Goal: Task Accomplishment & Management: Manage account settings

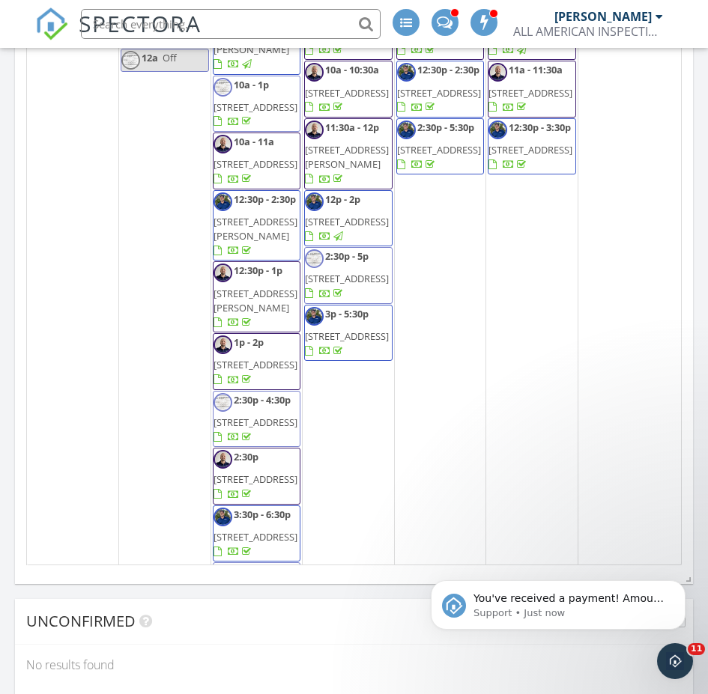
scroll to position [2584, 731]
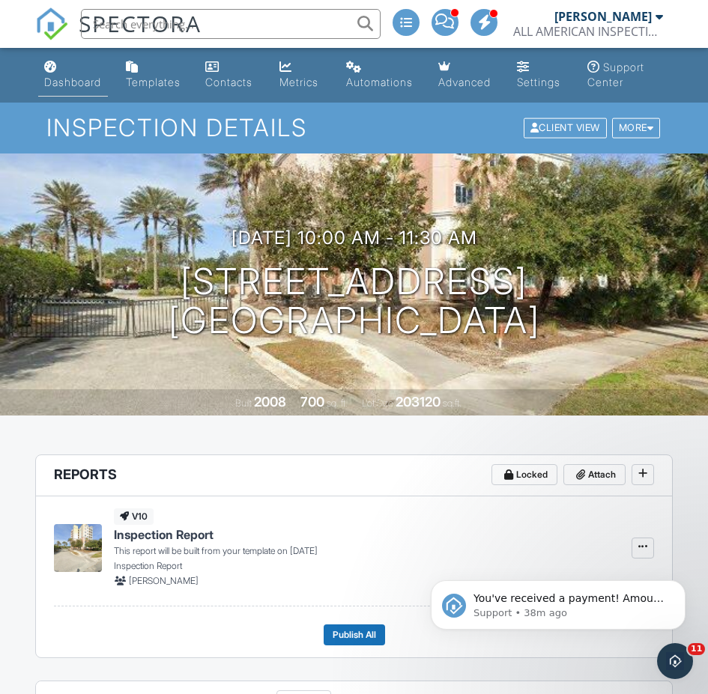
click at [73, 77] on div "Dashboard" at bounding box center [72, 82] width 57 height 13
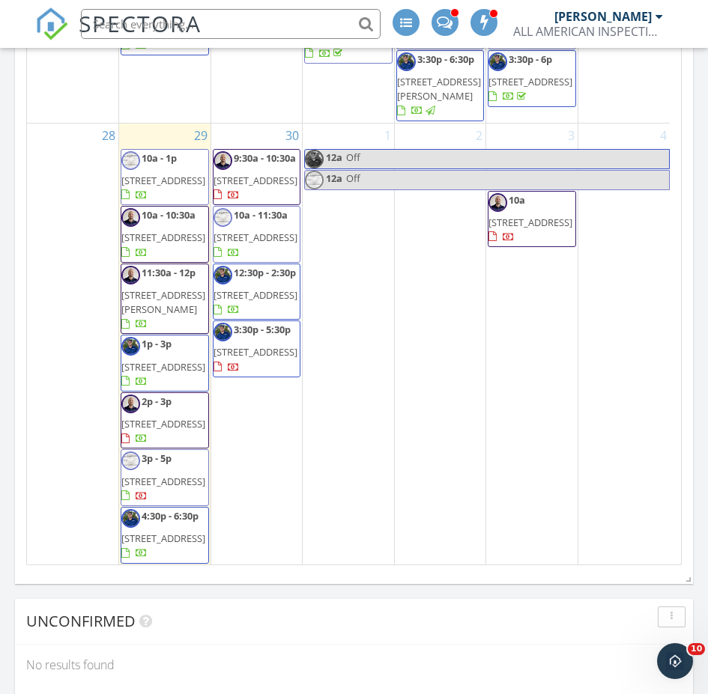
scroll to position [1722, 0]
click at [152, 316] on span "[STREET_ADDRESS][PERSON_NAME]" at bounding box center [163, 302] width 84 height 28
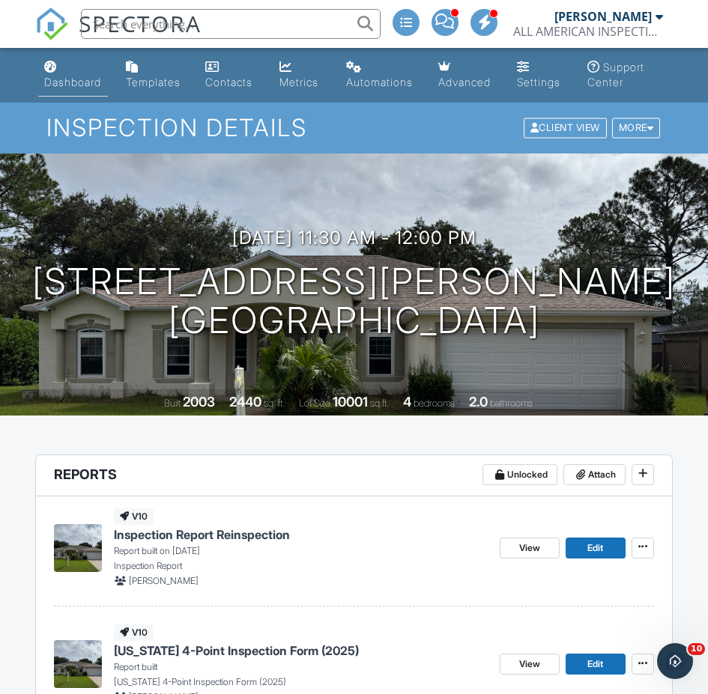
click at [85, 76] on div "Dashboard" at bounding box center [72, 82] width 57 height 13
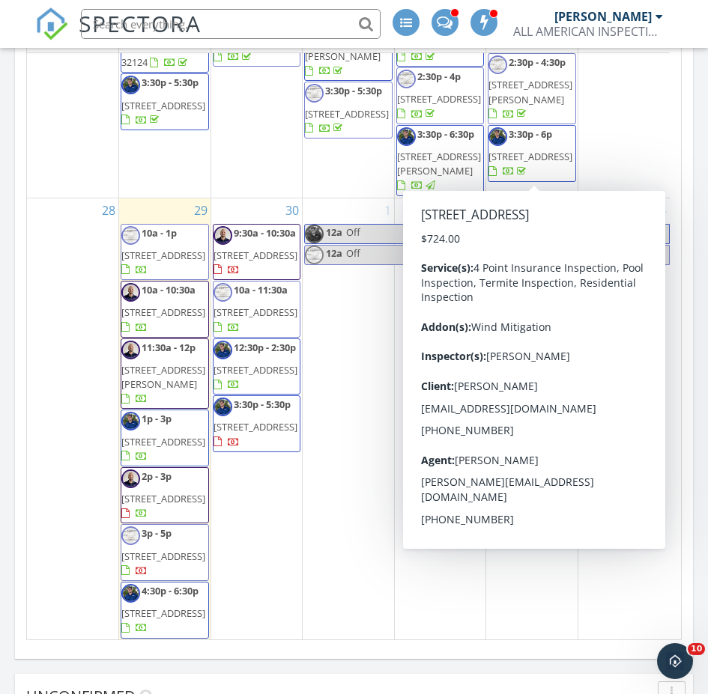
scroll to position [1797, 0]
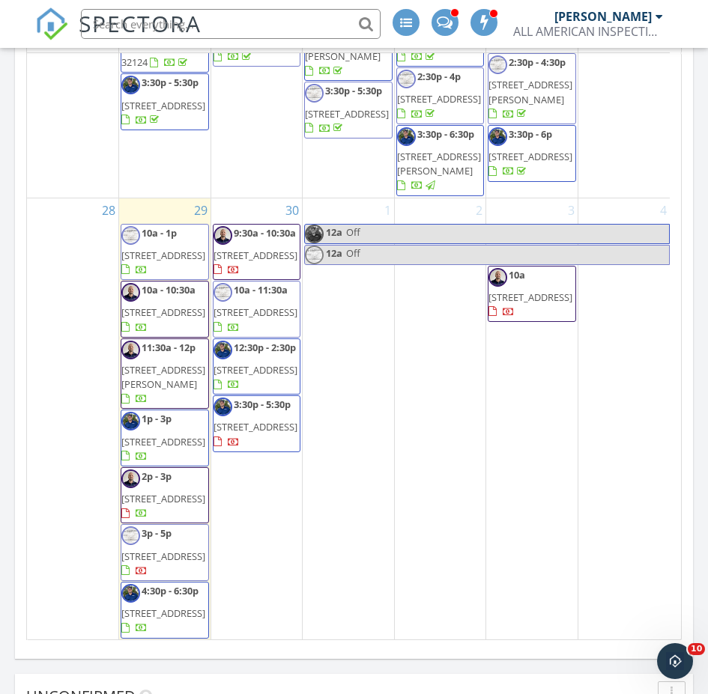
click at [178, 505] on span "110 Pheasant Rd, Satsuma 32189" at bounding box center [163, 498] width 84 height 13
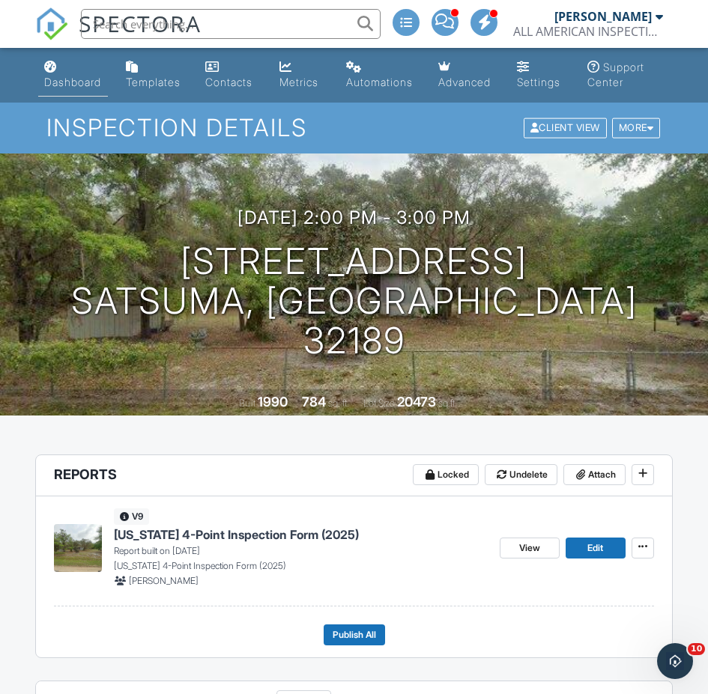
click at [68, 91] on link "Dashboard" at bounding box center [73, 75] width 70 height 43
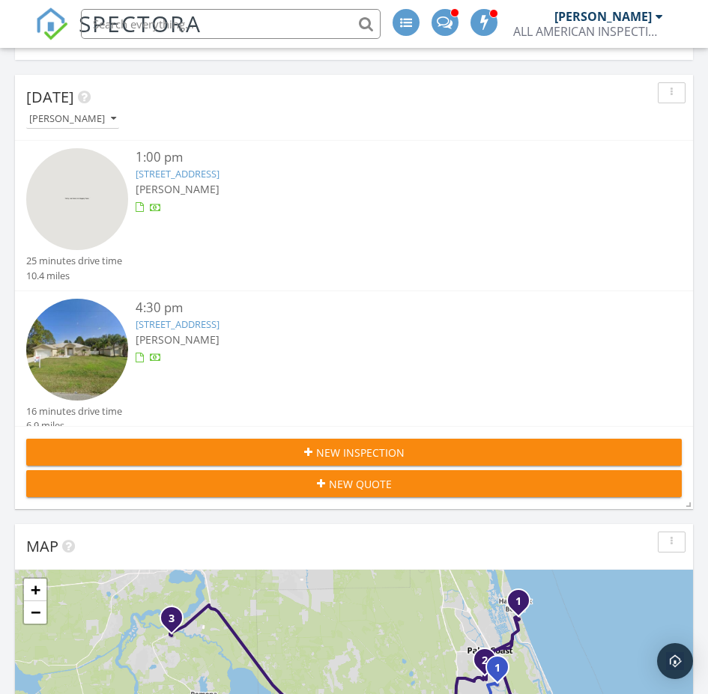
scroll to position [10, 0]
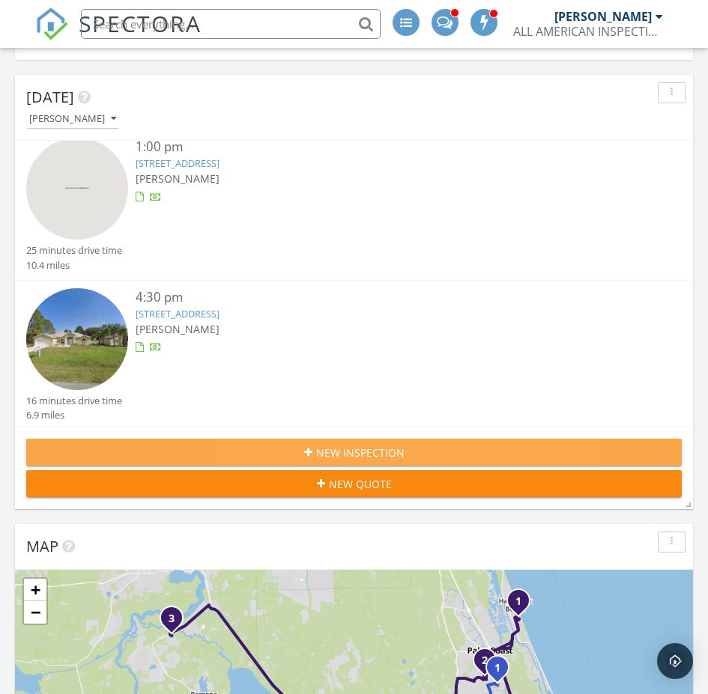
click at [336, 453] on span "New Inspection" at bounding box center [360, 453] width 88 height 16
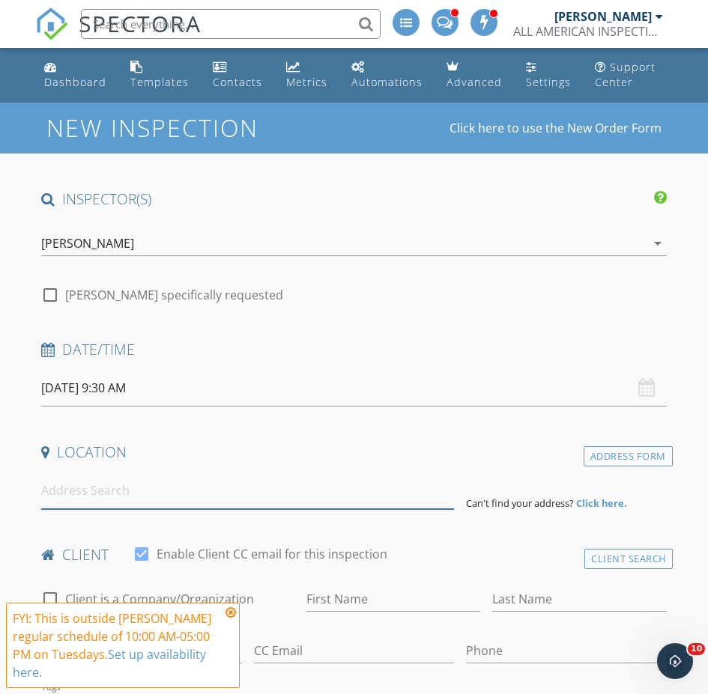
click at [130, 472] on input at bounding box center [247, 490] width 413 height 37
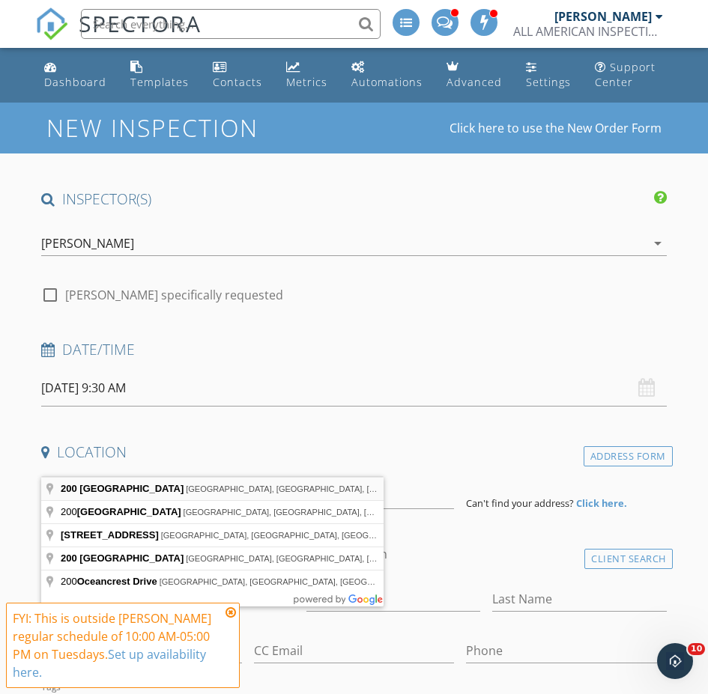
type input "200 Ocean Crest Drive, Palm Coast, FL, USA"
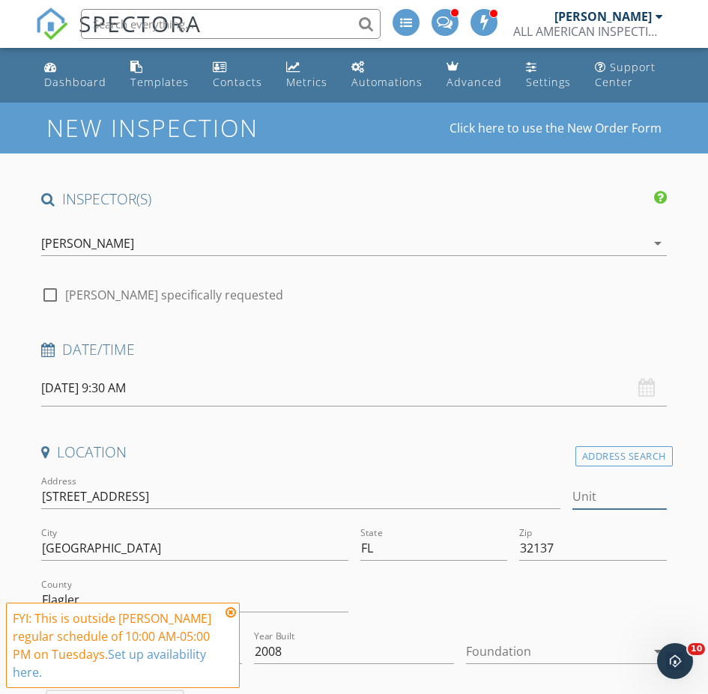
click at [572, 484] on input "Unit" at bounding box center [619, 496] width 94 height 25
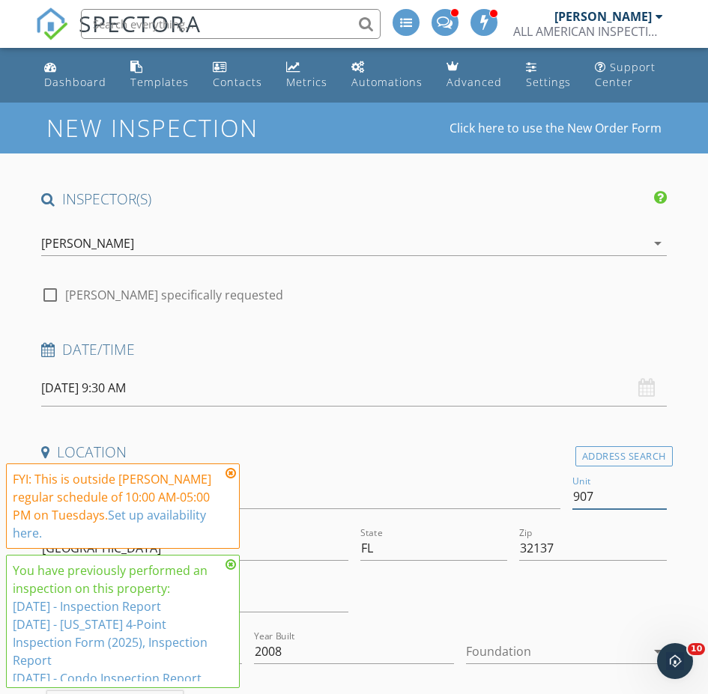
type input "907"
click at [350, 443] on div "Location" at bounding box center [353, 458] width 637 height 30
type input "1676"
type input "2003"
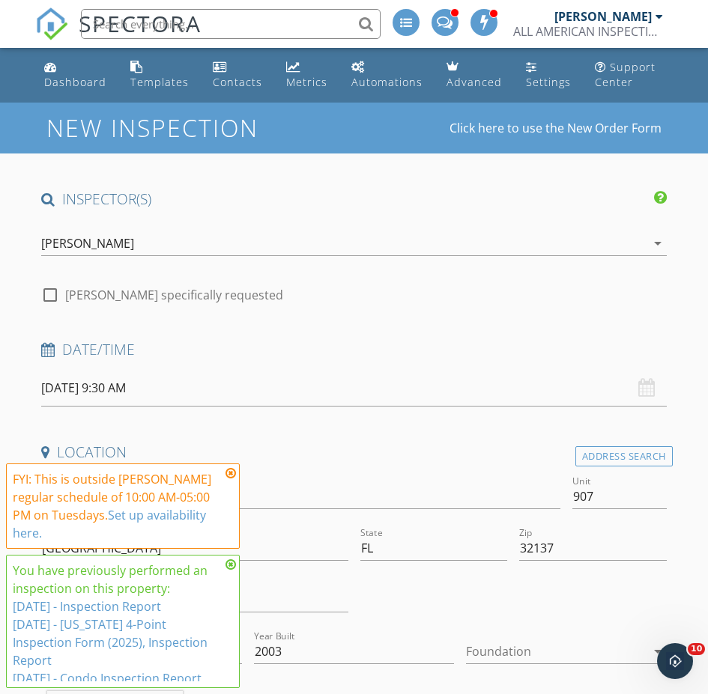
click at [227, 475] on icon at bounding box center [230, 473] width 10 height 12
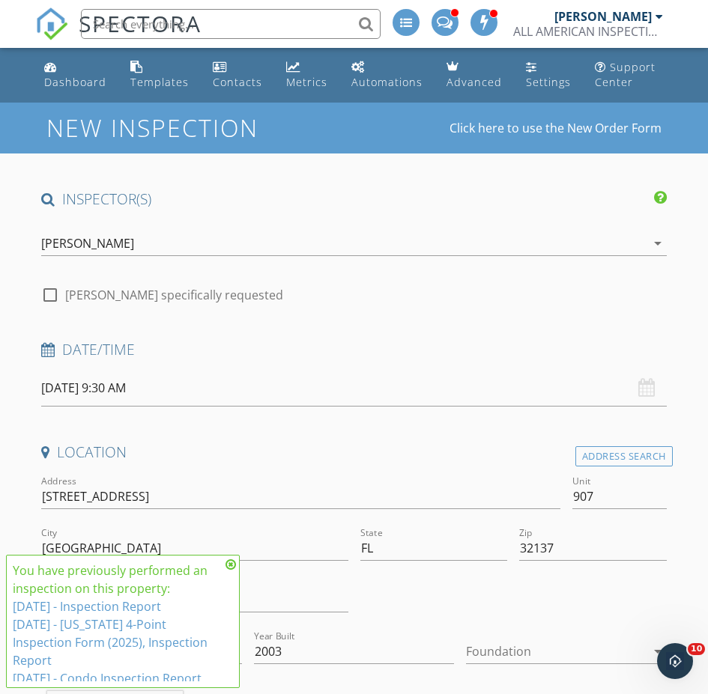
click at [233, 562] on icon at bounding box center [230, 565] width 10 height 12
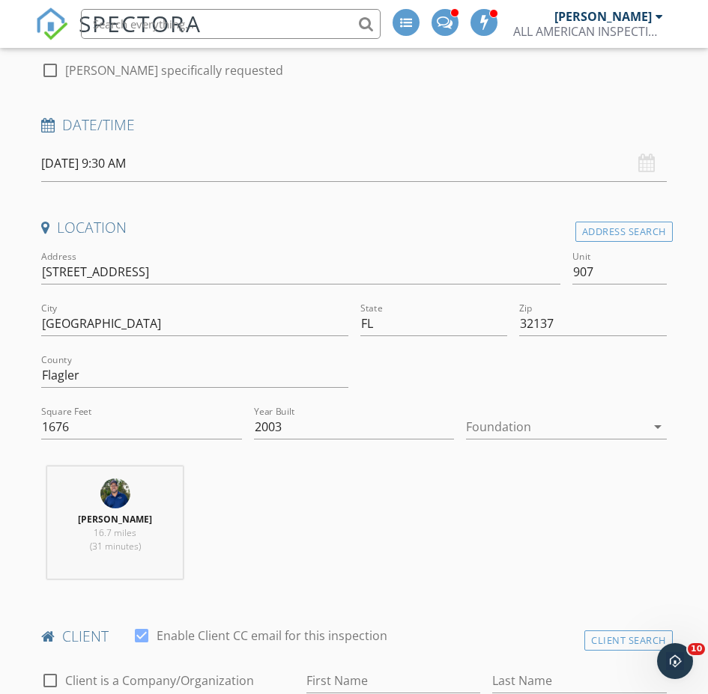
scroll to position [449, 0]
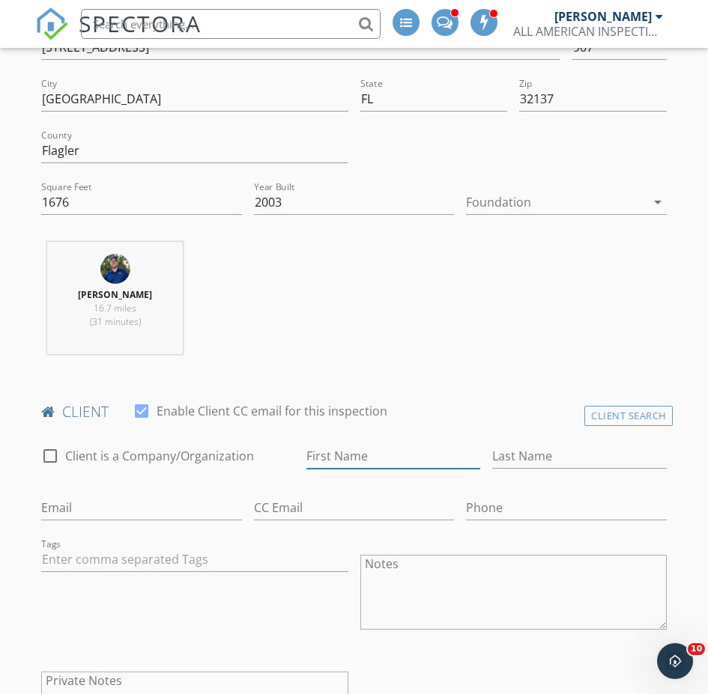
click at [306, 469] on input "First Name" at bounding box center [393, 456] width 174 height 25
type input "Scott"
type input "[PERSON_NAME]"
click at [104, 520] on input "Email" at bounding box center [141, 508] width 201 height 25
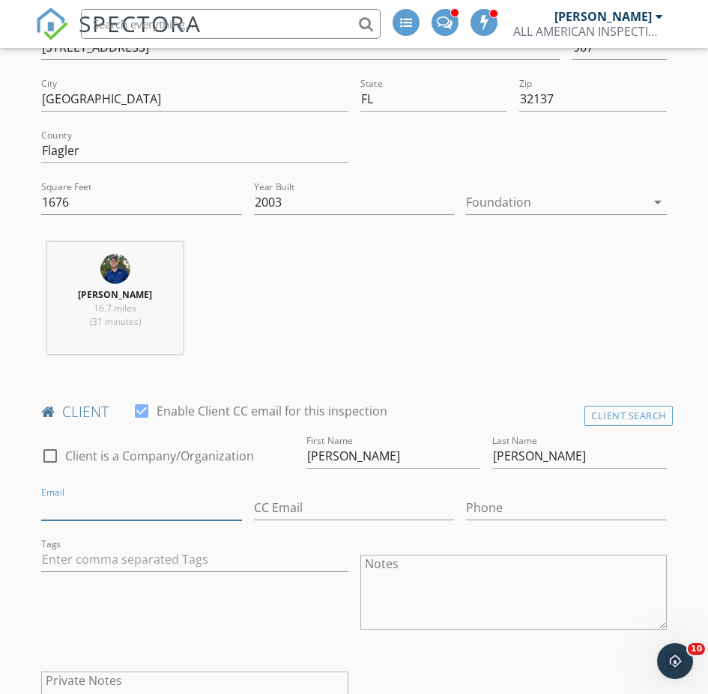
type input ","
type input "[PERSON_NAME][EMAIL_ADDRESS][PERSON_NAME][DOMAIN_NAME]"
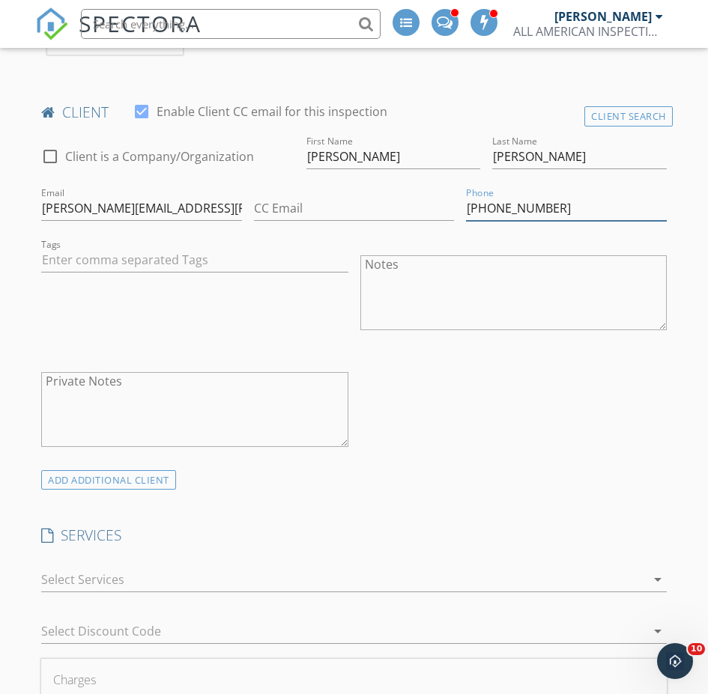
scroll to position [824, 0]
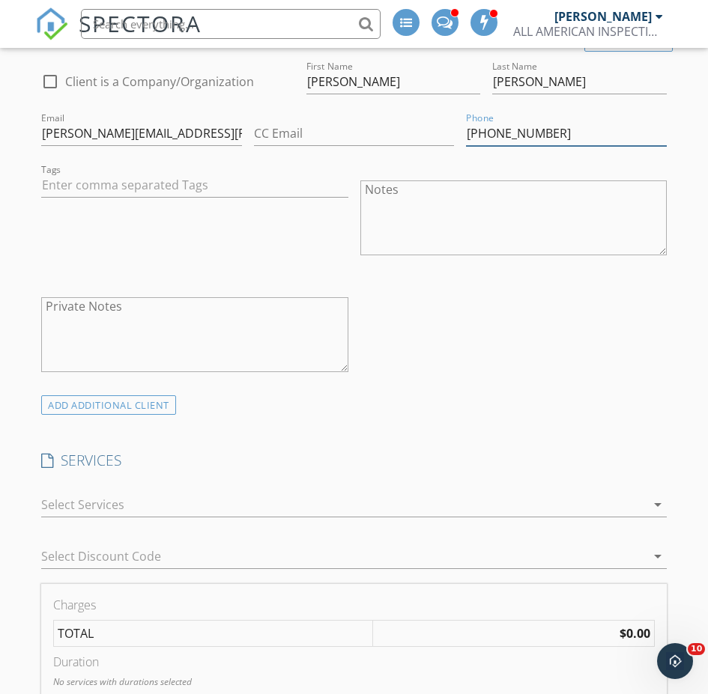
type input "[PHONE_NUMBER]"
click at [107, 493] on div at bounding box center [343, 505] width 604 height 24
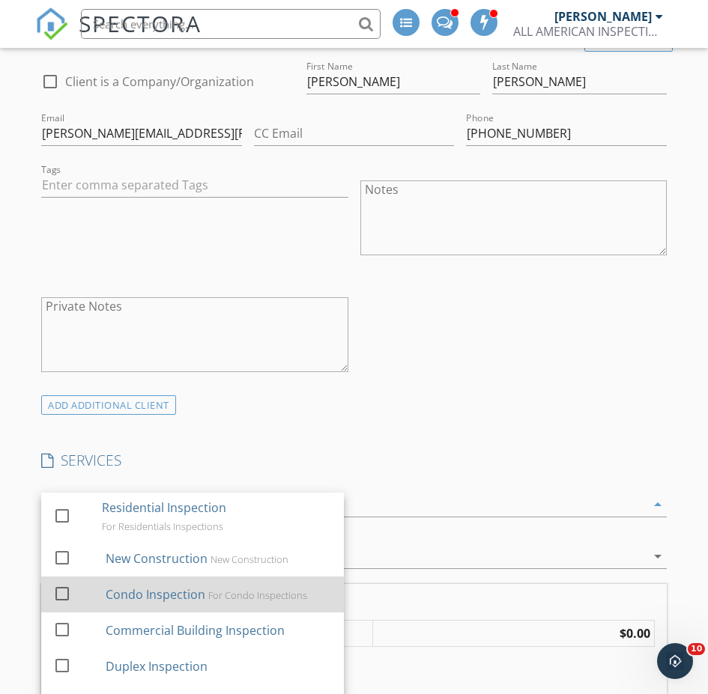
click at [61, 581] on div at bounding box center [61, 593] width 25 height 25
checkbox input "false"
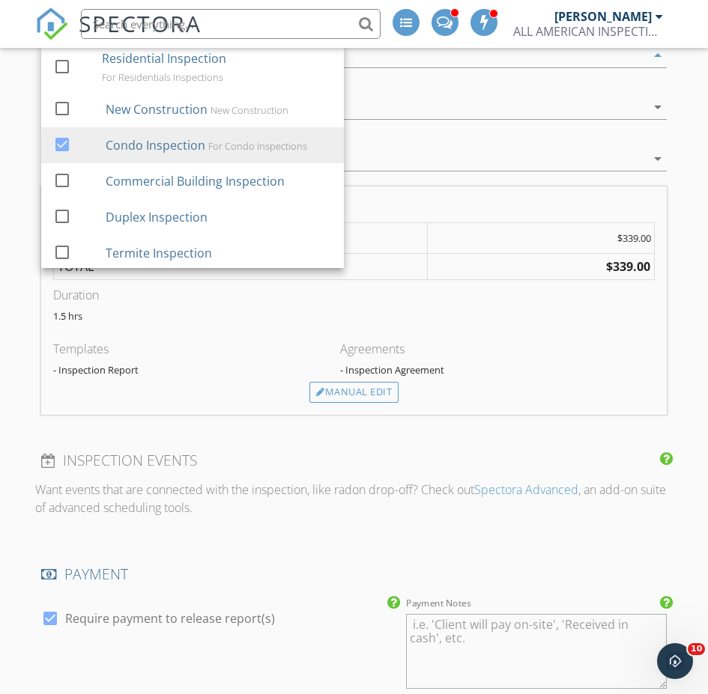
scroll to position [1497, 0]
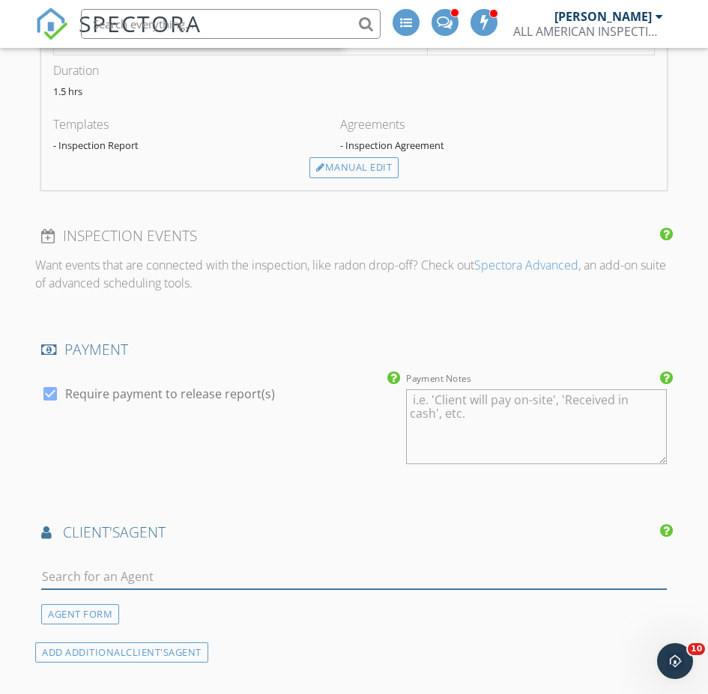
click at [217, 565] on input "text" at bounding box center [353, 577] width 625 height 25
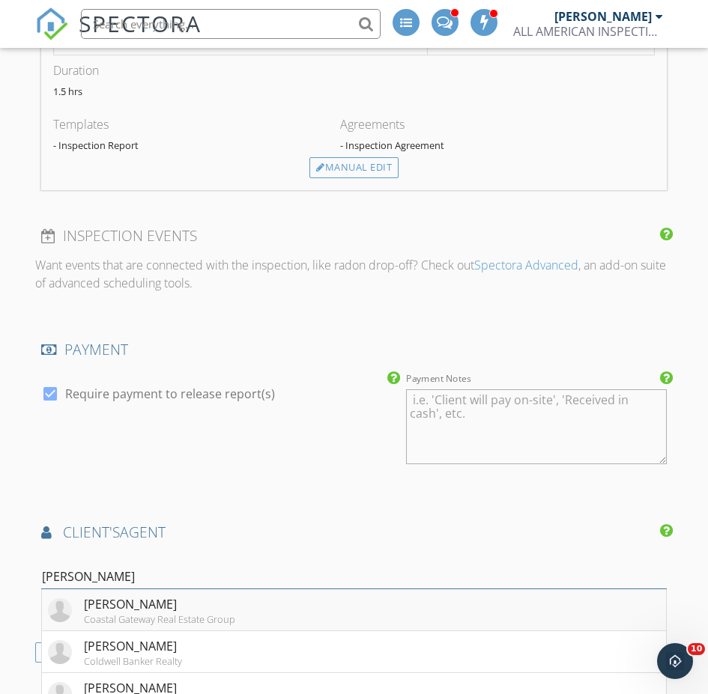
type input "Joan"
click at [179, 595] on div "Joan McCullough" at bounding box center [159, 604] width 151 height 18
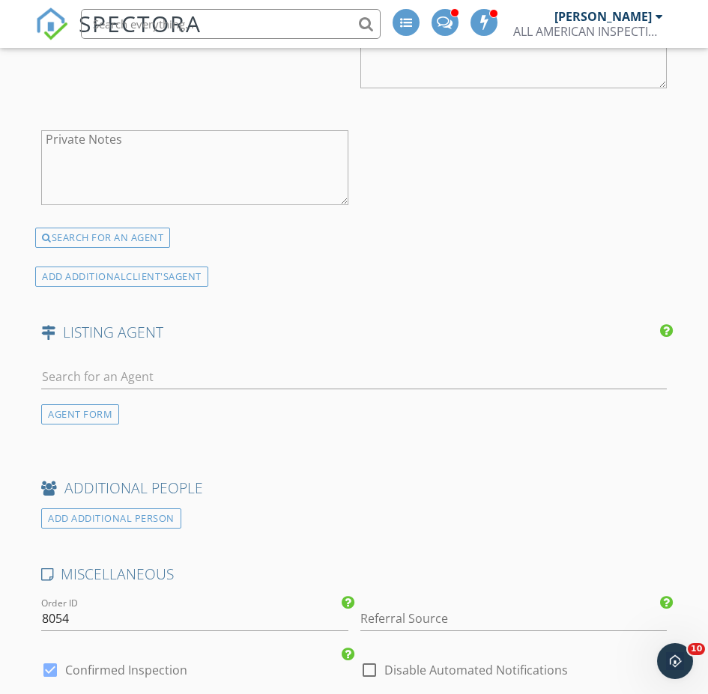
scroll to position [2396, 0]
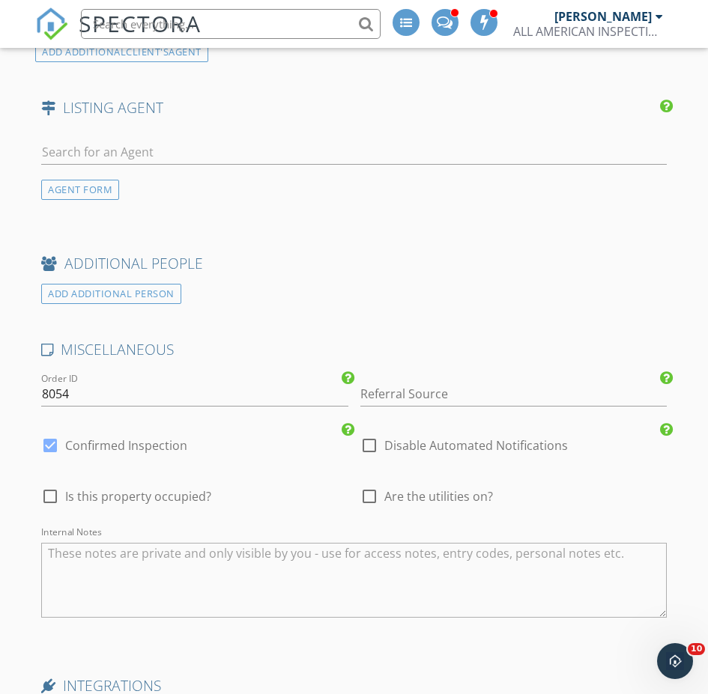
click at [46, 484] on div at bounding box center [49, 496] width 25 height 25
checkbox input "true"
click at [94, 543] on textarea "Internal Notes" at bounding box center [353, 580] width 625 height 75
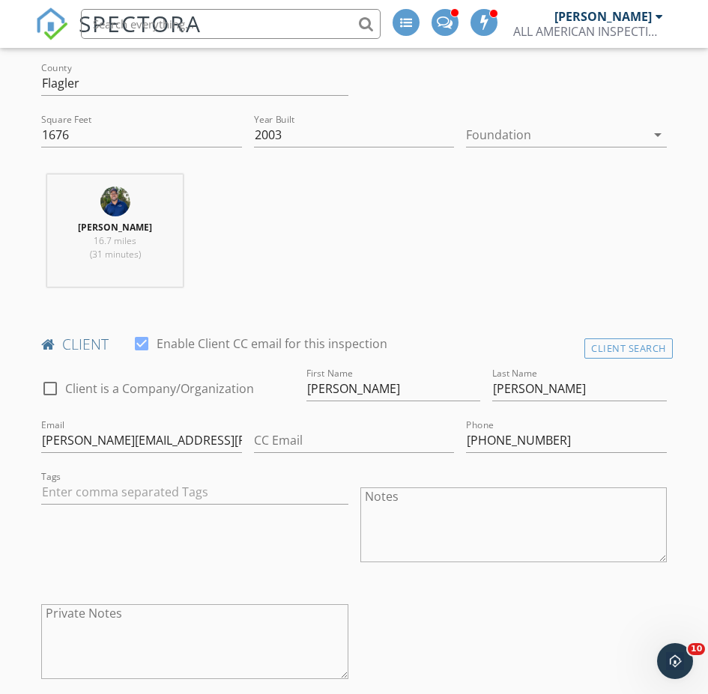
scroll to position [67, 0]
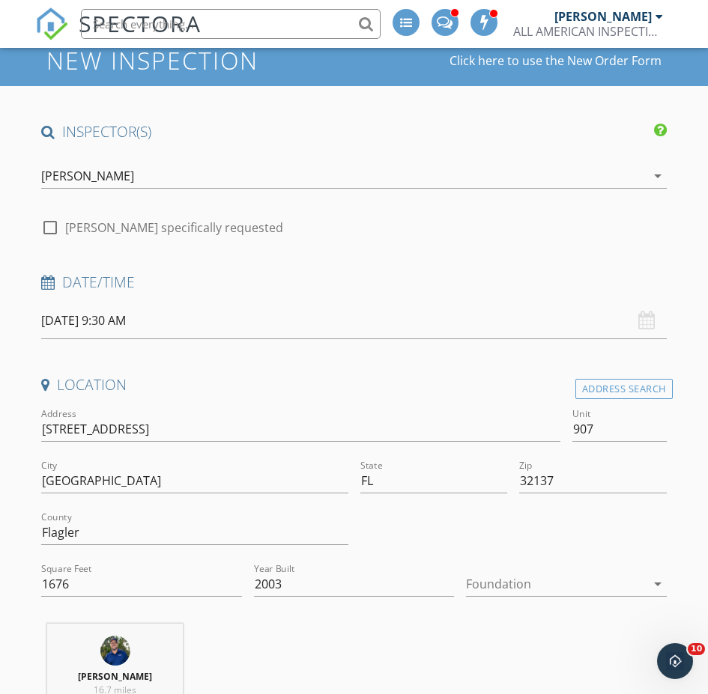
type textarea "rental program"
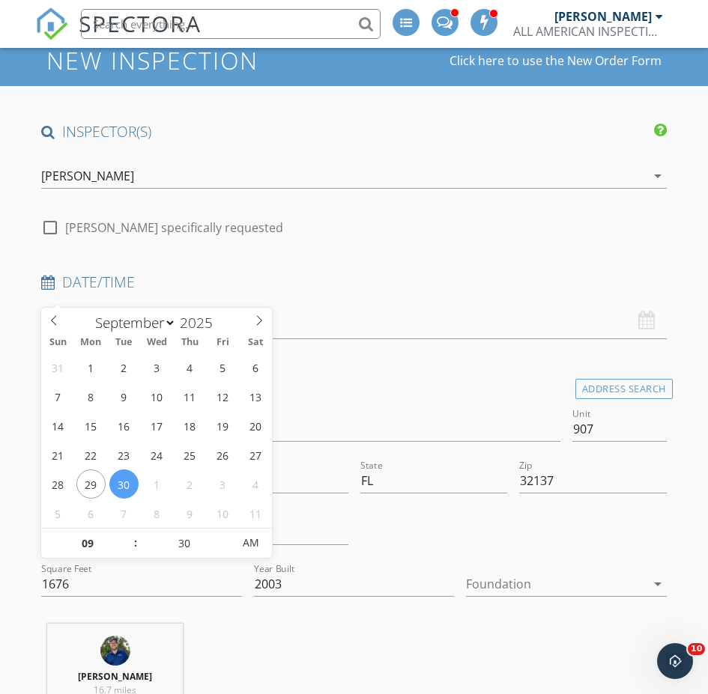
click at [115, 302] on input "09/30/2025 9:30 AM" at bounding box center [353, 320] width 625 height 37
click at [88, 541] on input "09" at bounding box center [87, 544] width 92 height 30
type input "12"
type input "09/30/2025 12:30 AM"
click at [192, 543] on input "30" at bounding box center [185, 544] width 92 height 30
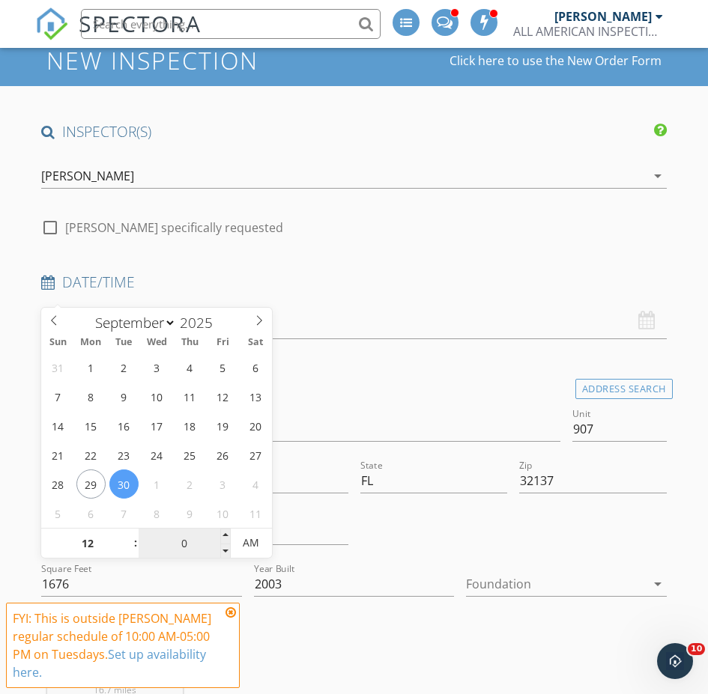
type input "00"
type input "09/30/2025 12:00 PM"
click at [260, 543] on span "AM" at bounding box center [251, 543] width 41 height 30
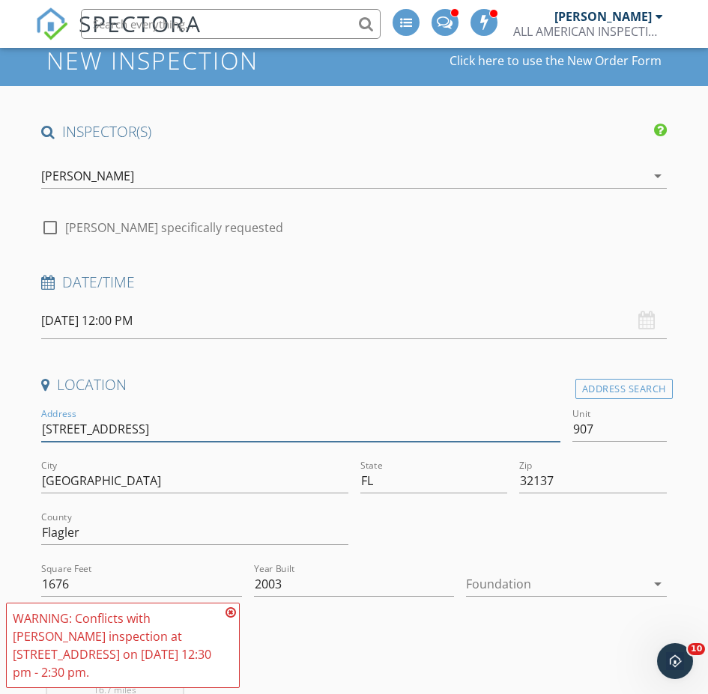
click at [325, 417] on input "200 Ocean Crest Dr" at bounding box center [300, 429] width 519 height 25
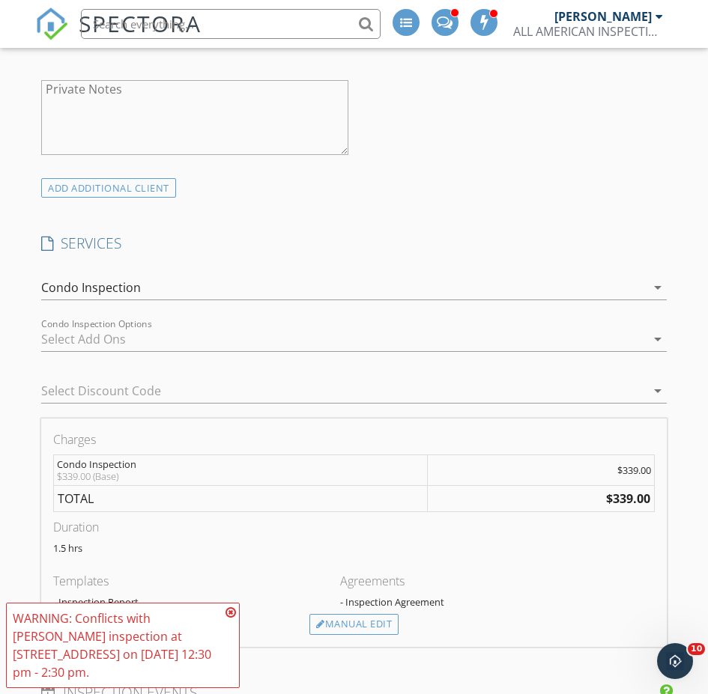
scroll to position [1265, 0]
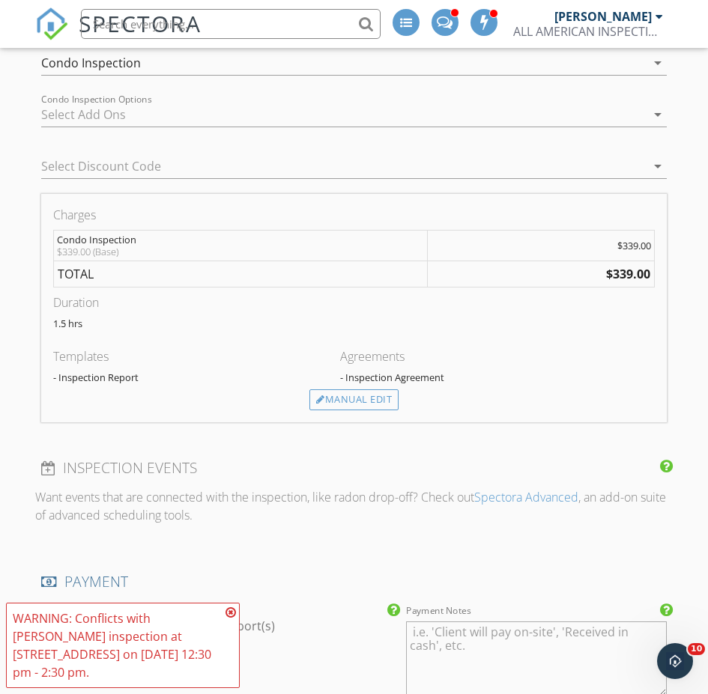
click at [233, 618] on icon at bounding box center [230, 612] width 10 height 12
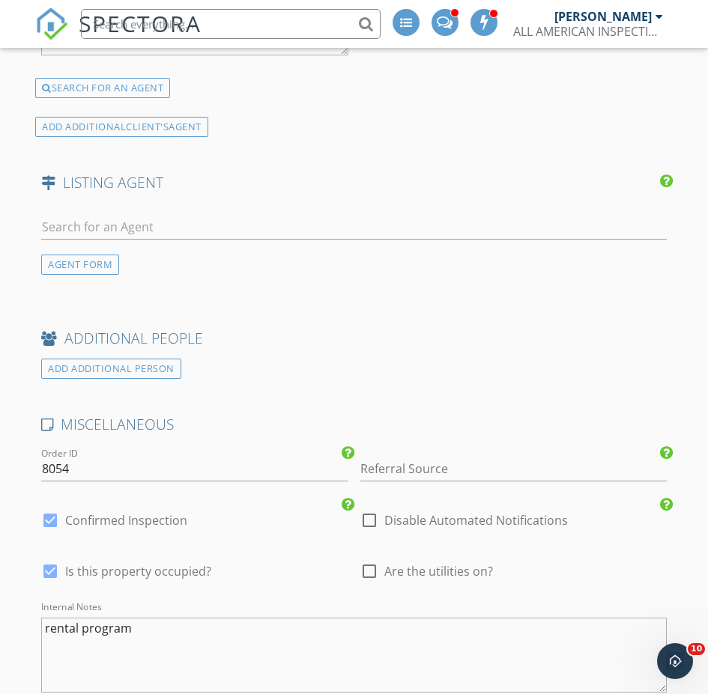
scroll to position [2613, 0]
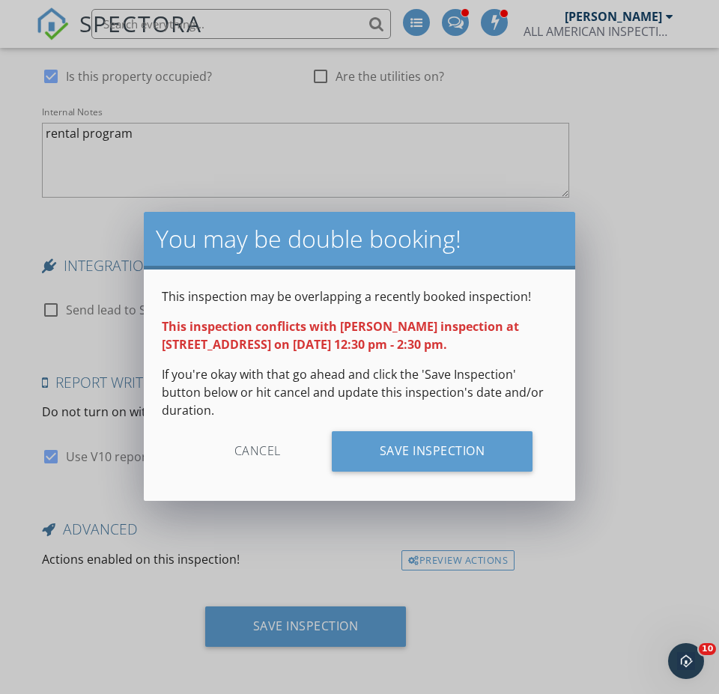
click at [245, 431] on div "Cancel" at bounding box center [257, 451] width 142 height 40
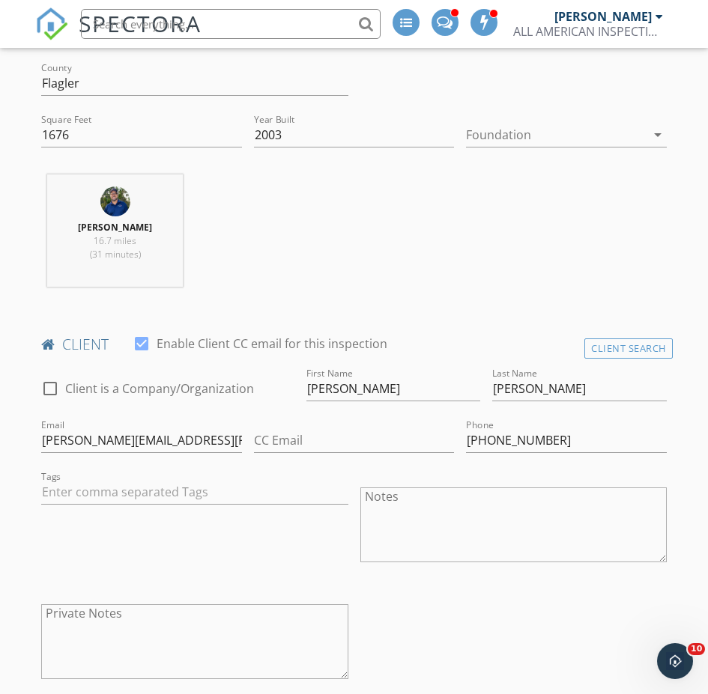
scroll to position [0, 0]
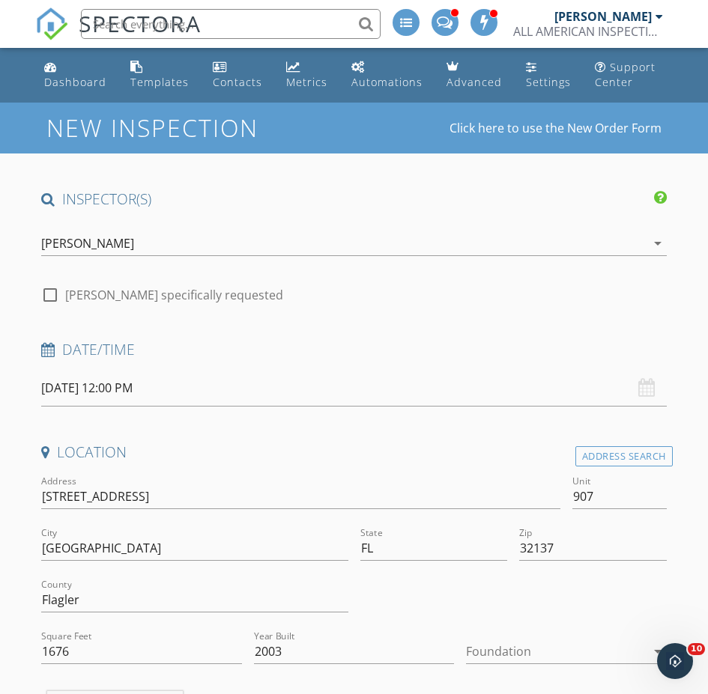
click at [93, 242] on div "[PERSON_NAME]" at bounding box center [87, 243] width 93 height 13
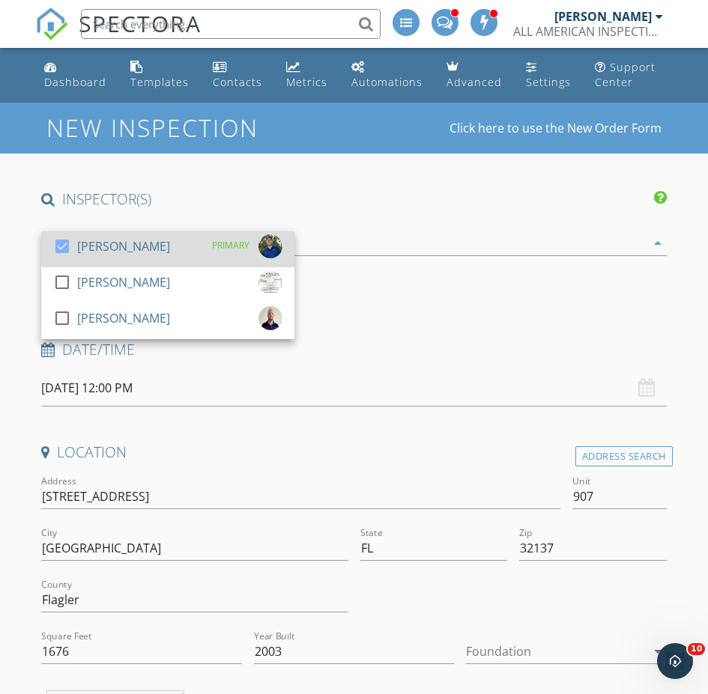
click at [56, 243] on div at bounding box center [61, 246] width 25 height 25
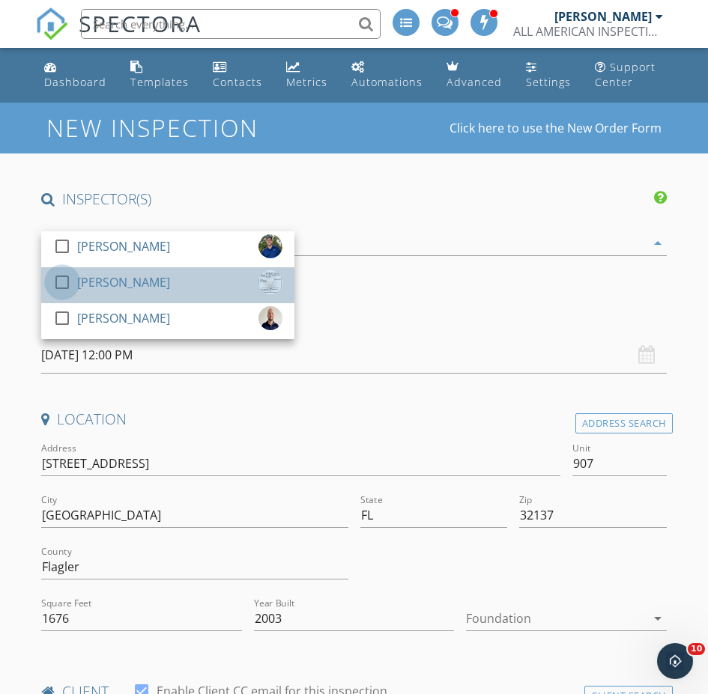
click at [61, 276] on div at bounding box center [61, 282] width 25 height 25
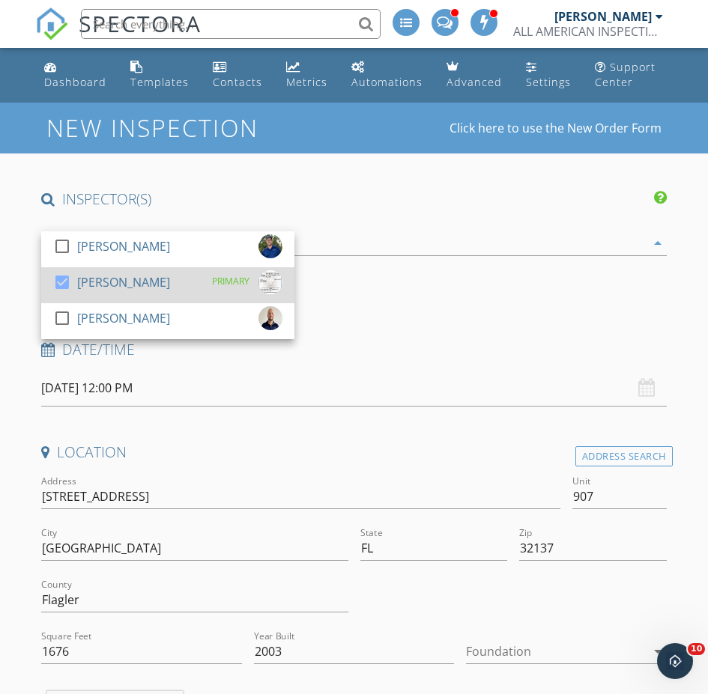
click at [66, 281] on div at bounding box center [61, 282] width 25 height 25
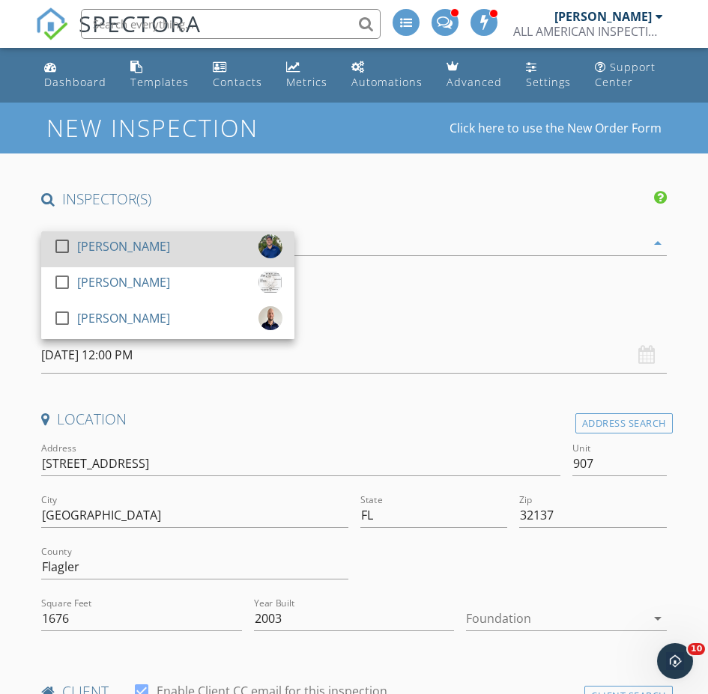
click at [67, 247] on div at bounding box center [61, 246] width 25 height 25
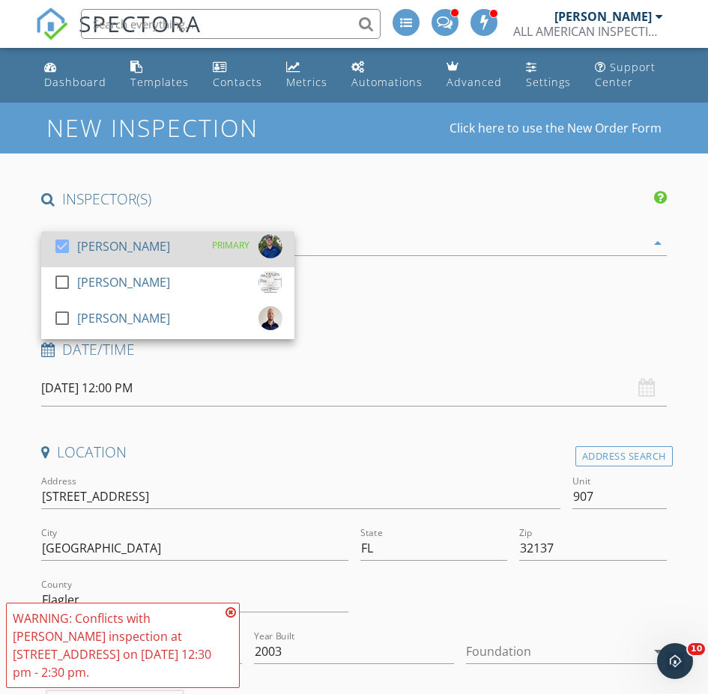
click at [63, 250] on div at bounding box center [61, 246] width 25 height 25
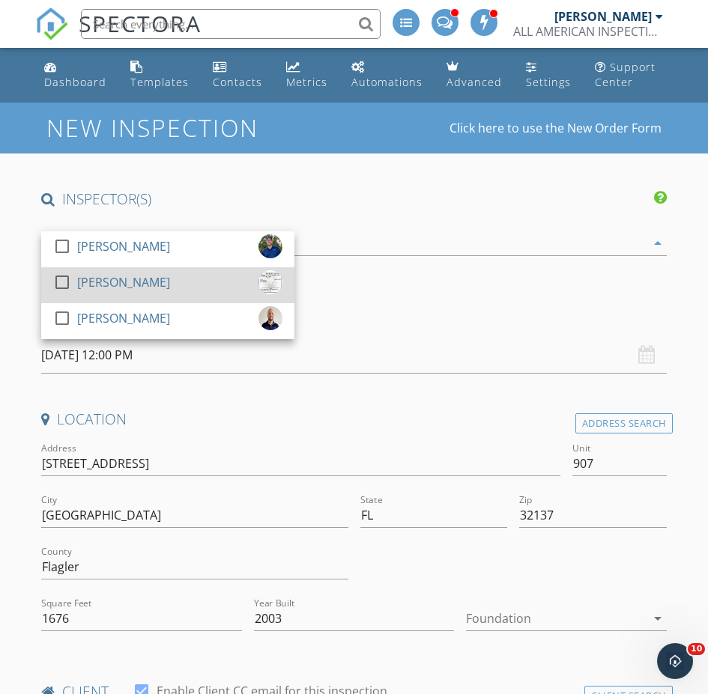
click at [59, 280] on div at bounding box center [61, 282] width 25 height 25
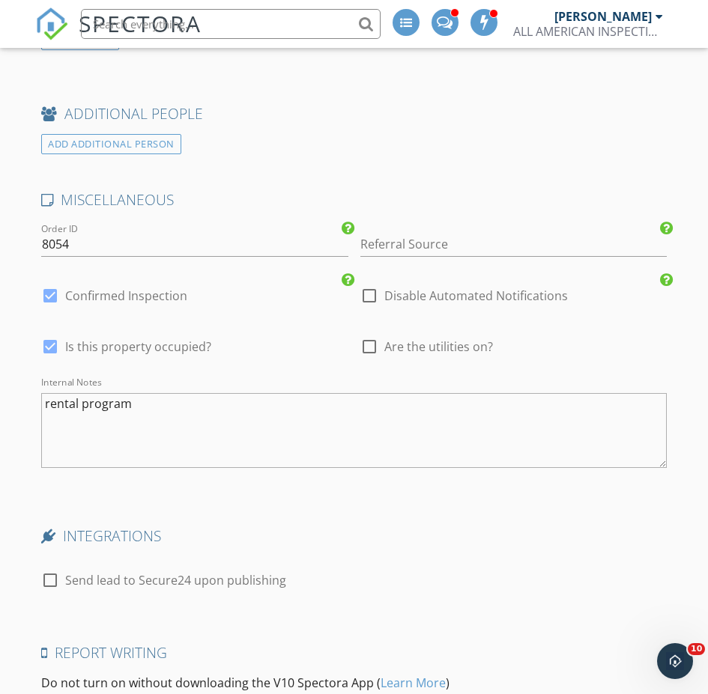
scroll to position [2613, 0]
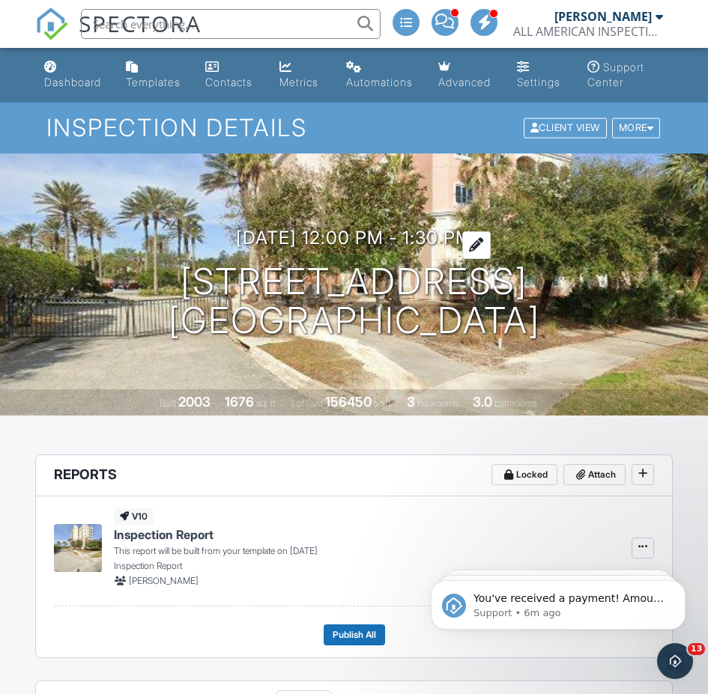
click at [363, 243] on h3 "09/30/2025 12:00 pm - 1:30 pm" at bounding box center [354, 238] width 236 height 20
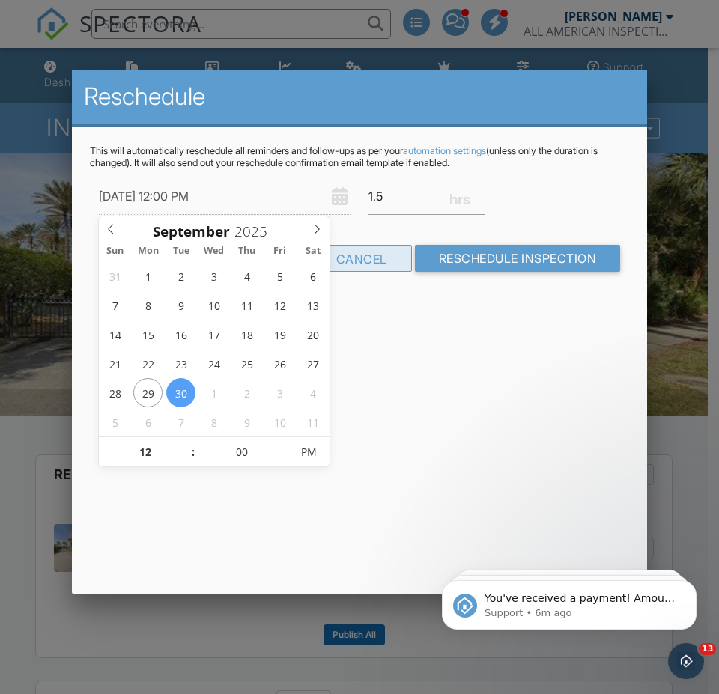
click at [381, 255] on div "Cancel" at bounding box center [361, 258] width 100 height 27
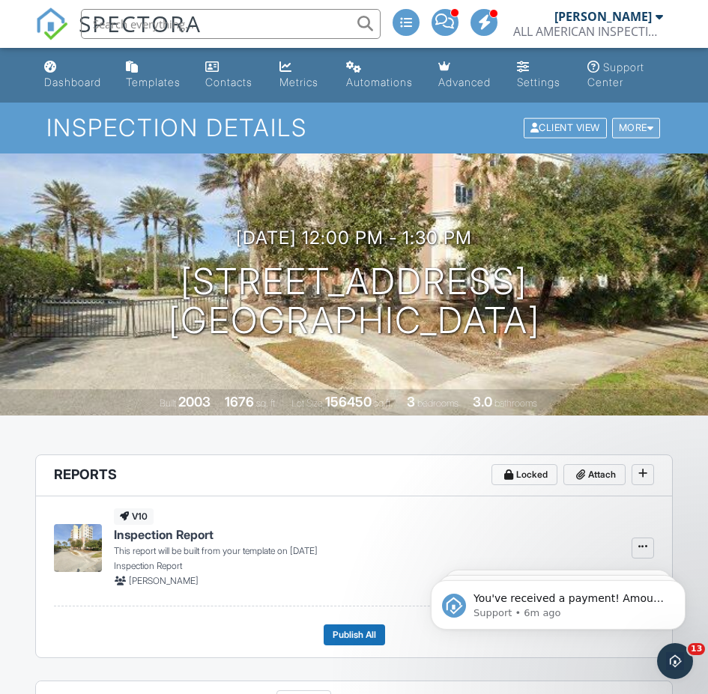
click at [621, 127] on div "More" at bounding box center [636, 128] width 49 height 20
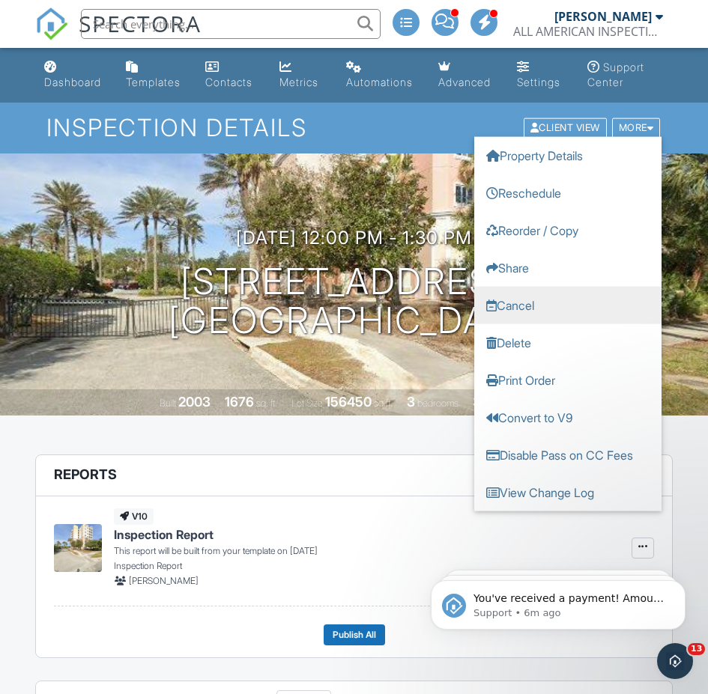
click at [525, 306] on link "Cancel" at bounding box center [567, 305] width 187 height 37
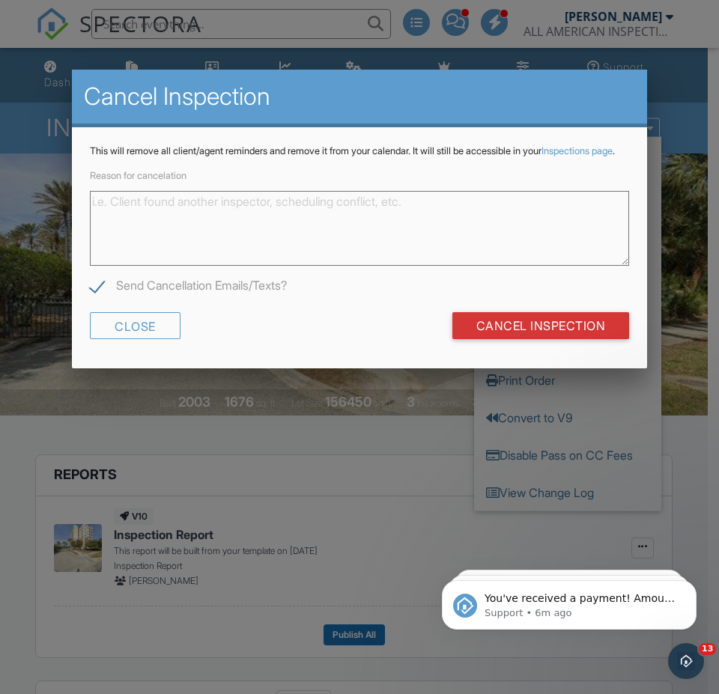
click at [323, 225] on textarea "Reason for cancelation" at bounding box center [359, 228] width 539 height 75
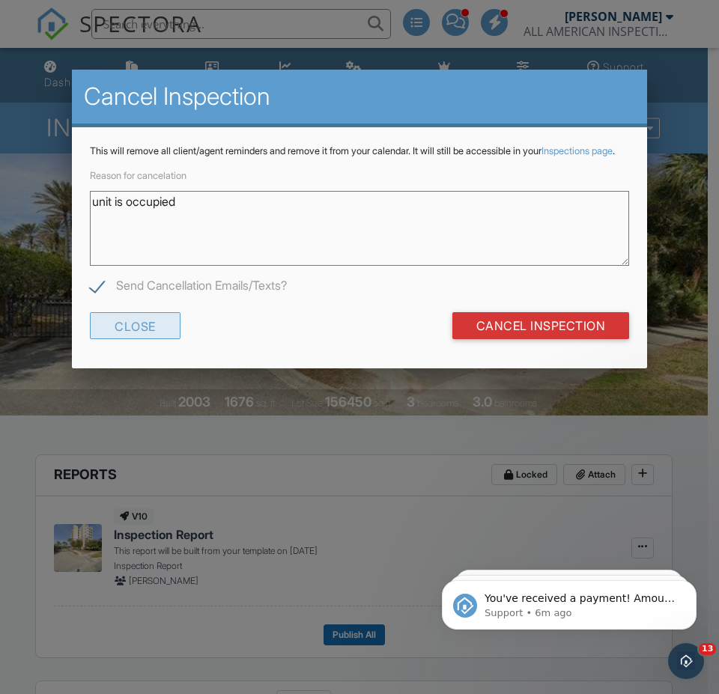
click at [156, 332] on div "Close" at bounding box center [135, 325] width 91 height 27
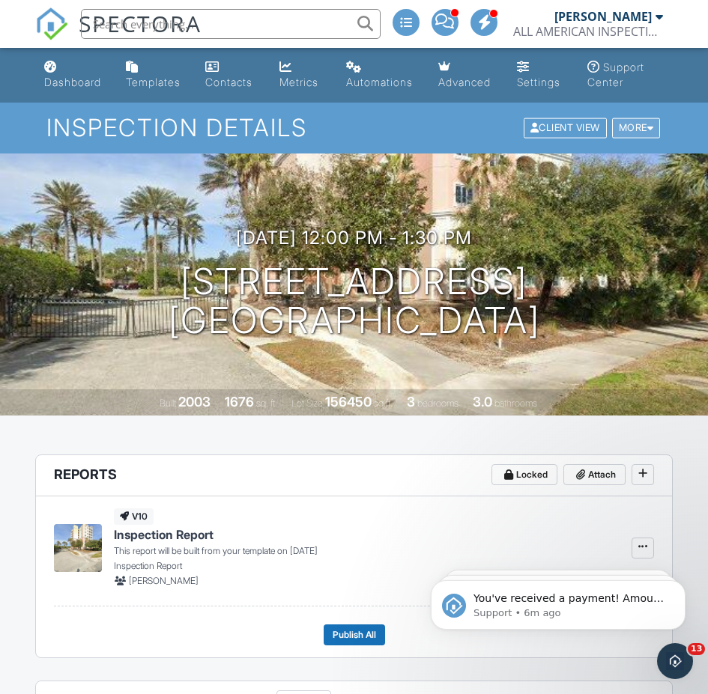
click at [636, 127] on div "More" at bounding box center [636, 128] width 49 height 20
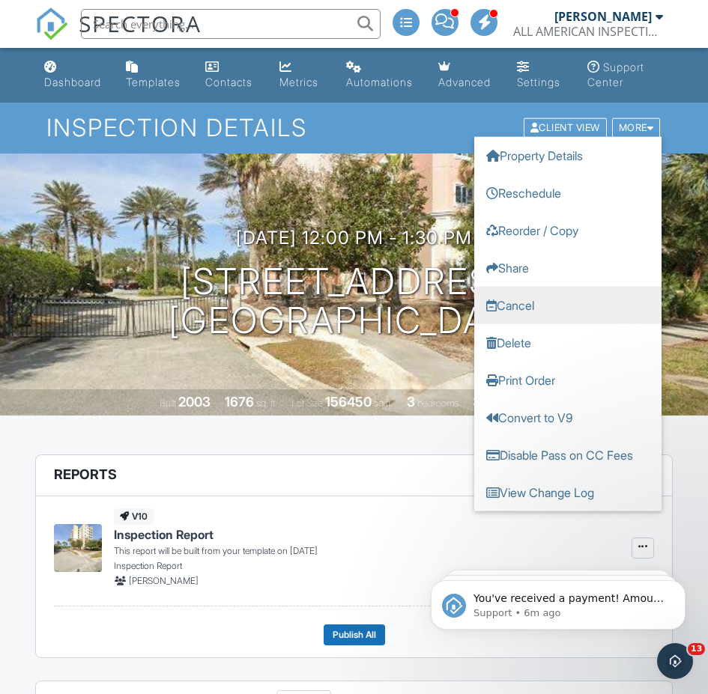
click at [514, 302] on link "Cancel" at bounding box center [567, 305] width 187 height 37
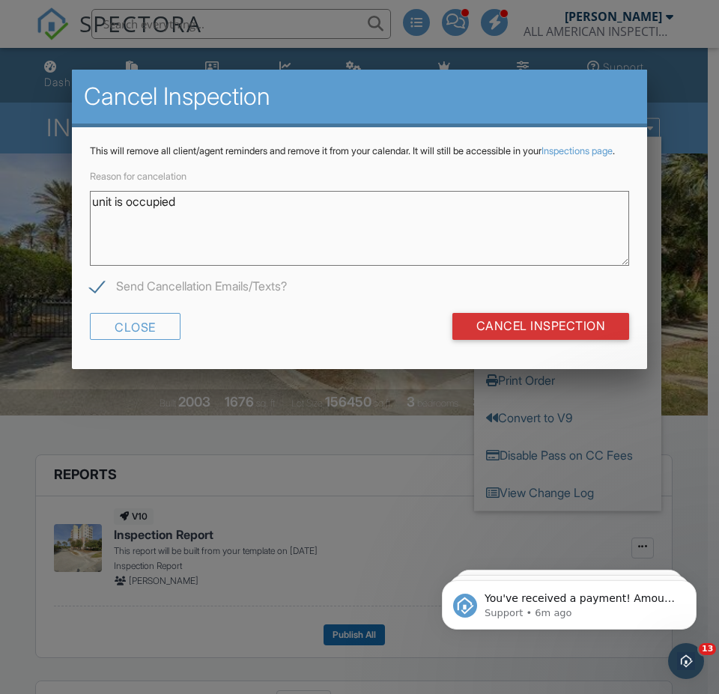
click at [277, 228] on textarea "unit is occupied" at bounding box center [359, 228] width 539 height 75
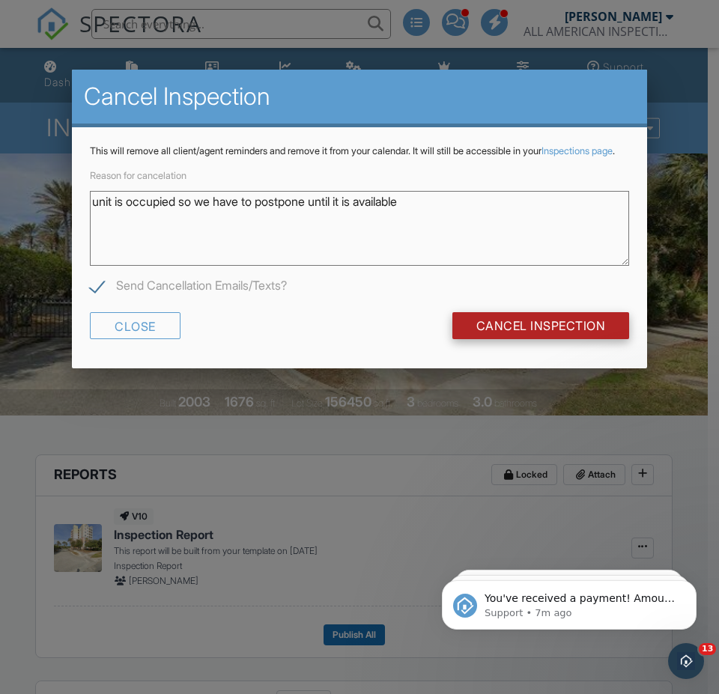
type textarea "unit is occupied so we have to postpone until it is available"
click at [505, 332] on input "Cancel Inspection" at bounding box center [540, 325] width 177 height 27
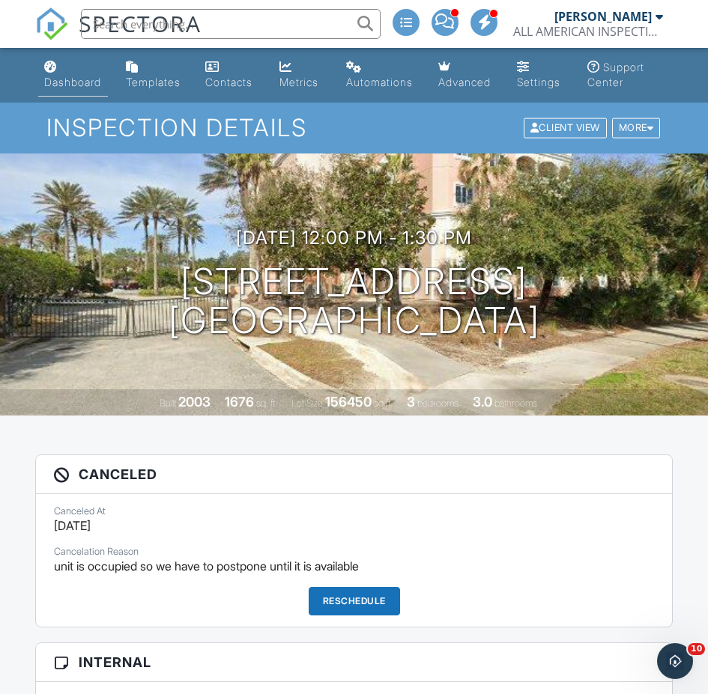
click at [75, 77] on div "Dashboard" at bounding box center [72, 82] width 57 height 13
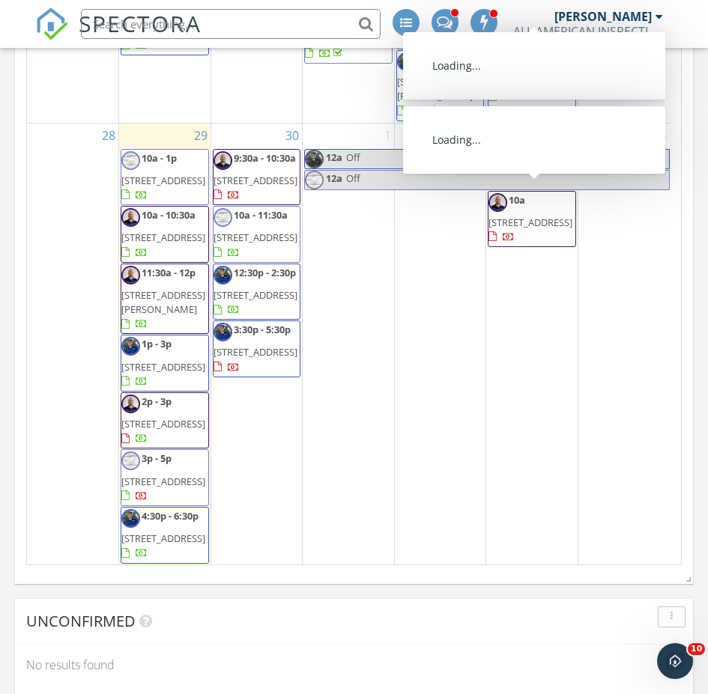
scroll to position [1862, 0]
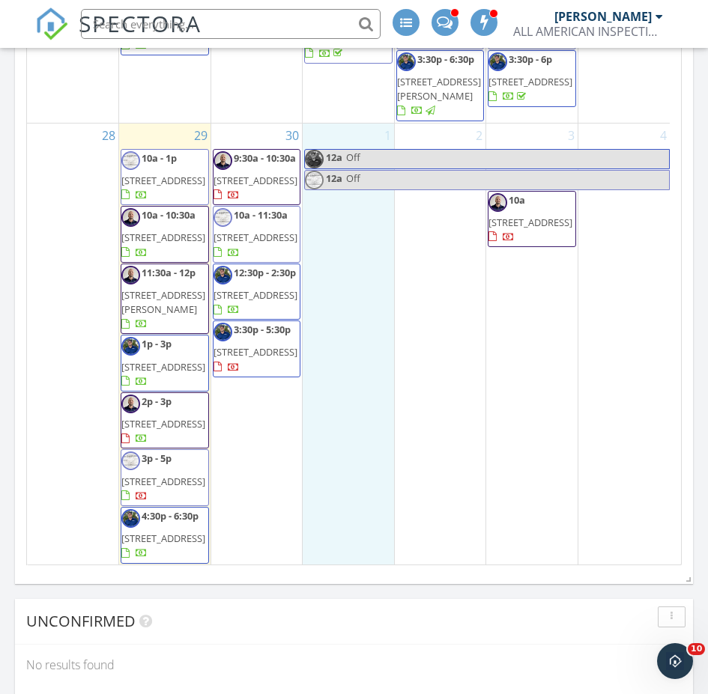
click at [322, 182] on div "1 12a Off 12a Off" at bounding box center [347, 345] width 91 height 442
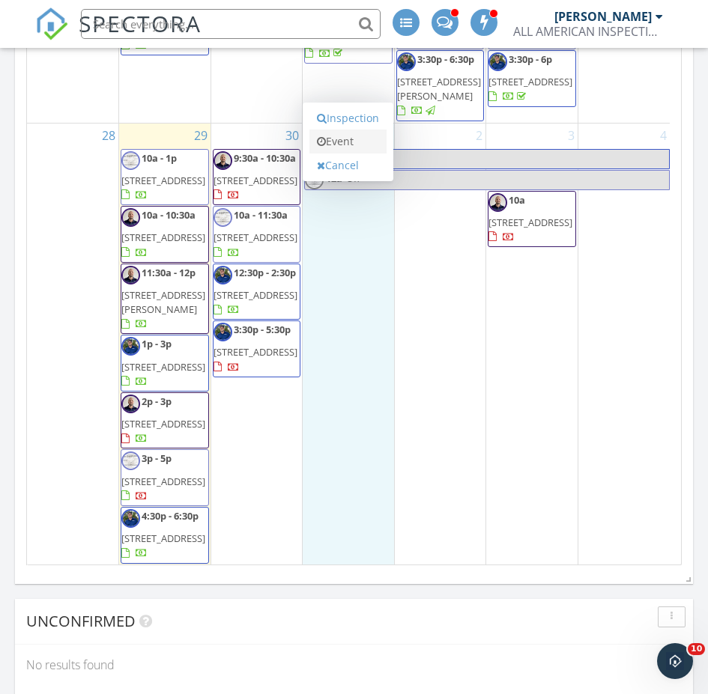
click at [351, 144] on link "Event" at bounding box center [347, 142] width 77 height 24
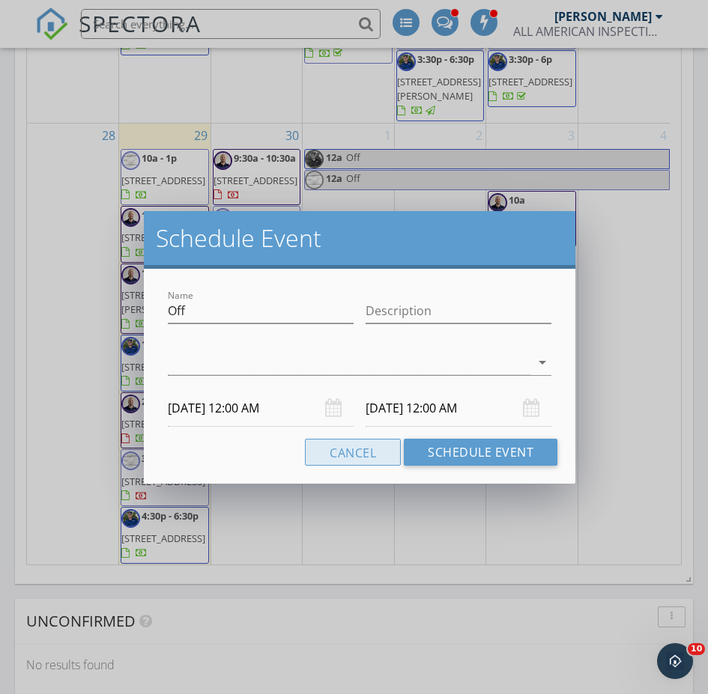
click at [364, 460] on button "Cancel" at bounding box center [353, 452] width 96 height 27
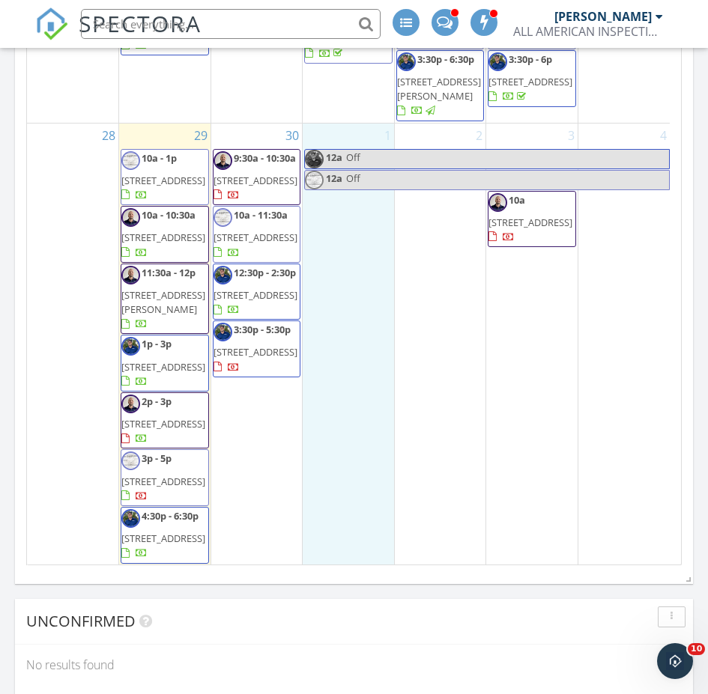
click at [350, 191] on div "1 12a Off 12a Off" at bounding box center [347, 345] width 91 height 442
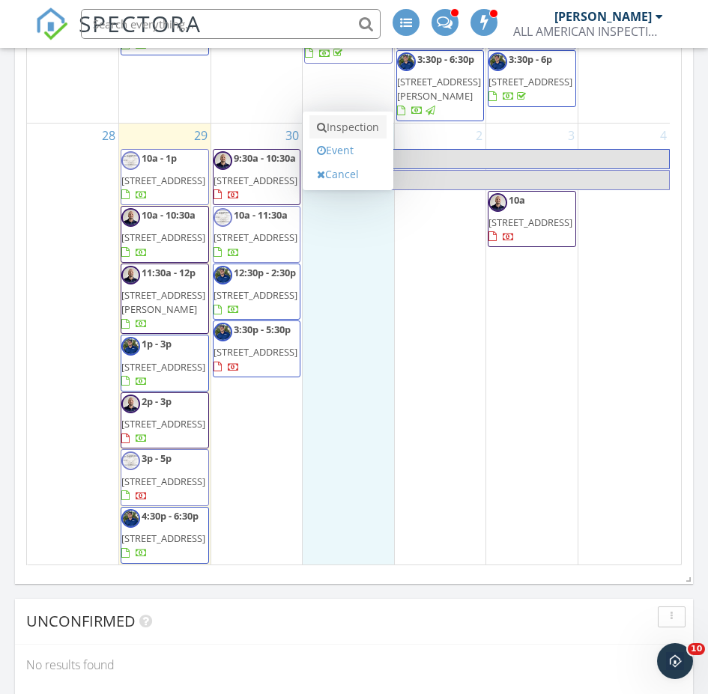
click at [353, 126] on link "Inspection" at bounding box center [347, 127] width 77 height 24
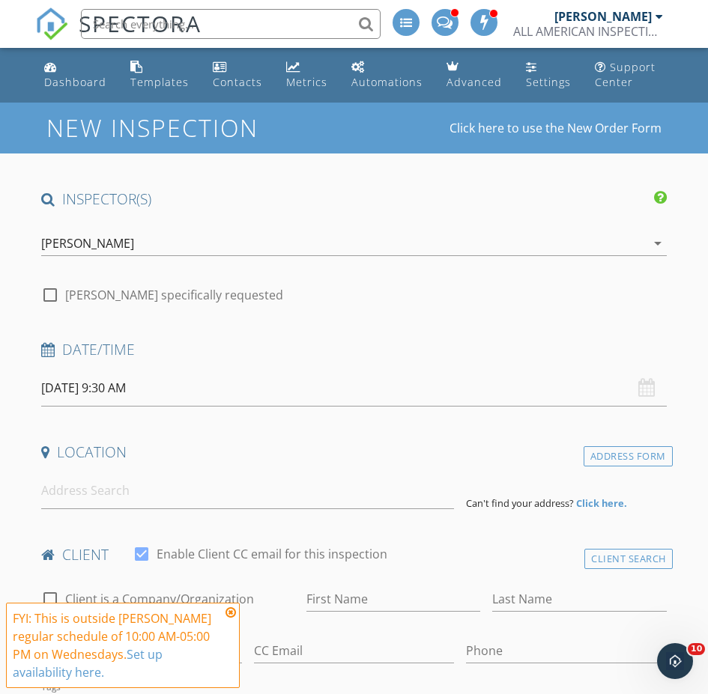
click at [121, 251] on div "[PERSON_NAME]" at bounding box center [343, 243] width 604 height 24
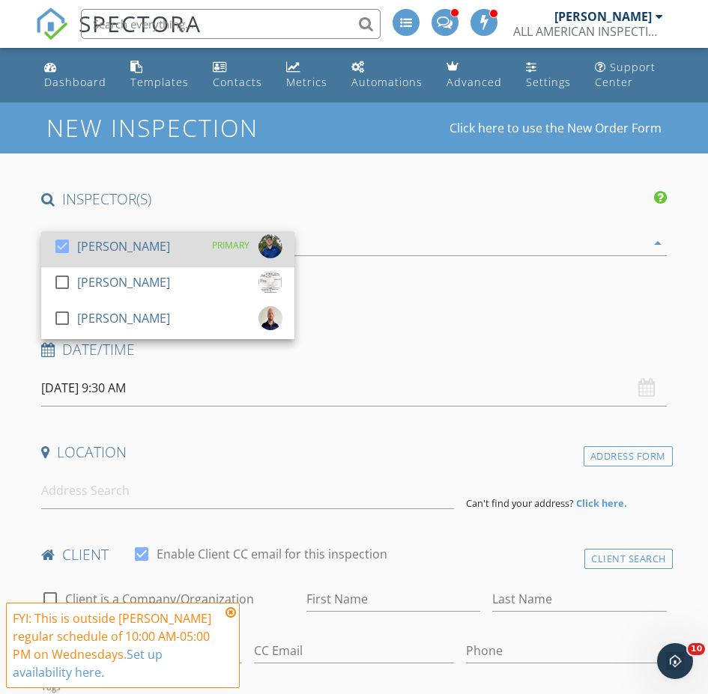
click at [65, 247] on div at bounding box center [61, 246] width 25 height 25
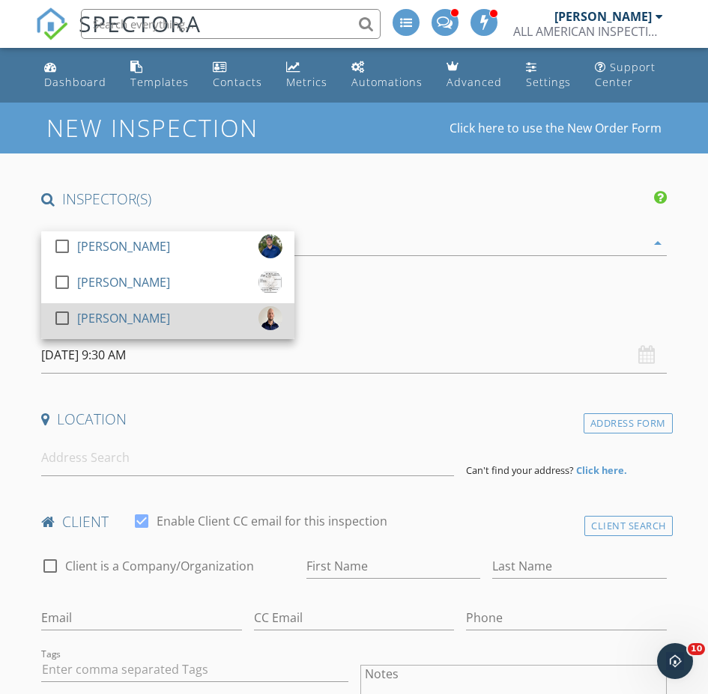
click at [55, 317] on div at bounding box center [61, 317] width 25 height 25
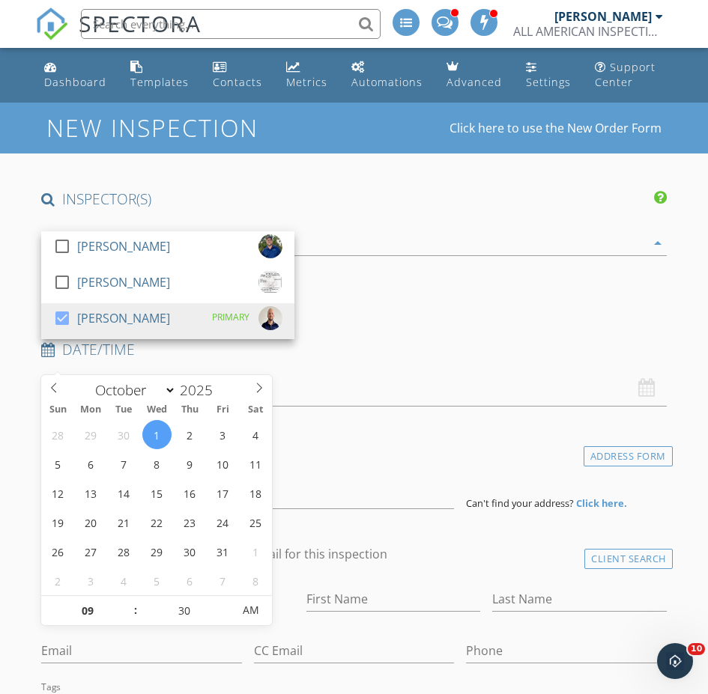
click at [84, 370] on input "[DATE] 9:30 AM" at bounding box center [353, 388] width 625 height 37
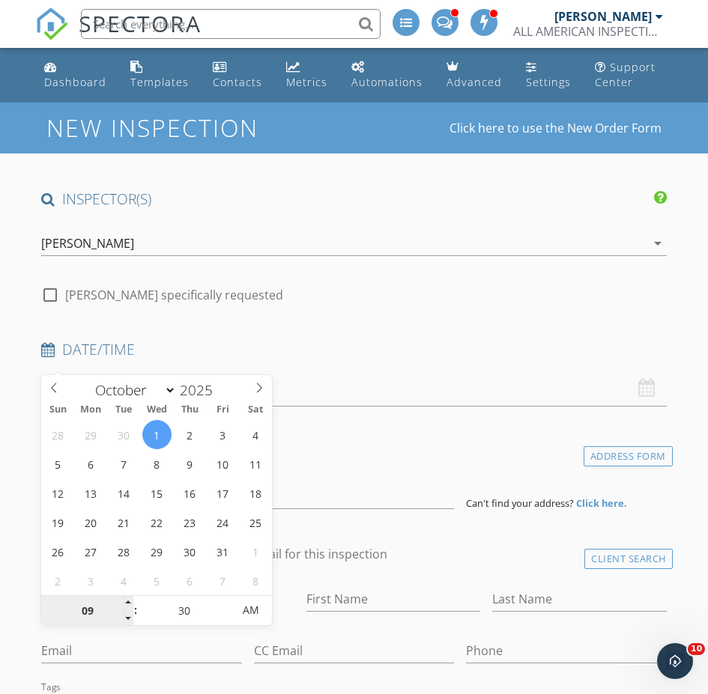
click at [97, 615] on input "09" at bounding box center [87, 611] width 92 height 30
type input "11"
type input "[DATE] 11:30 AM"
click at [213, 606] on input "30" at bounding box center [185, 611] width 92 height 30
type input "00"
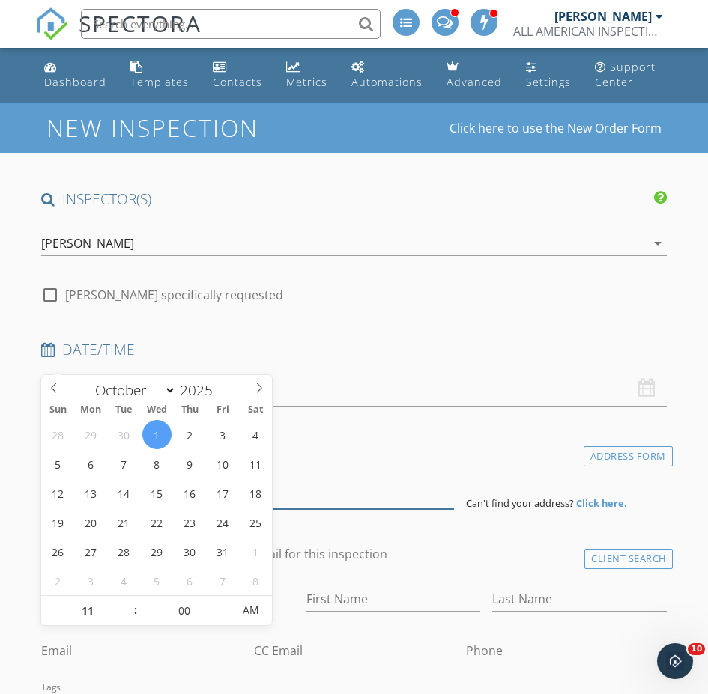
type input "[DATE] 11:00 AM"
click at [282, 472] on input at bounding box center [247, 490] width 413 height 37
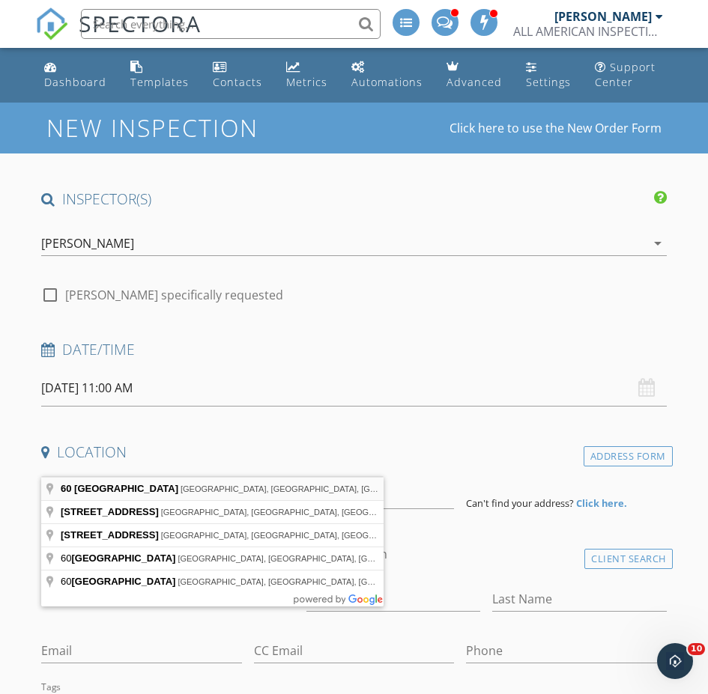
type input "60 Beachway Drive, Palm Coast, FL, USA"
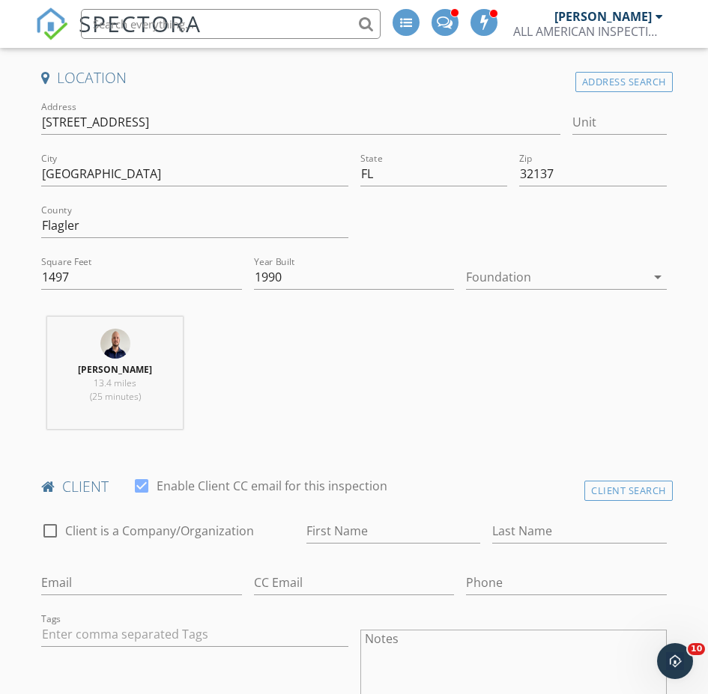
scroll to position [599, 0]
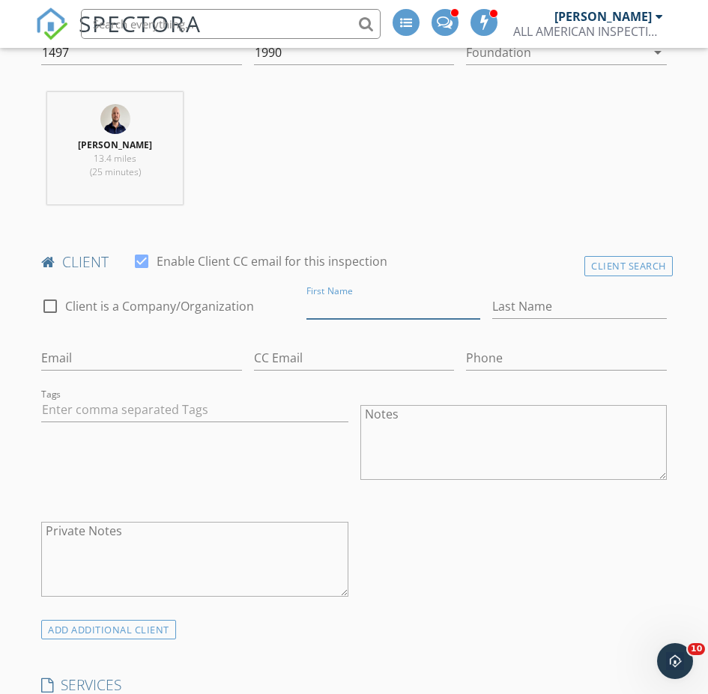
click at [306, 319] on input "First Name" at bounding box center [393, 306] width 174 height 25
type input "[PERSON_NAME]"
type input "Berrios"
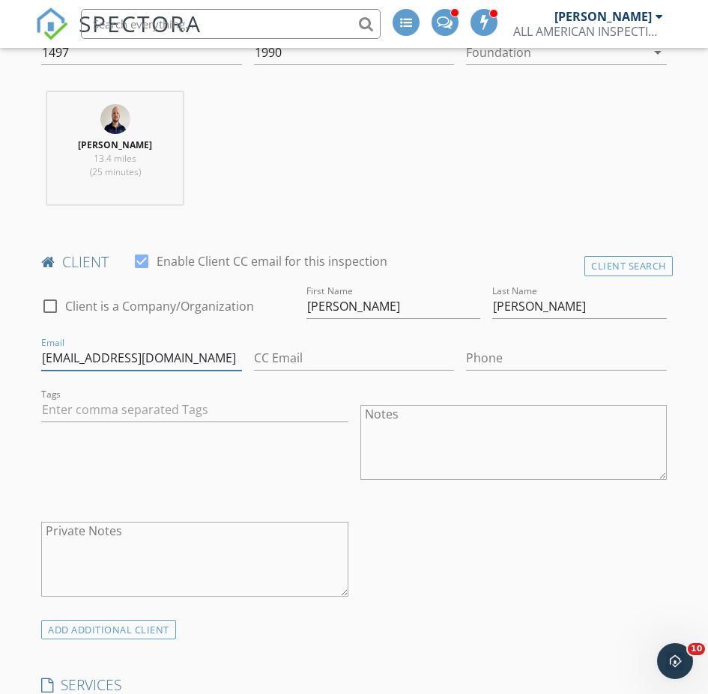
type input "hosta6033@gmail.com"
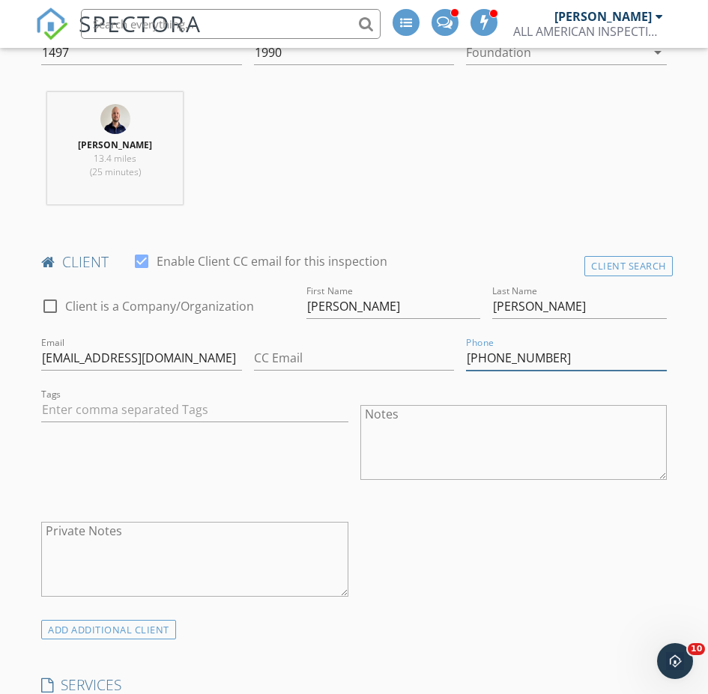
type input "386-597-2358"
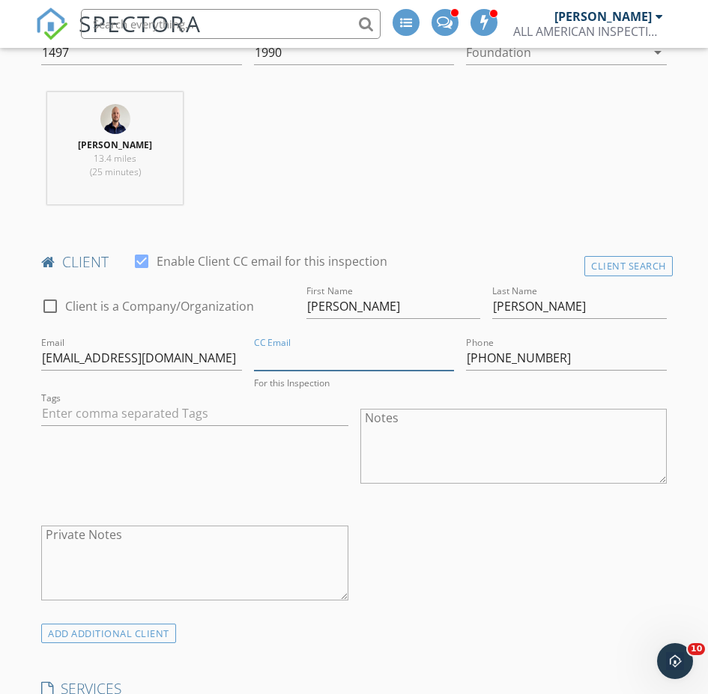
click at [350, 371] on input "CC Email" at bounding box center [354, 358] width 201 height 25
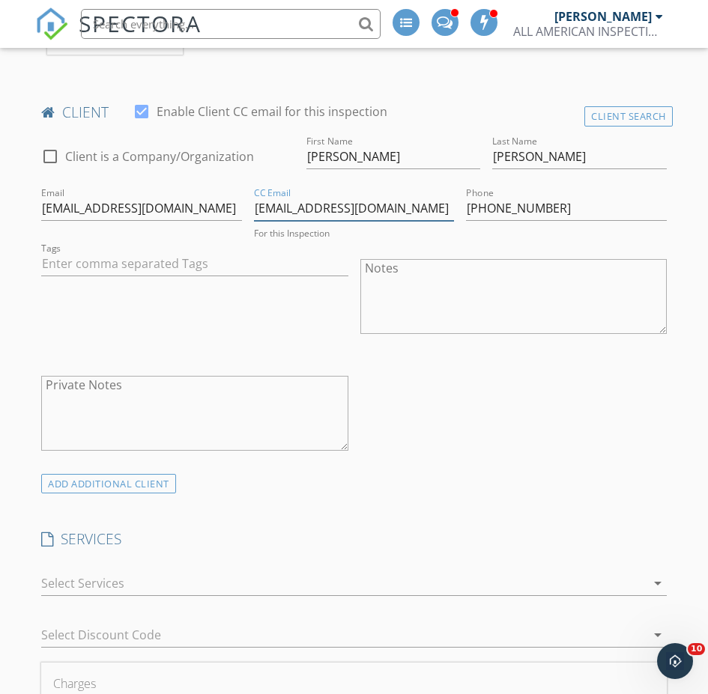
scroll to position [824, 0]
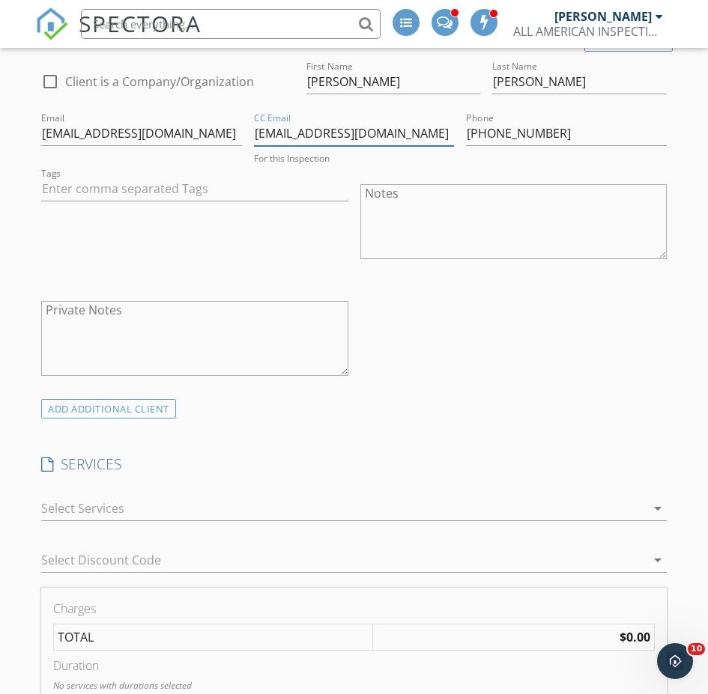
type input "mberriosfla@gmail.com"
click at [123, 496] on div at bounding box center [343, 508] width 604 height 24
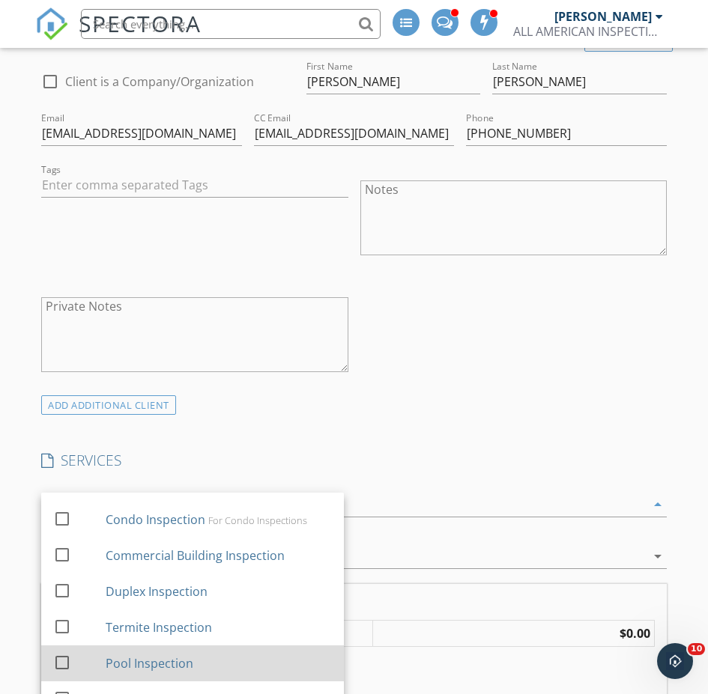
scroll to position [150, 0]
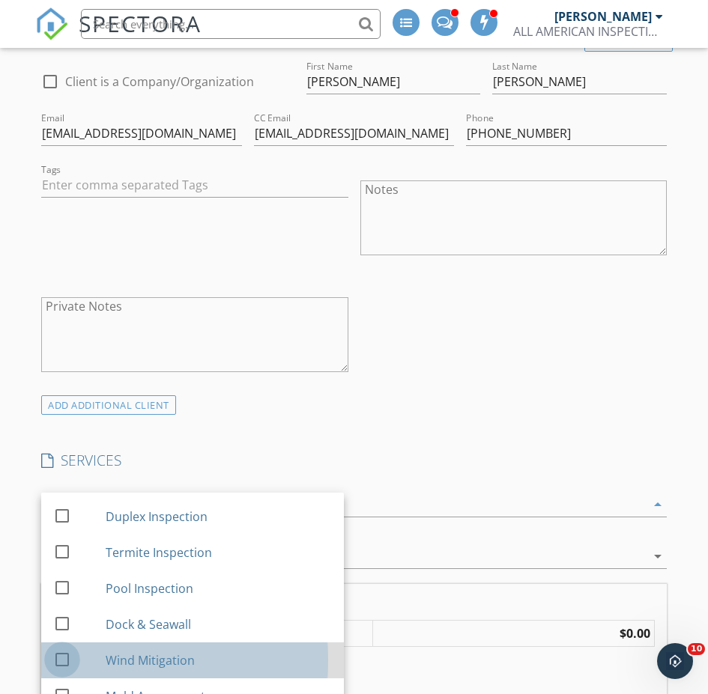
drag, startPoint x: 58, startPoint y: 610, endPoint x: 125, endPoint y: 607, distance: 67.5
click at [58, 647] on div at bounding box center [61, 659] width 25 height 25
checkbox input "false"
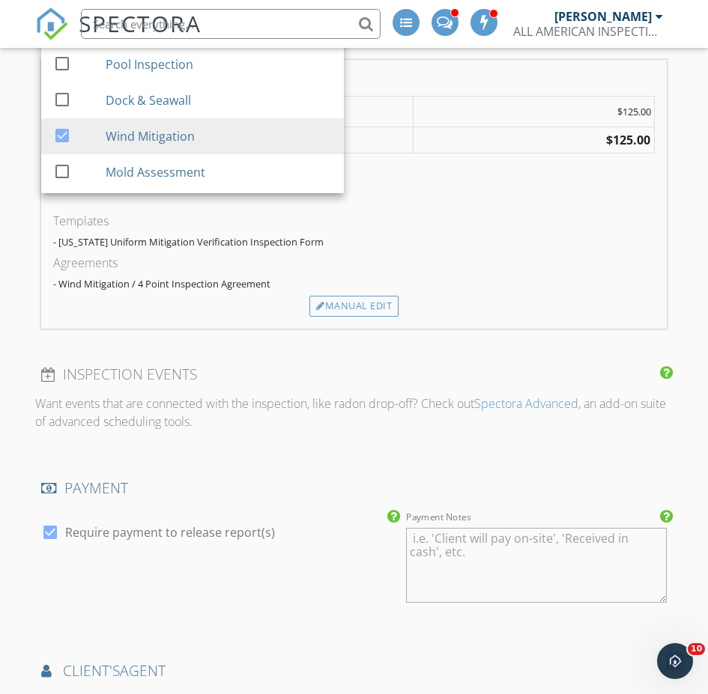
scroll to position [1423, 0]
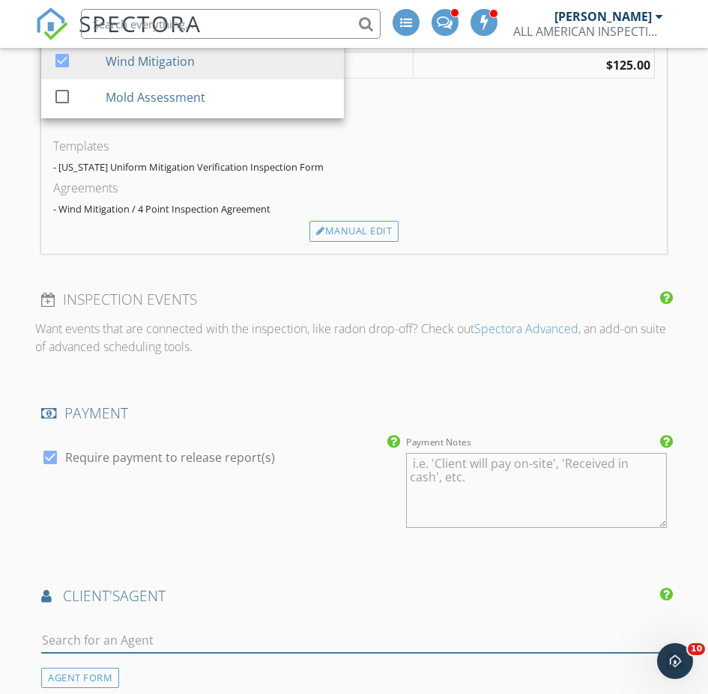
click at [133, 628] on input "text" at bounding box center [353, 640] width 625 height 25
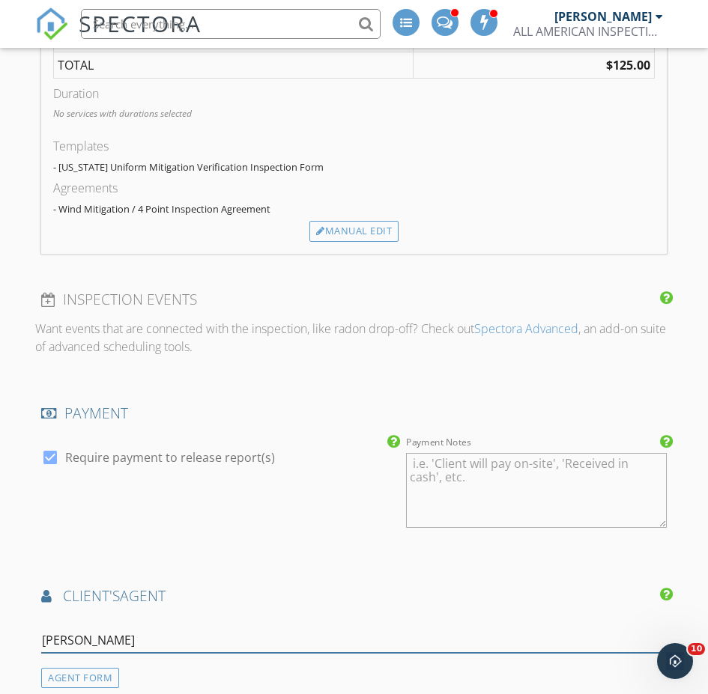
type input "Brianna"
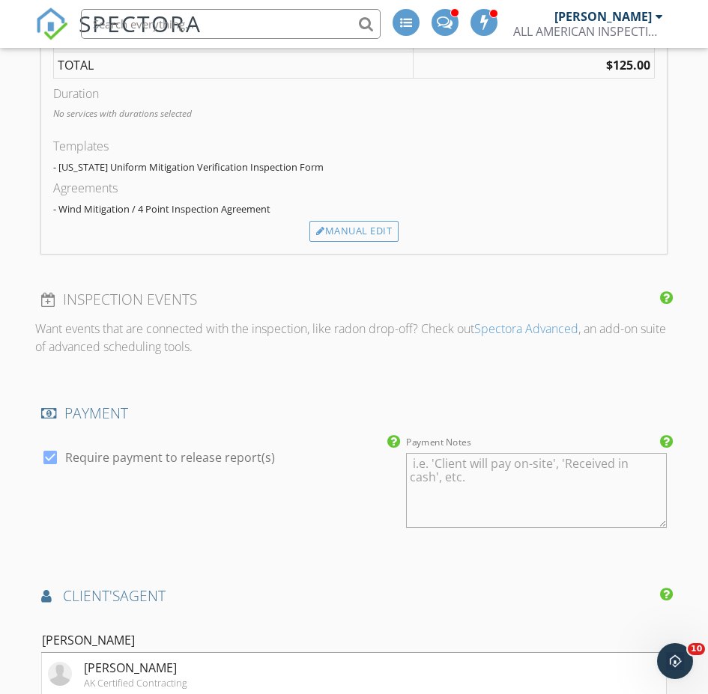
click at [84, 659] on div "Brianna Tracy" at bounding box center [135, 668] width 103 height 18
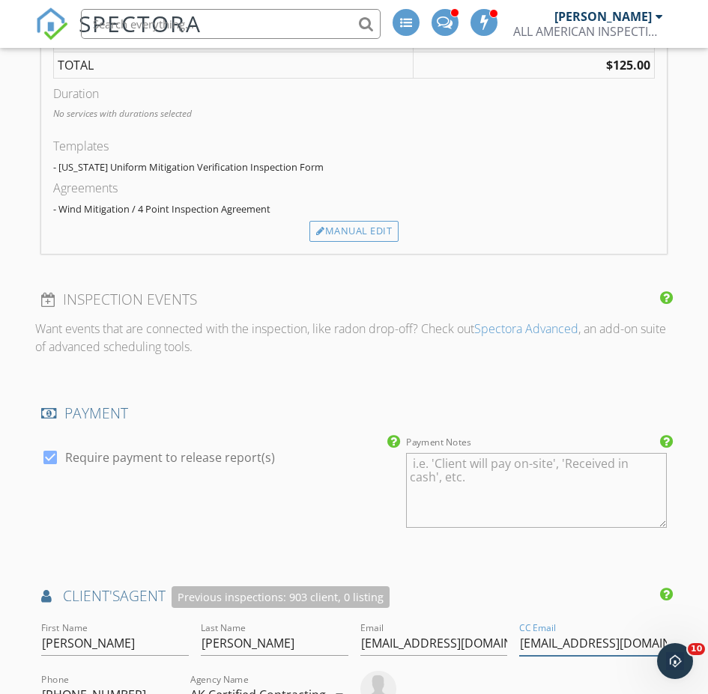
drag, startPoint x: 445, startPoint y: 534, endPoint x: 276, endPoint y: 545, distance: 169.6
type input "mcordero@akccfl.com"
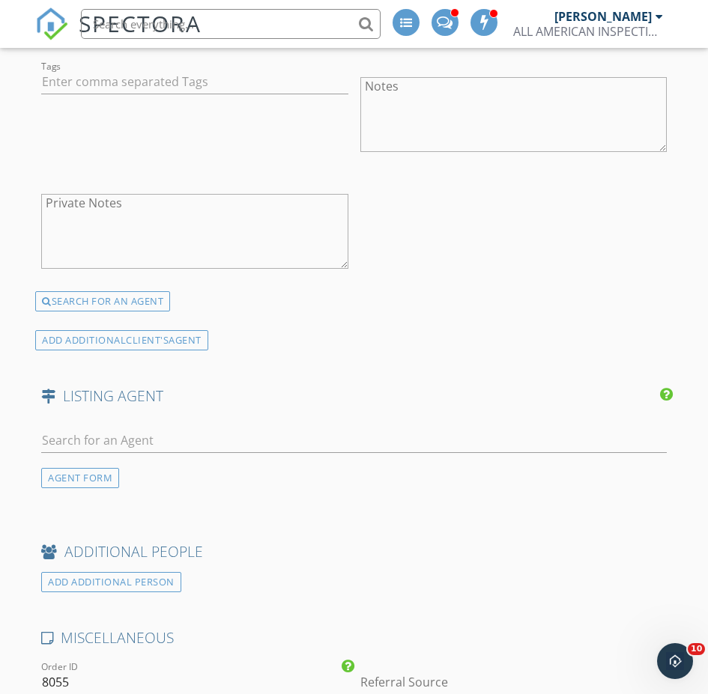
scroll to position [2321, 0]
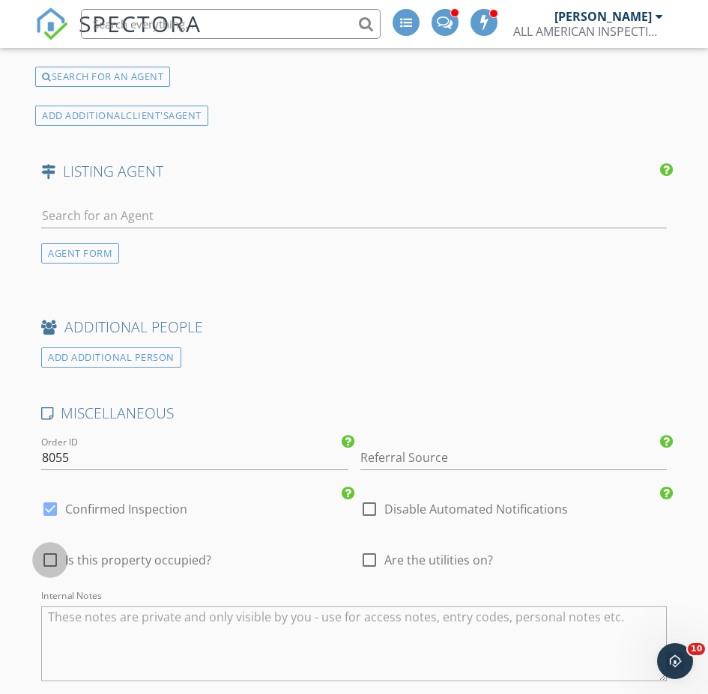
click at [51, 547] on div at bounding box center [49, 559] width 25 height 25
checkbox input "true"
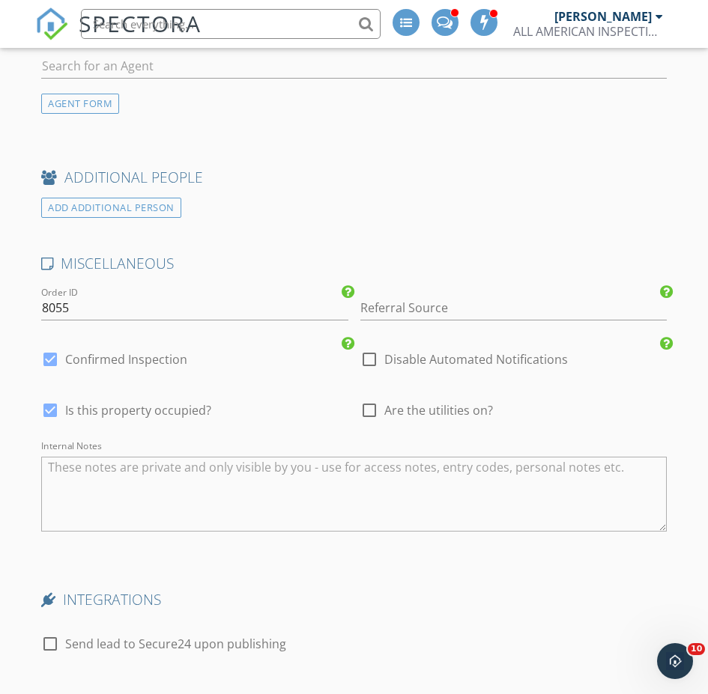
scroll to position [2636, 0]
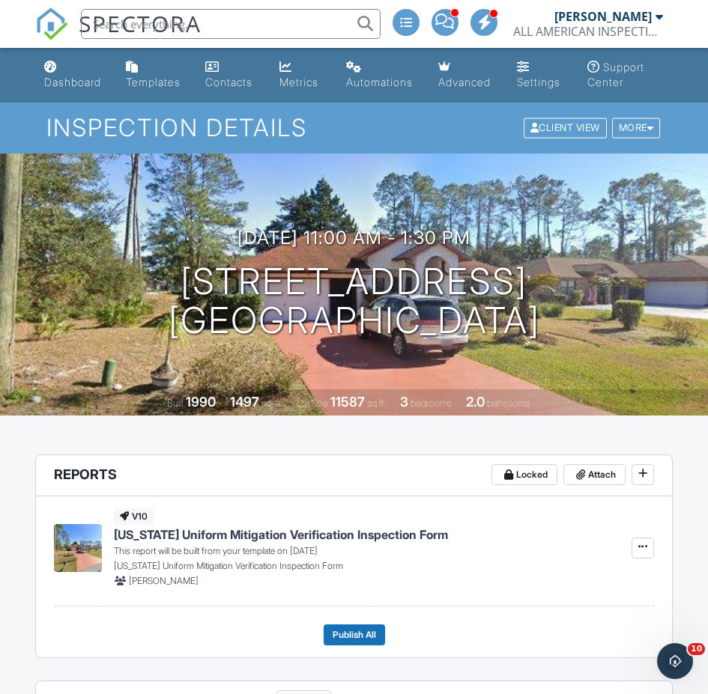
click at [263, 20] on input "text" at bounding box center [230, 24] width 299 height 30
click at [289, 31] on input "text" at bounding box center [230, 24] width 299 height 30
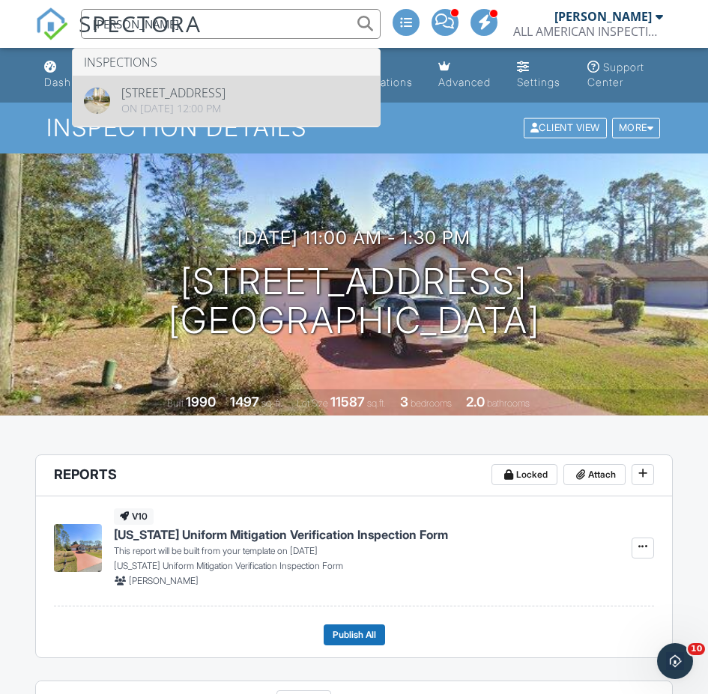
type input "scott hornsby"
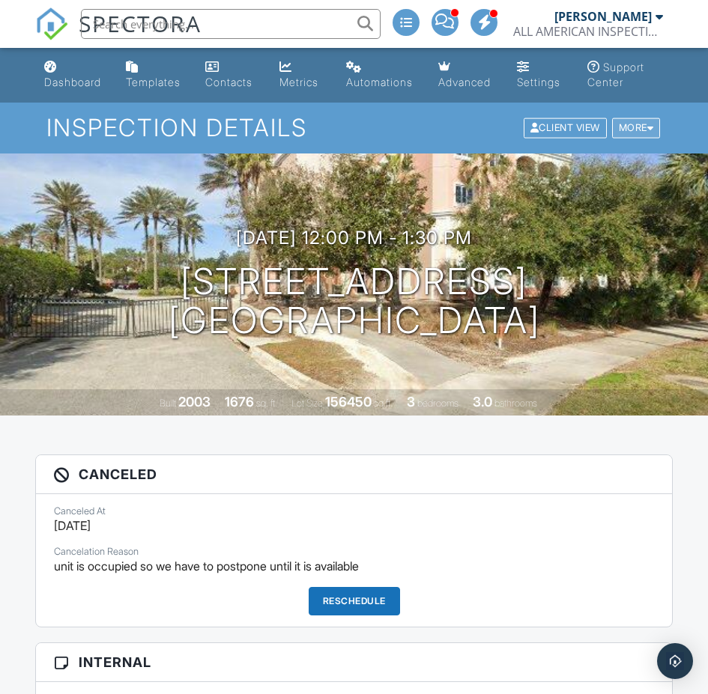
click at [617, 121] on div "More" at bounding box center [636, 128] width 49 height 20
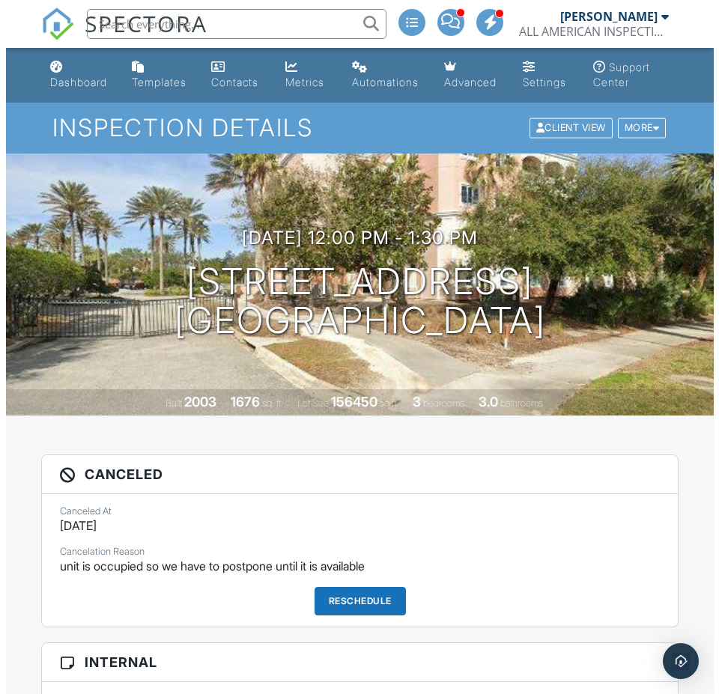
scroll to position [150, 0]
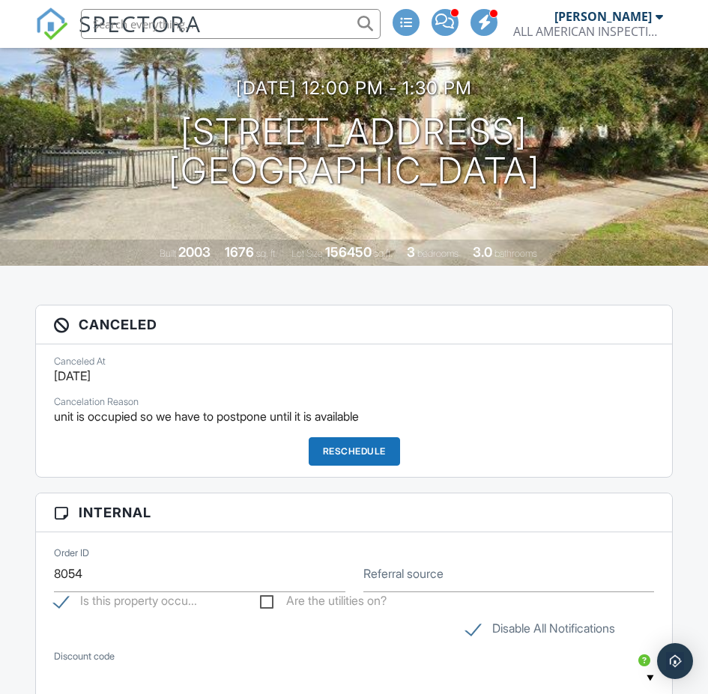
click at [353, 449] on div "Reschedule" at bounding box center [353, 451] width 91 height 28
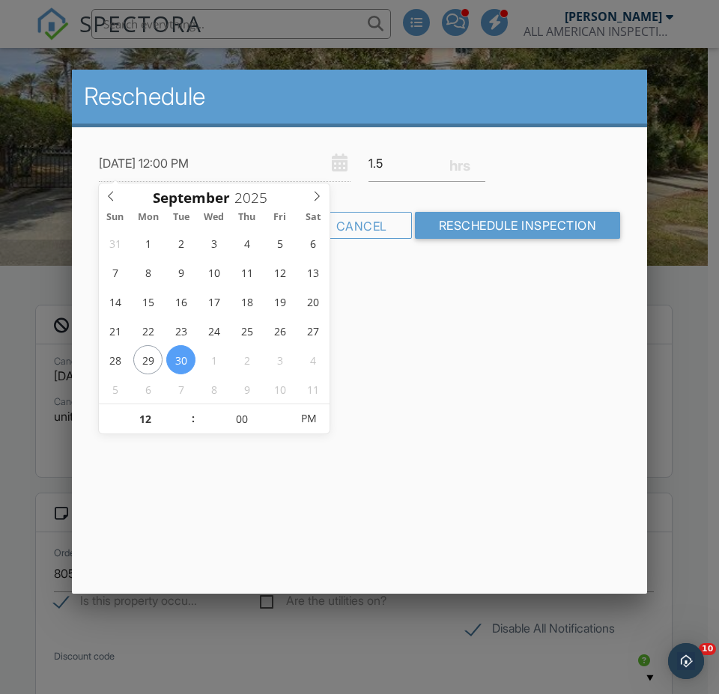
scroll to position [0, 0]
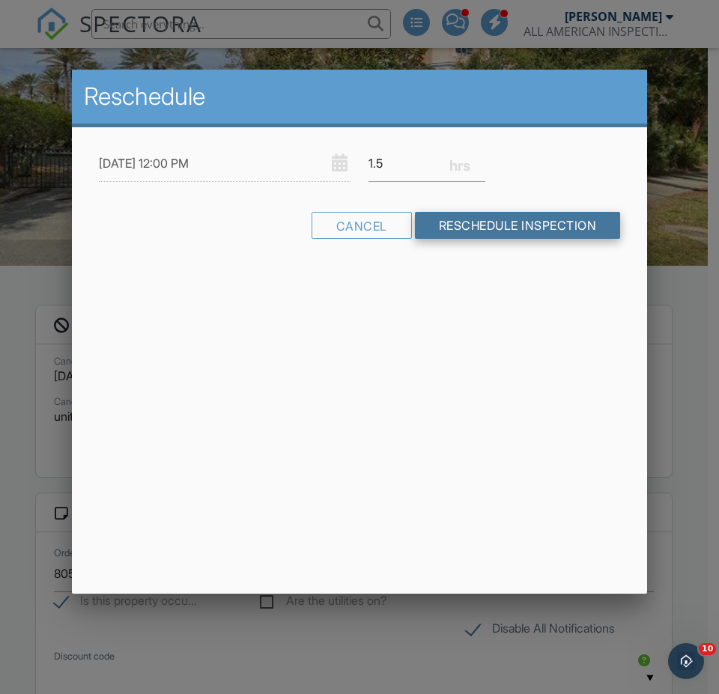
click at [479, 225] on input "Reschedule Inspection" at bounding box center [518, 225] width 206 height 27
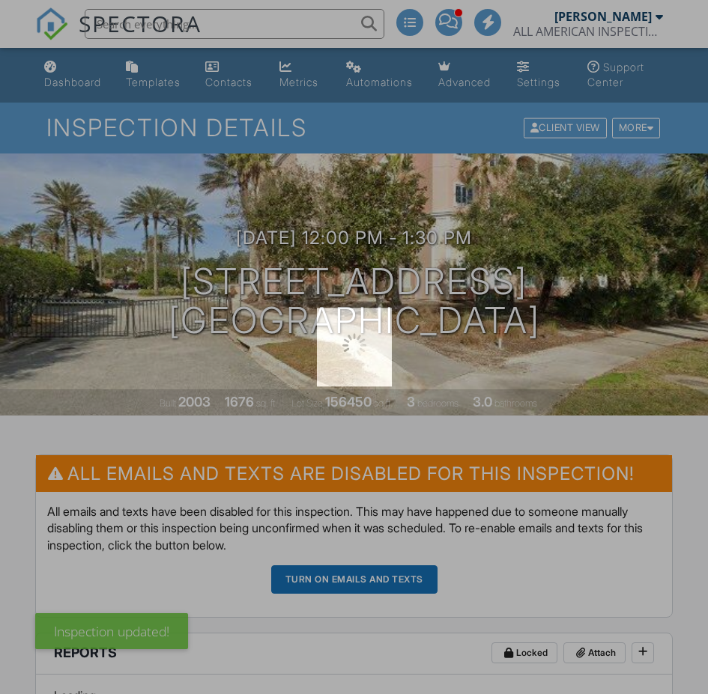
click at [365, 579] on div at bounding box center [354, 347] width 708 height 694
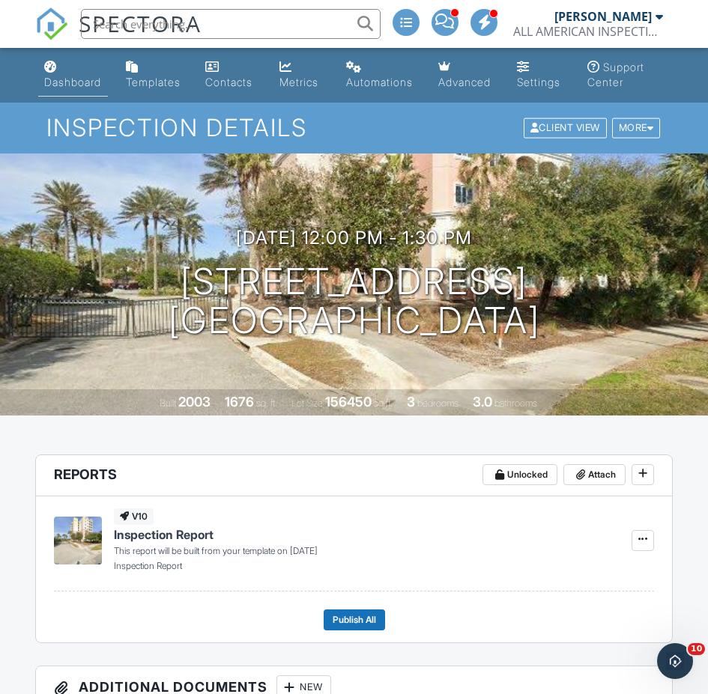
click at [82, 68] on link "Dashboard" at bounding box center [73, 75] width 70 height 43
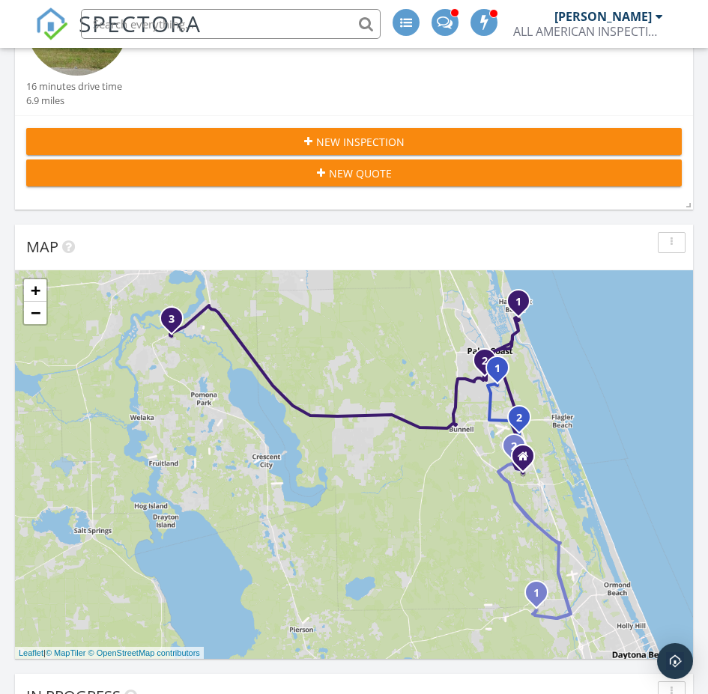
scroll to position [75, 0]
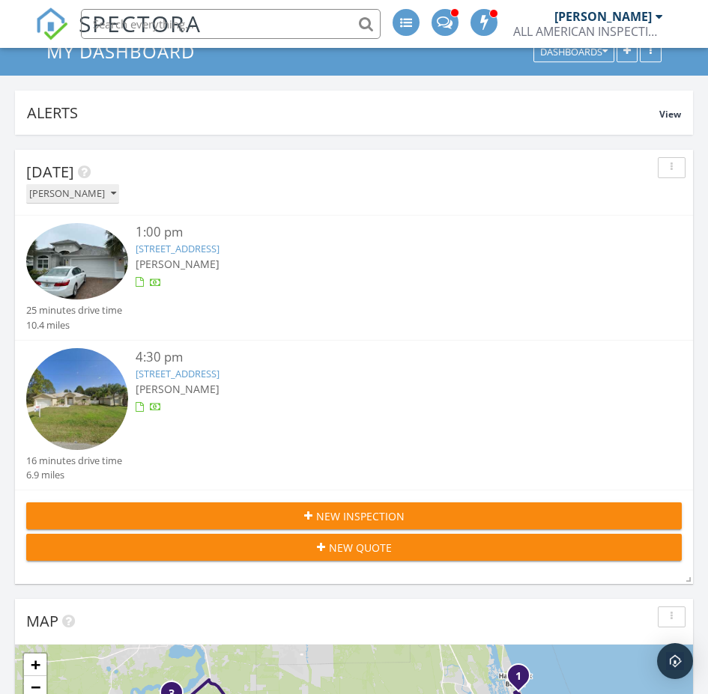
click at [77, 192] on div "[PERSON_NAME]" at bounding box center [72, 194] width 87 height 10
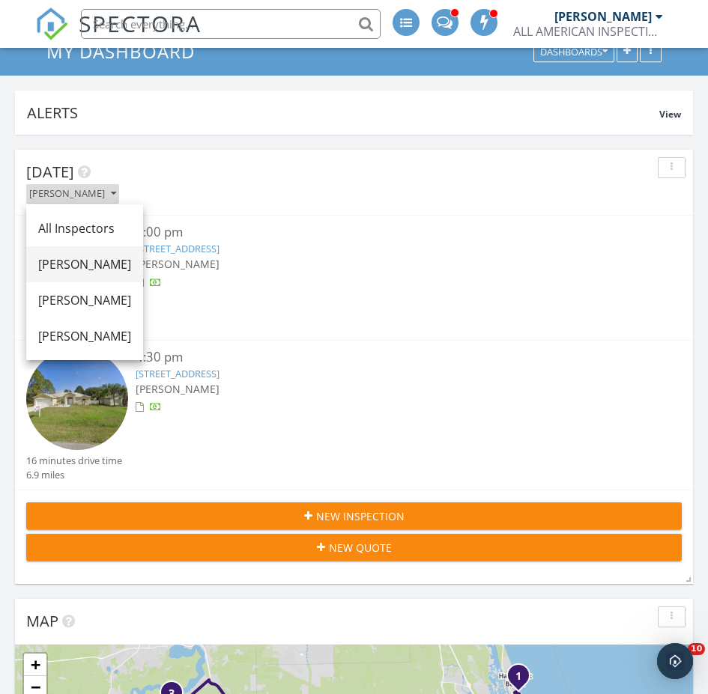
scroll to position [0, 0]
click at [72, 335] on div "[PERSON_NAME]" at bounding box center [84, 336] width 93 height 18
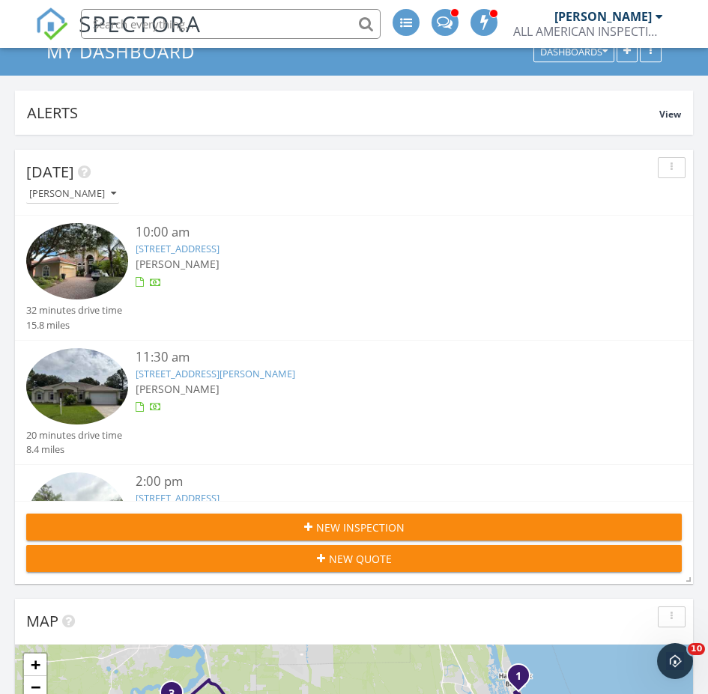
click at [200, 248] on link "9 Cypresswood Dr, Palm Coast, FL 32137" at bounding box center [178, 248] width 84 height 13
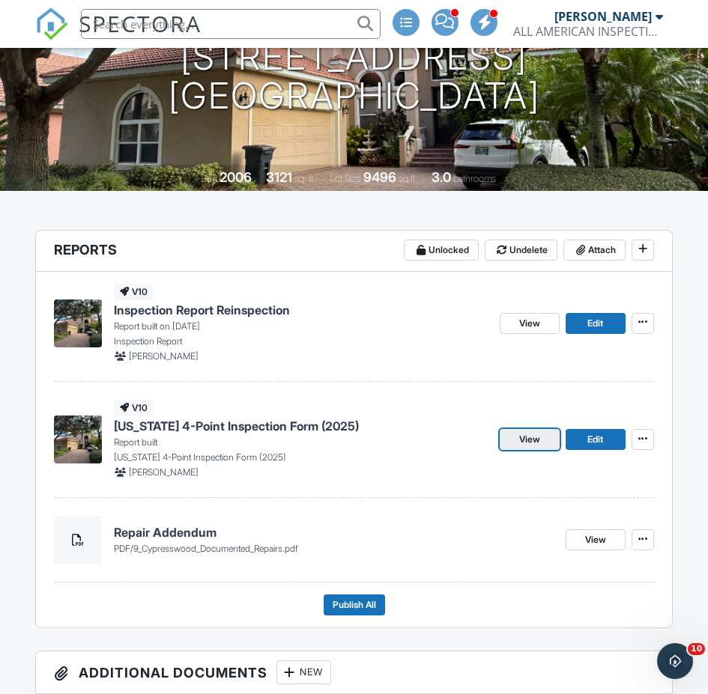
click at [517, 434] on link "View" at bounding box center [529, 439] width 60 height 21
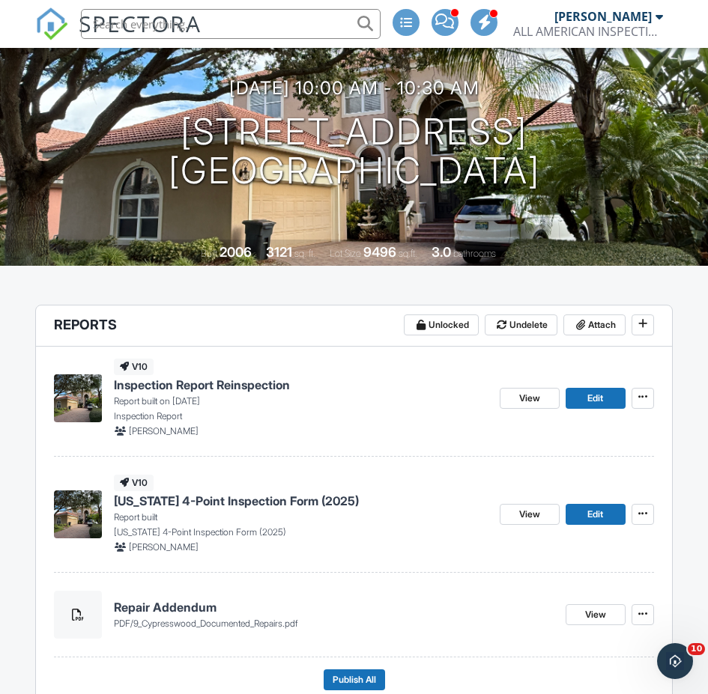
scroll to position [225, 0]
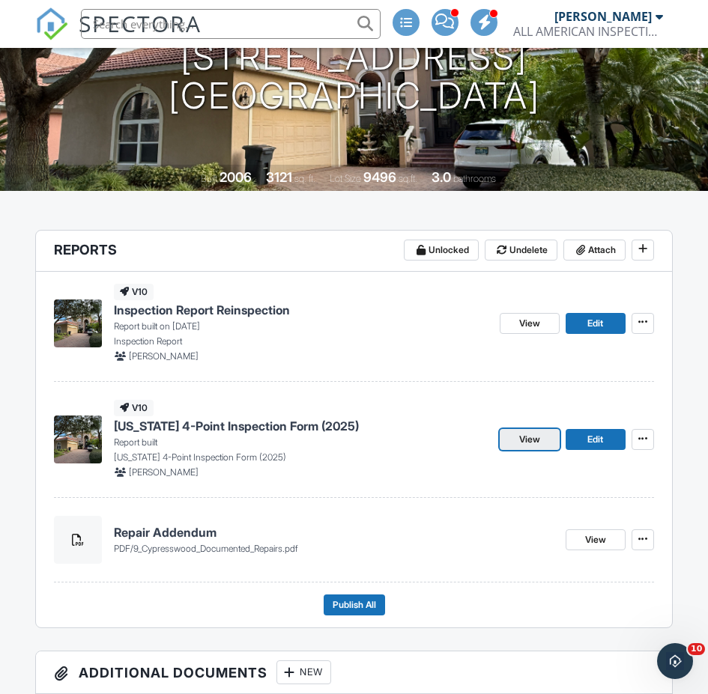
click at [514, 440] on link "View" at bounding box center [529, 439] width 60 height 21
click at [531, 326] on span "View" at bounding box center [529, 323] width 21 height 15
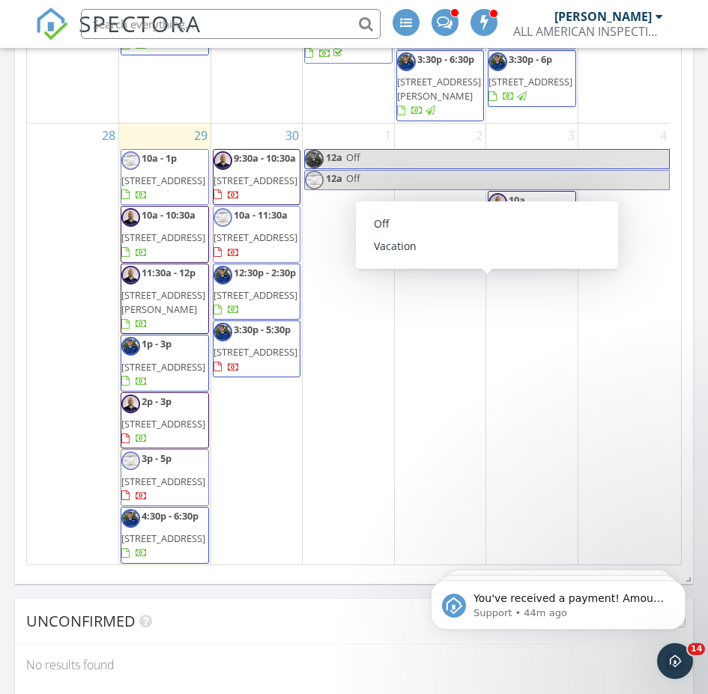
scroll to position [1488, 0]
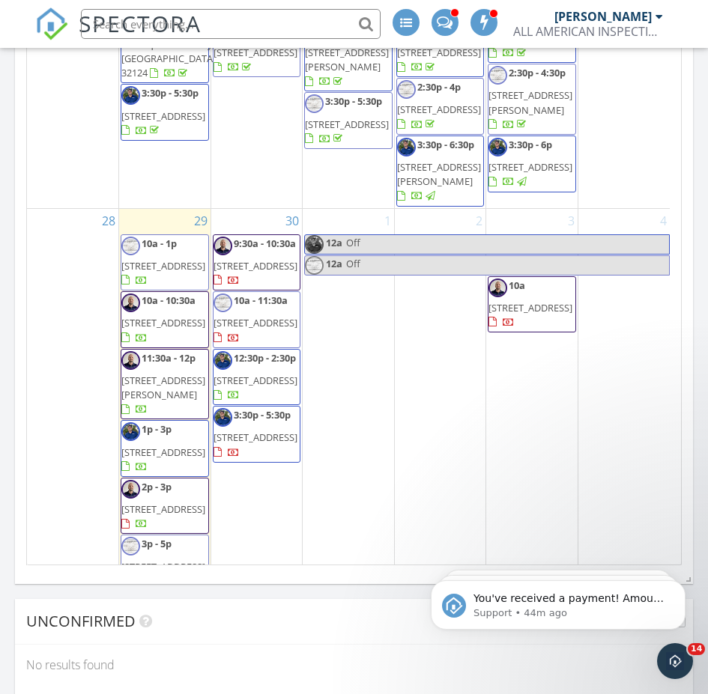
click at [544, 151] on span "3:30p - 6p" at bounding box center [529, 144] width 43 height 13
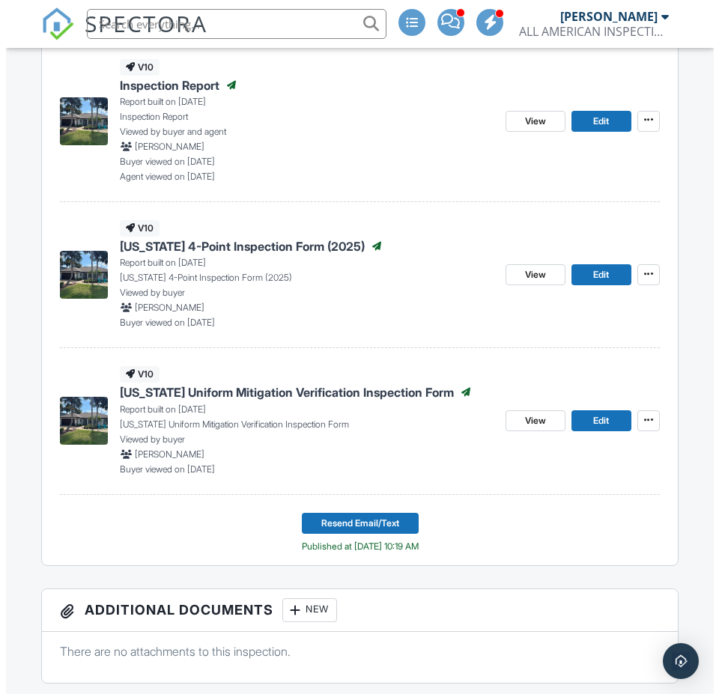
scroll to position [225, 0]
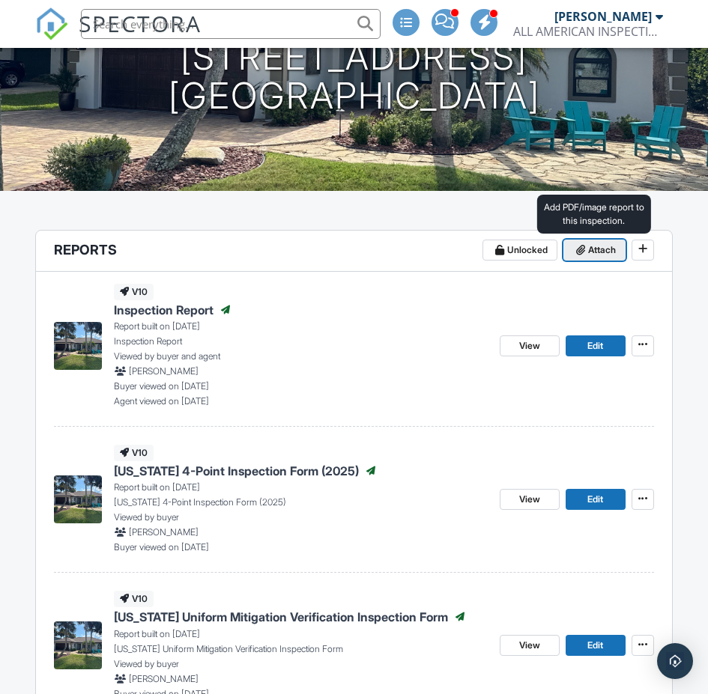
click at [608, 246] on span "Attach" at bounding box center [602, 250] width 28 height 15
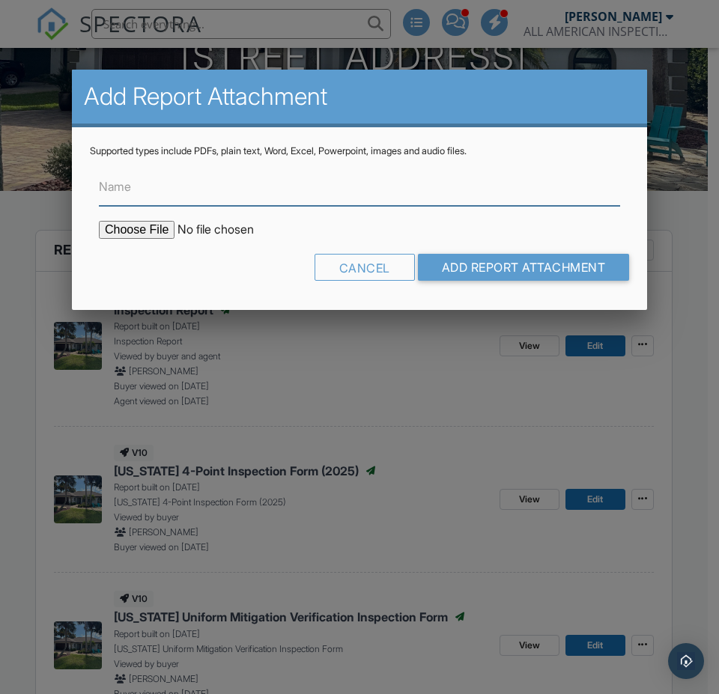
click at [263, 199] on input "Name" at bounding box center [359, 187] width 521 height 37
type input "Termite Inspection - [PERSON_NAME] Pest Control"
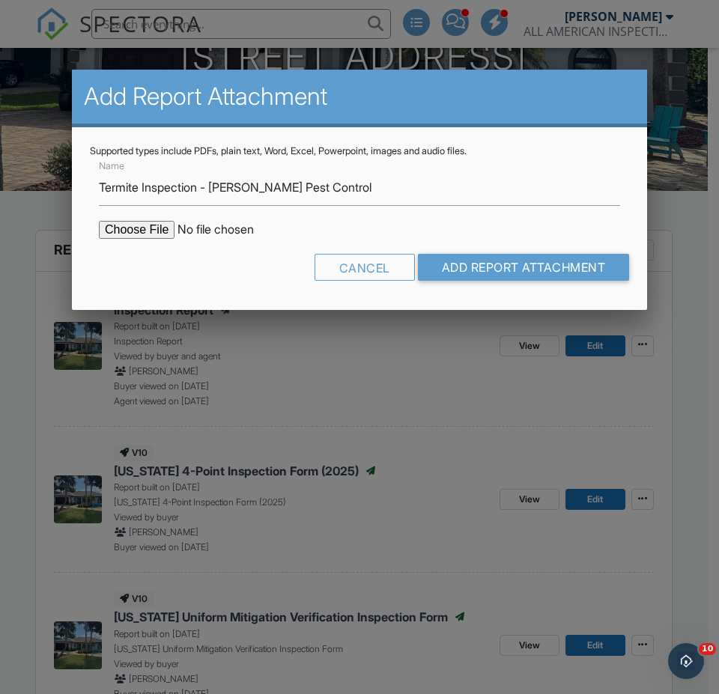
click at [156, 228] on input "file" at bounding box center [226, 230] width 255 height 18
type input "C:\fakepath\1335 N. Daytona Avenue.pdf"
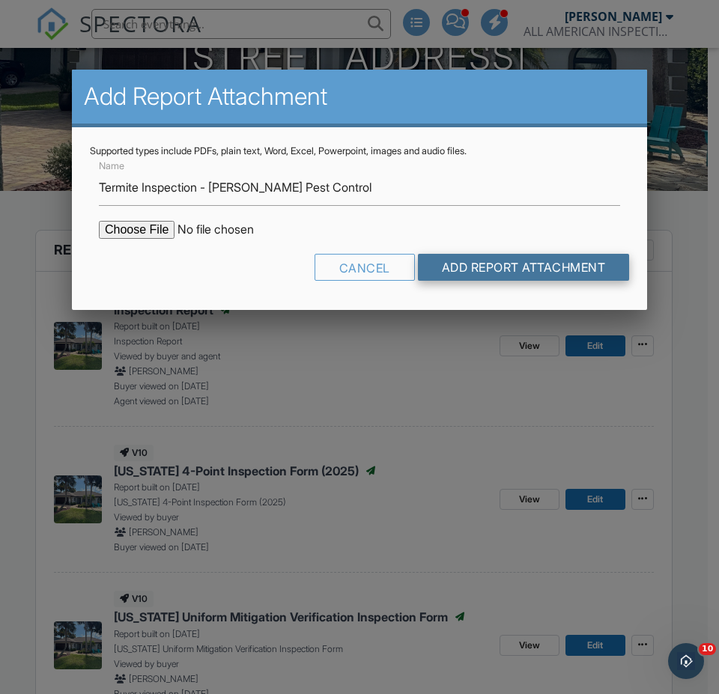
click at [499, 258] on input "Add Report Attachment" at bounding box center [524, 267] width 212 height 27
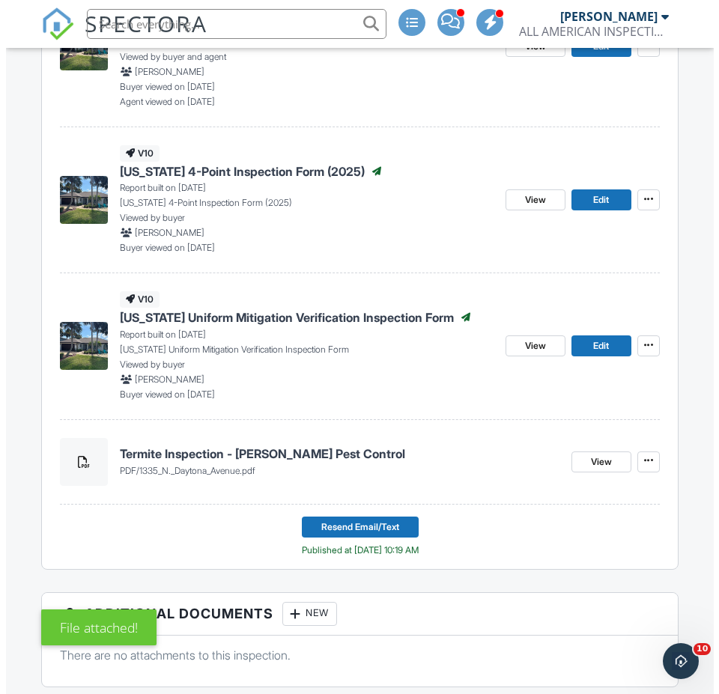
scroll to position [674, 0]
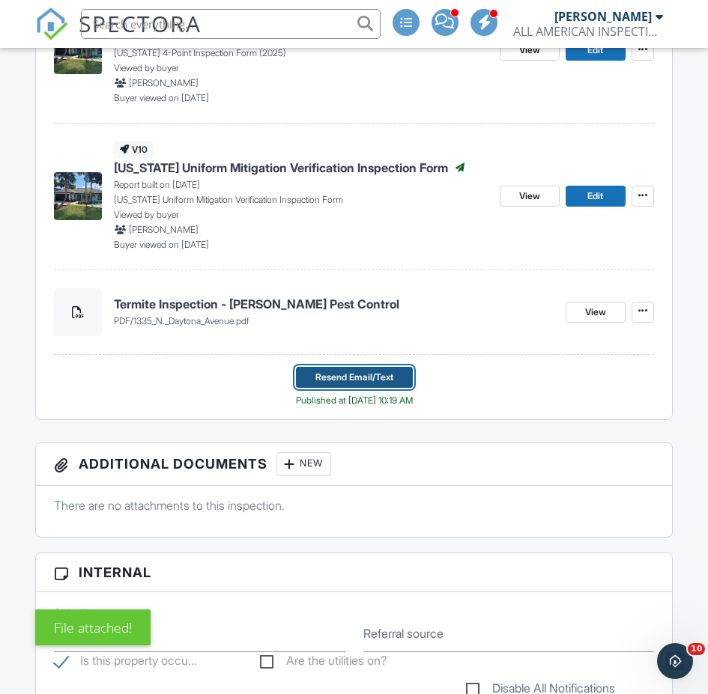
click at [329, 375] on span "Resend Email/Text" at bounding box center [354, 377] width 78 height 15
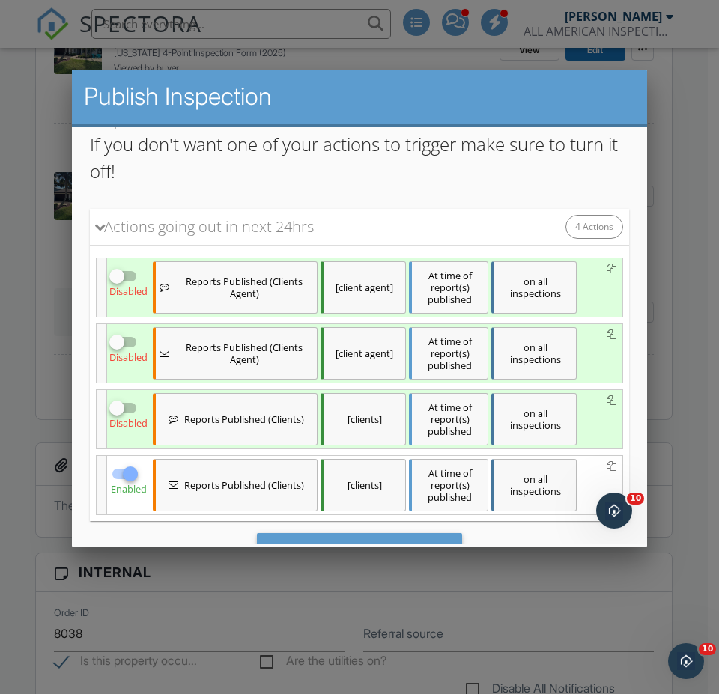
scroll to position [296, 0]
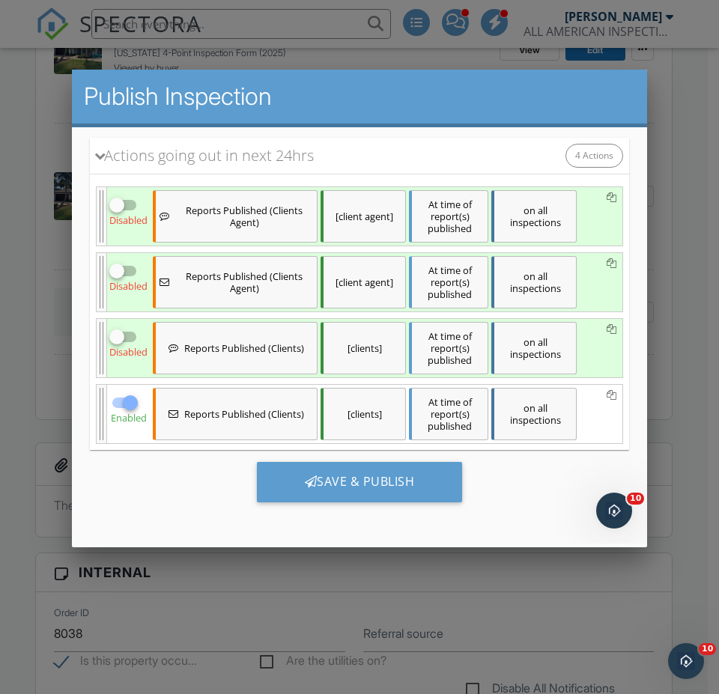
click at [119, 346] on div at bounding box center [116, 335] width 25 height 25
checkbox input "true"
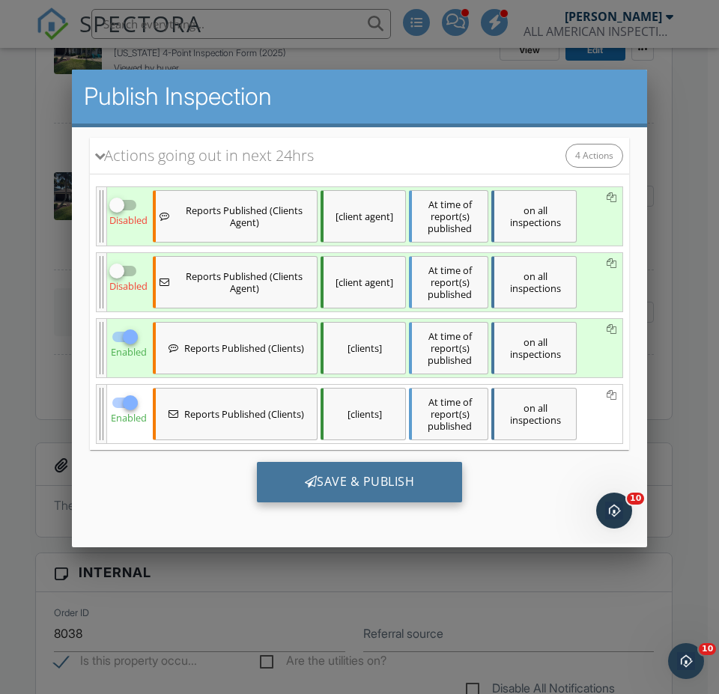
click at [369, 489] on div "Save & Publish" at bounding box center [360, 481] width 206 height 40
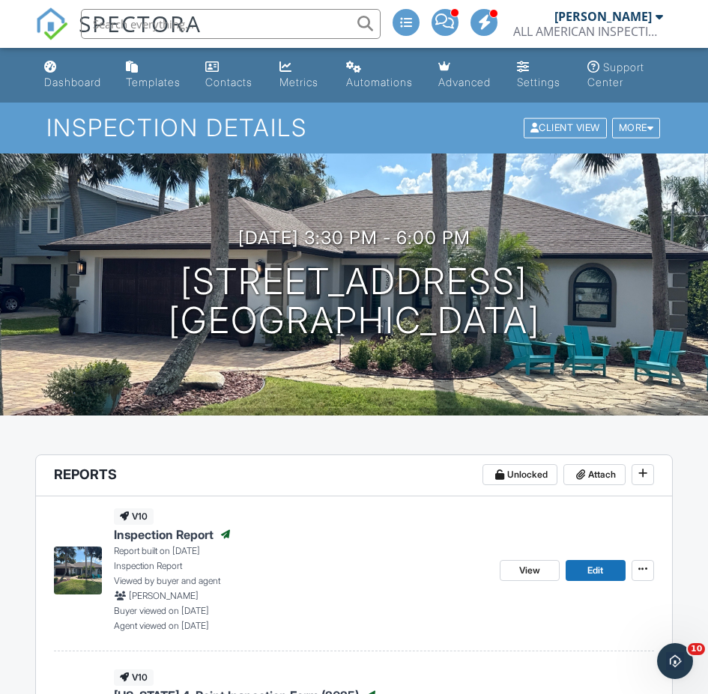
click at [201, 25] on input "text" at bounding box center [230, 24] width 299 height 30
click at [70, 67] on link "Dashboard" at bounding box center [73, 75] width 70 height 43
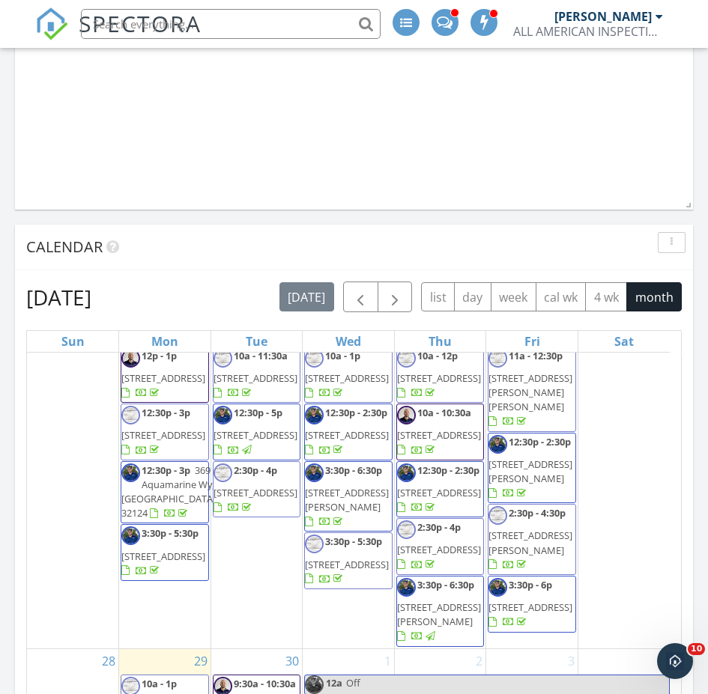
scroll to position [1647, 0]
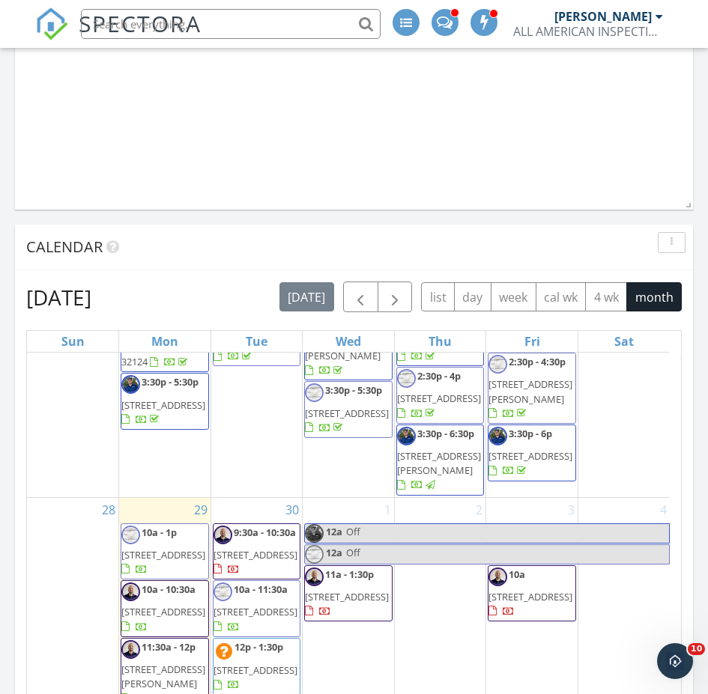
click at [518, 405] on span "12 Wood Amber Ln, Palm Coast 32164" at bounding box center [530, 391] width 84 height 28
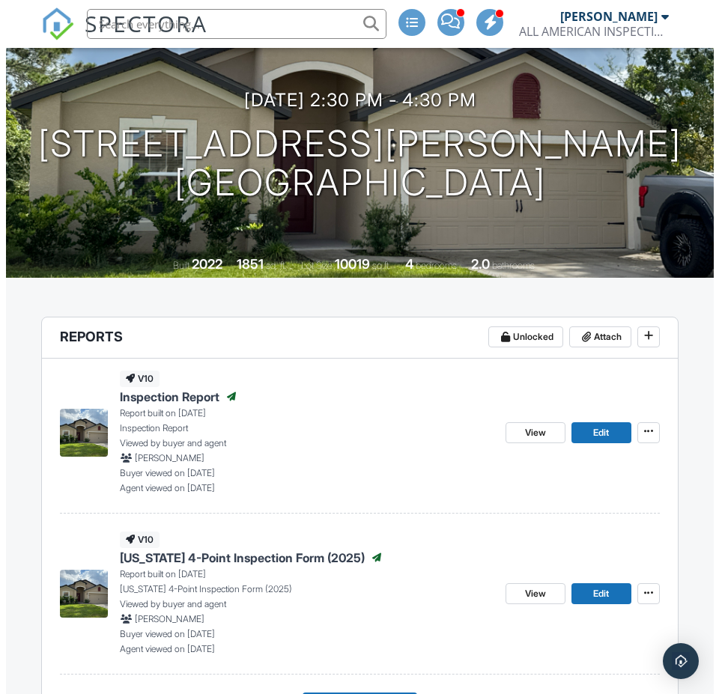
scroll to position [288, 0]
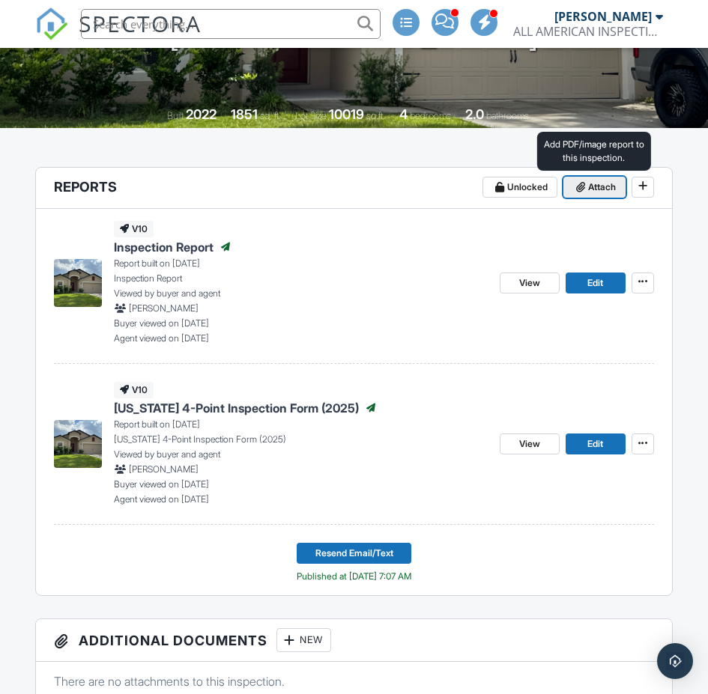
click at [595, 190] on span "Attach" at bounding box center [602, 187] width 28 height 15
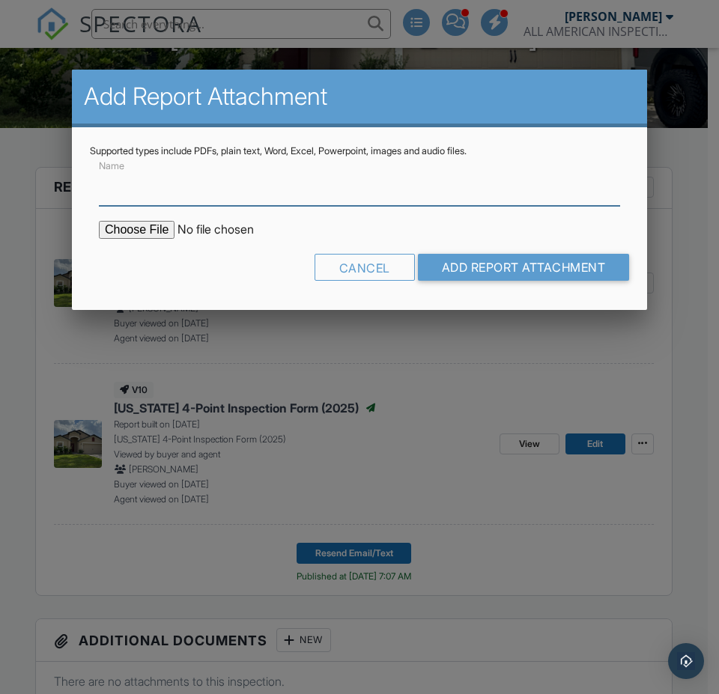
click at [259, 192] on input "Name" at bounding box center [359, 187] width 521 height 37
type input "Termite Inspection - [PERSON_NAME] Pest Control"
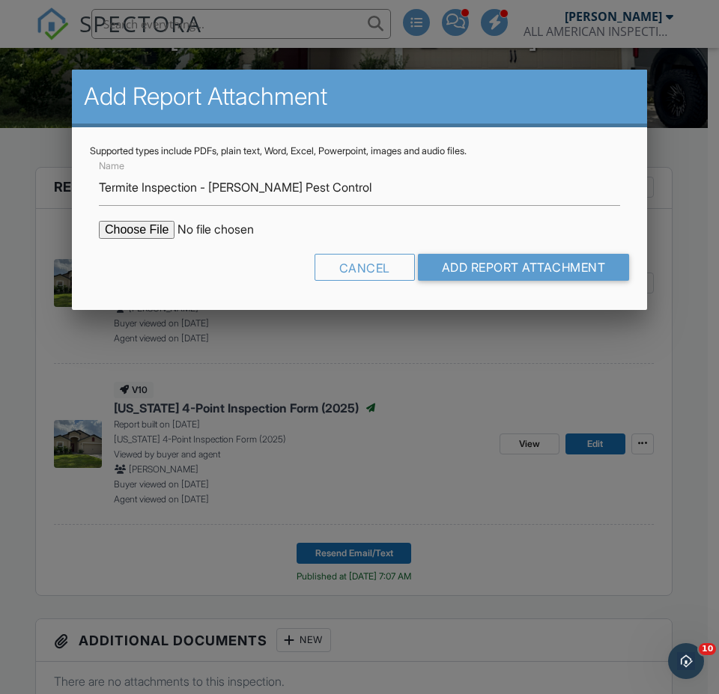
click at [145, 224] on input "file" at bounding box center [226, 230] width 255 height 18
type input "C:\fakepath\12 Wood Amber Lane.pdf"
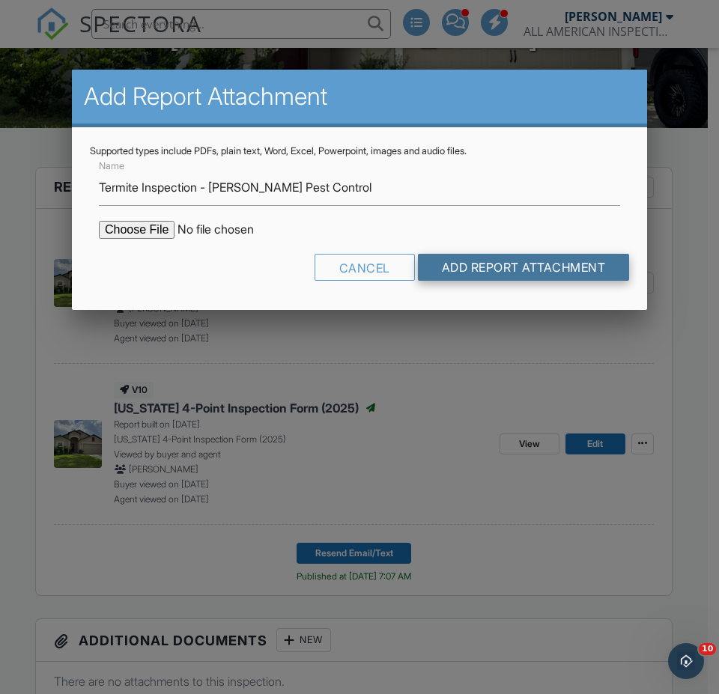
click at [468, 258] on input "Add Report Attachment" at bounding box center [524, 267] width 212 height 27
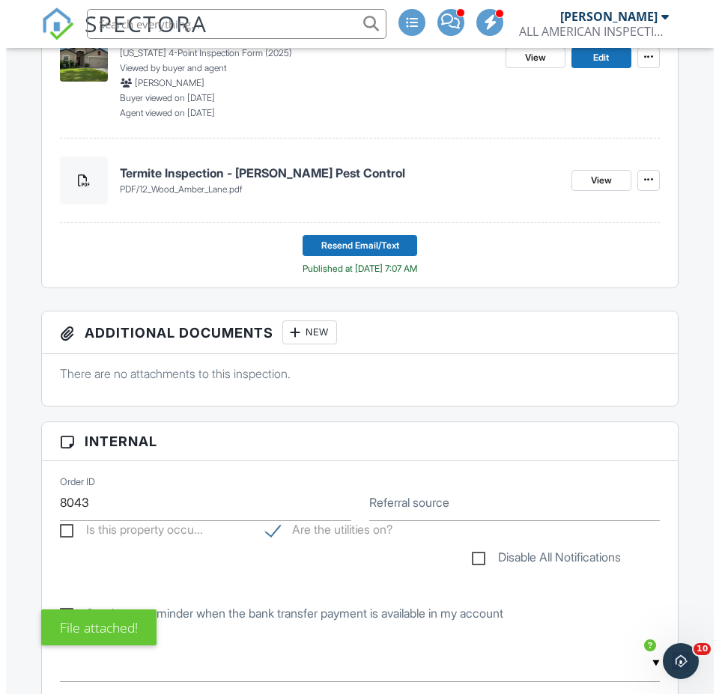
scroll to position [449, 0]
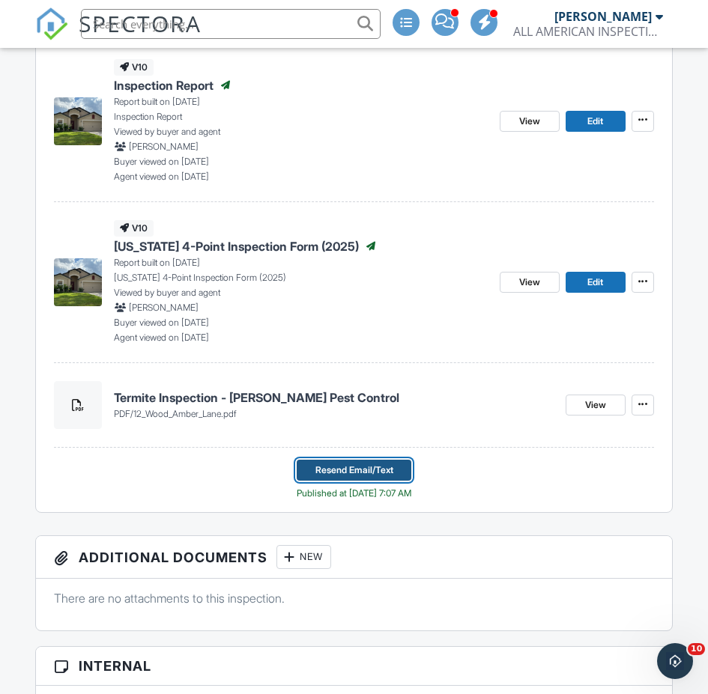
click at [334, 462] on button "Resend Email/Text" at bounding box center [353, 470] width 115 height 21
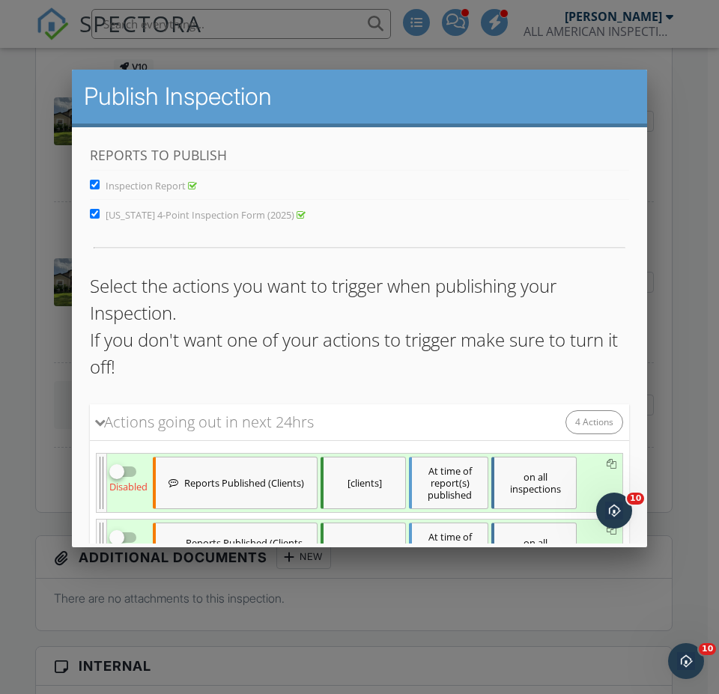
scroll to position [225, 0]
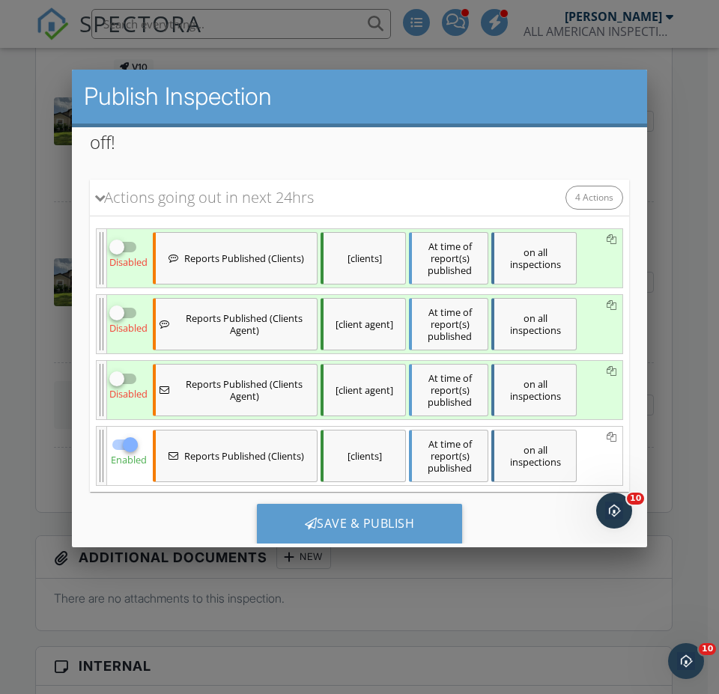
click at [118, 249] on div at bounding box center [116, 246] width 25 height 25
checkbox input "true"
click at [124, 307] on div at bounding box center [116, 311] width 25 height 25
checkbox input "true"
click at [124, 386] on div at bounding box center [116, 377] width 25 height 25
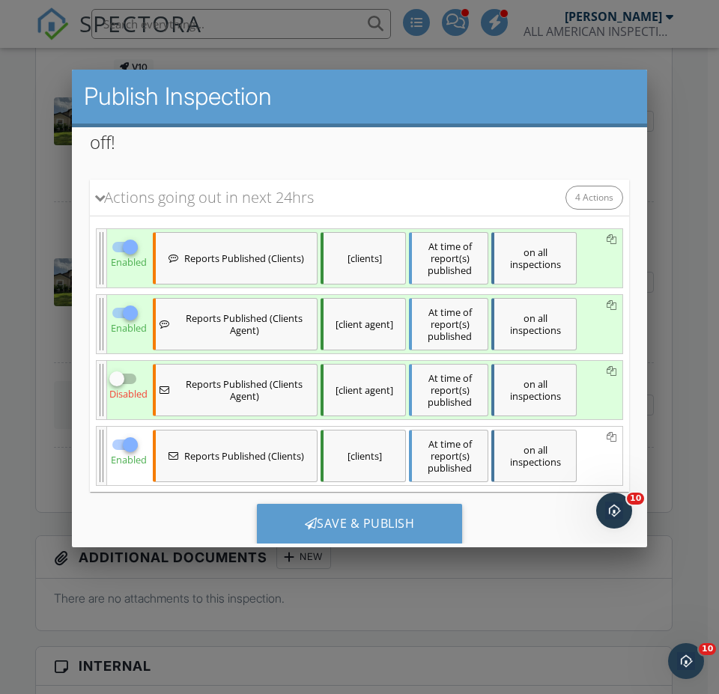
checkbox input "true"
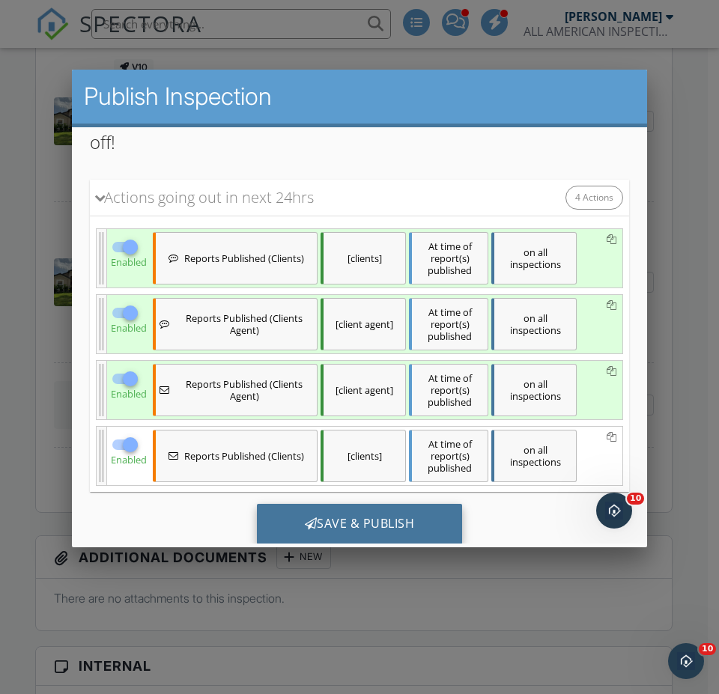
click at [384, 523] on div "Save & Publish" at bounding box center [360, 523] width 206 height 40
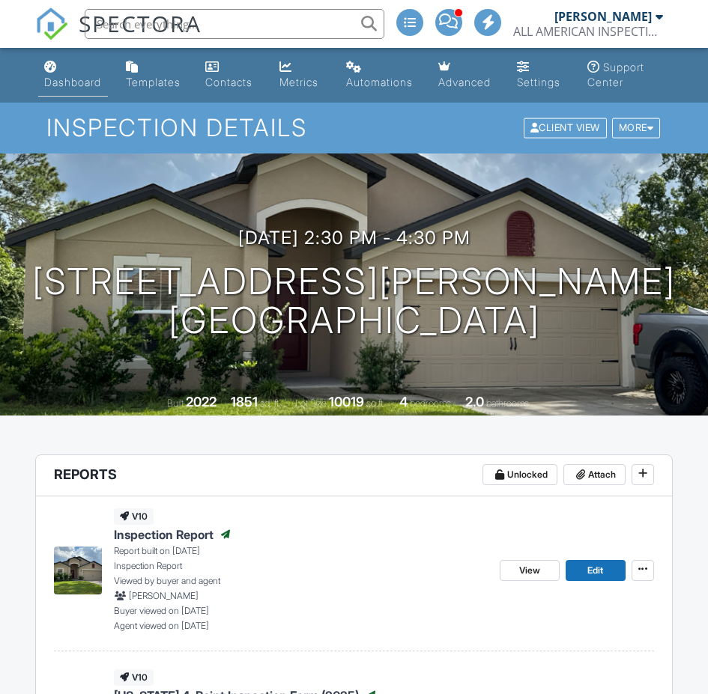
click at [78, 79] on div "Dashboard" at bounding box center [72, 82] width 57 height 13
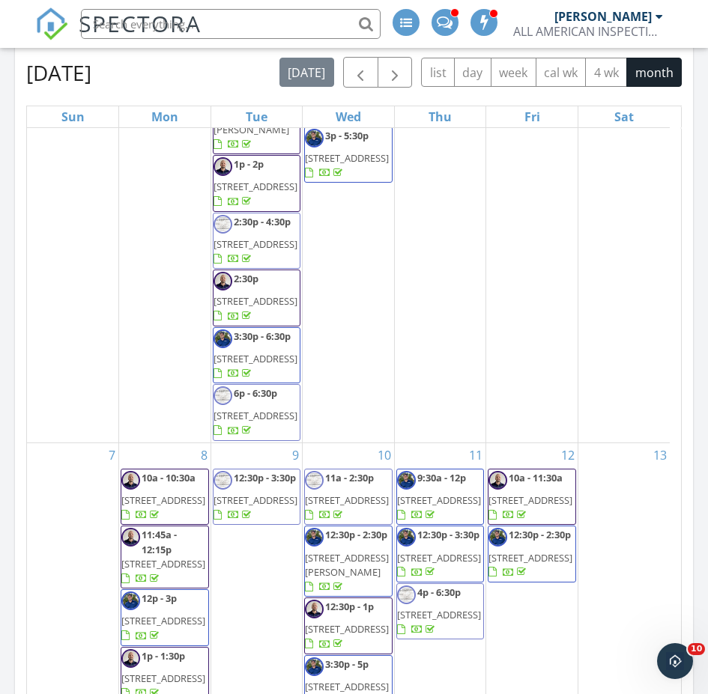
scroll to position [416, 0]
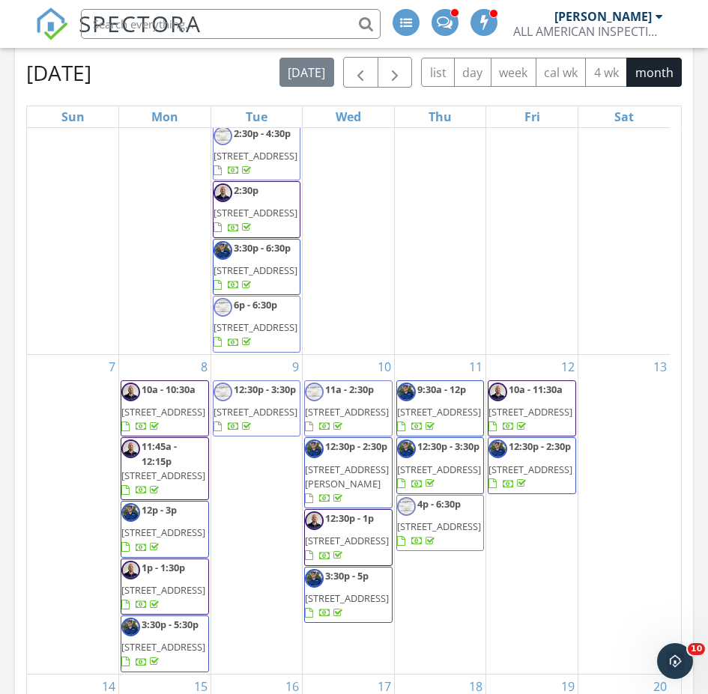
click at [647, 354] on div "6" at bounding box center [623, 33] width 91 height 642
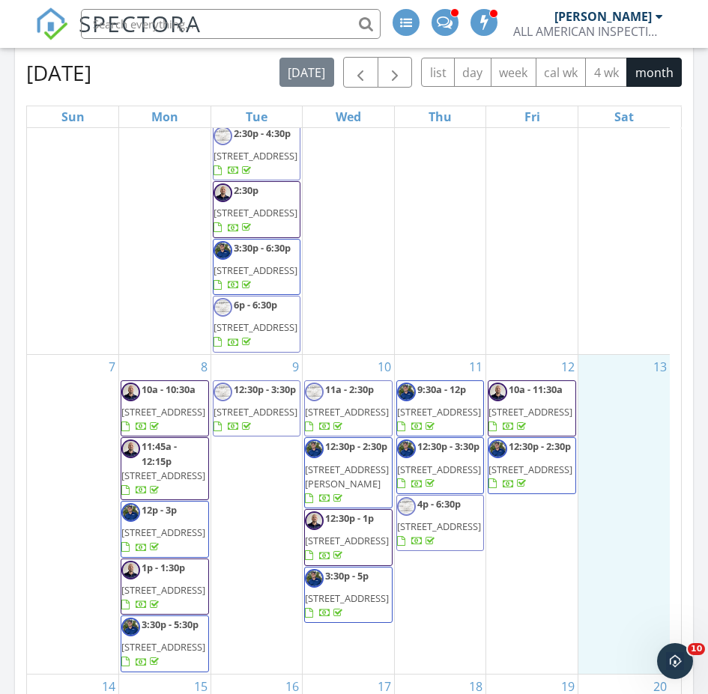
click at [647, 478] on div "13" at bounding box center [623, 514] width 91 height 319
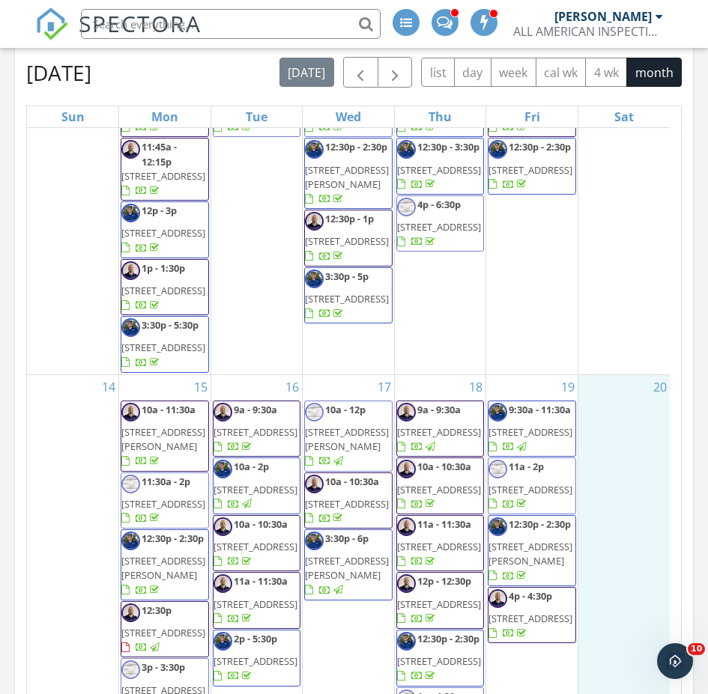
click at [605, 559] on div "20" at bounding box center [623, 589] width 91 height 428
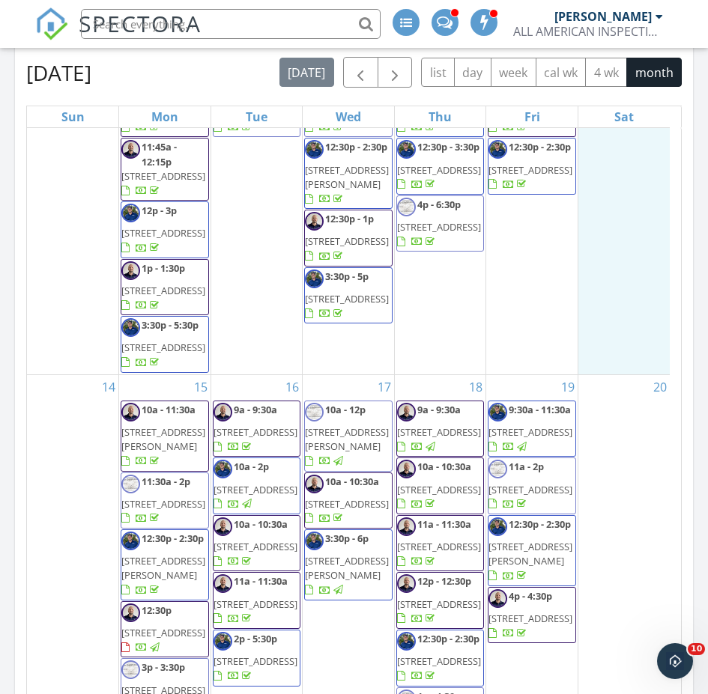
click at [626, 374] on div "13" at bounding box center [623, 214] width 91 height 319
click at [50, 374] on div "7" at bounding box center [72, 214] width 91 height 319
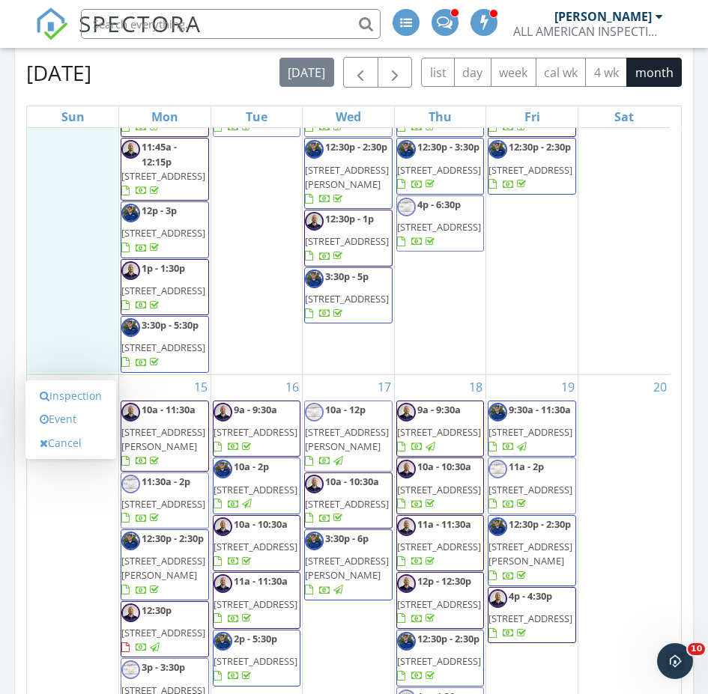
click at [38, 584] on div "14" at bounding box center [72, 589] width 91 height 428
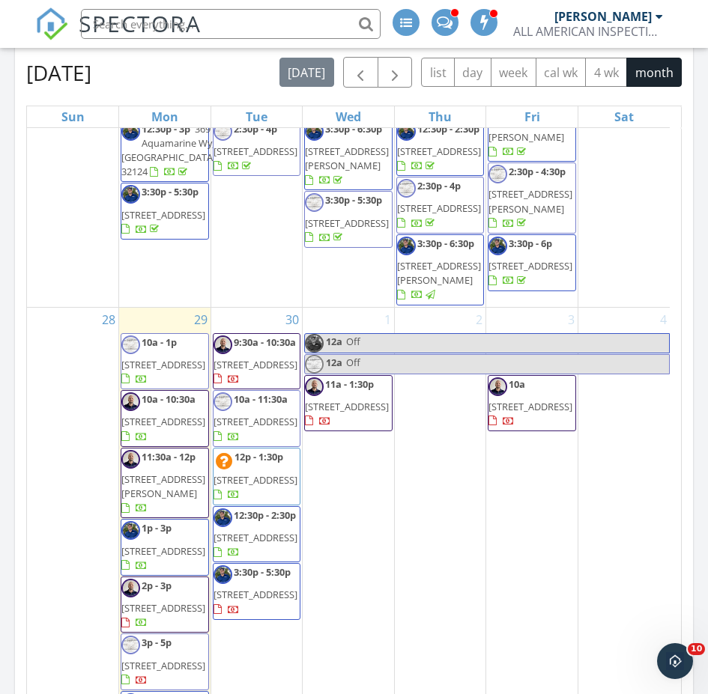
scroll to position [1764, 0]
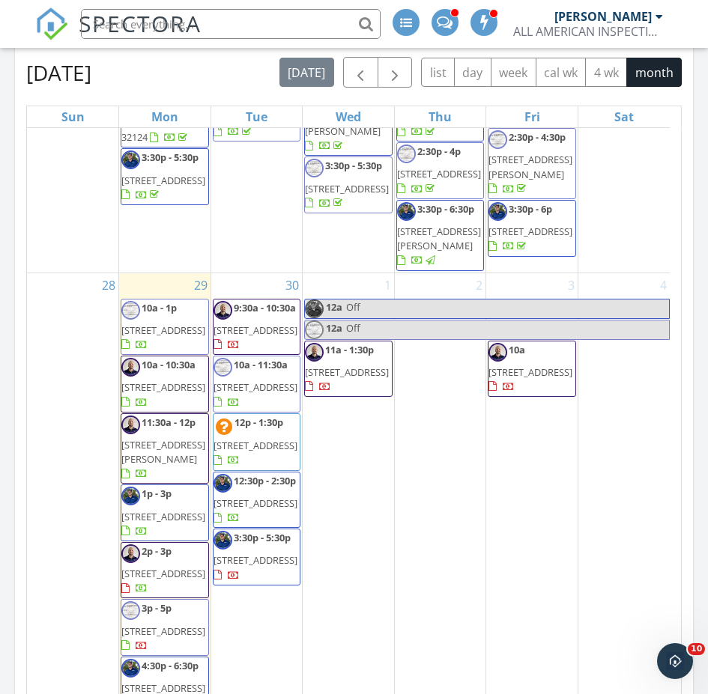
click at [259, 452] on span "[STREET_ADDRESS]" at bounding box center [255, 445] width 84 height 13
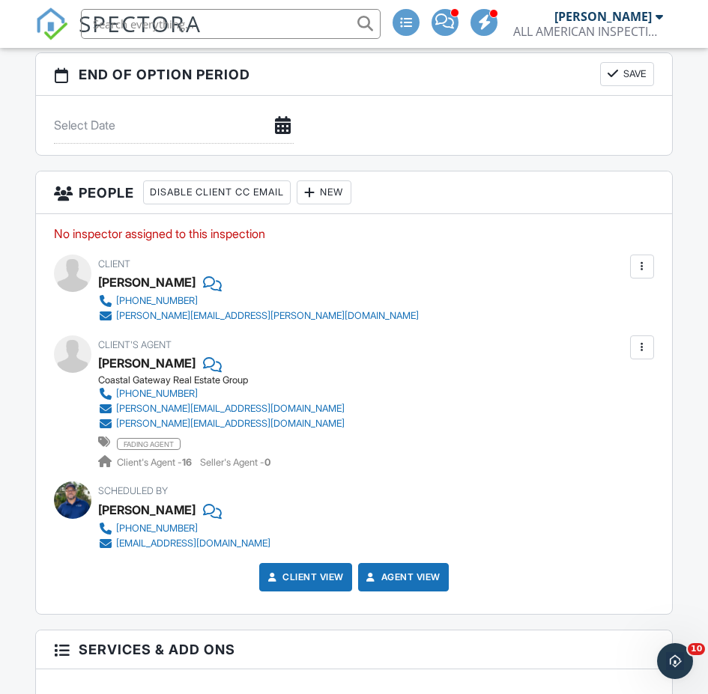
click at [339, 195] on div "New" at bounding box center [323, 192] width 55 height 24
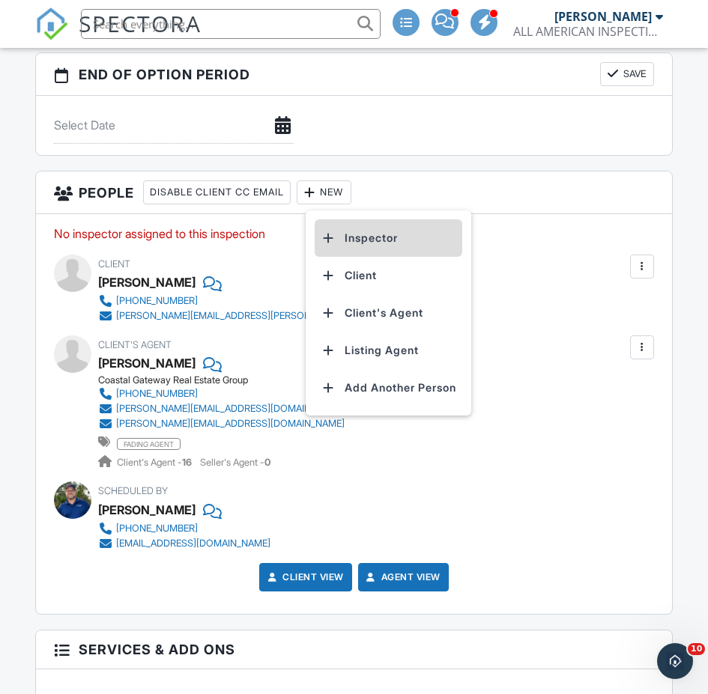
click at [356, 231] on li "Inspector" at bounding box center [388, 237] width 148 height 37
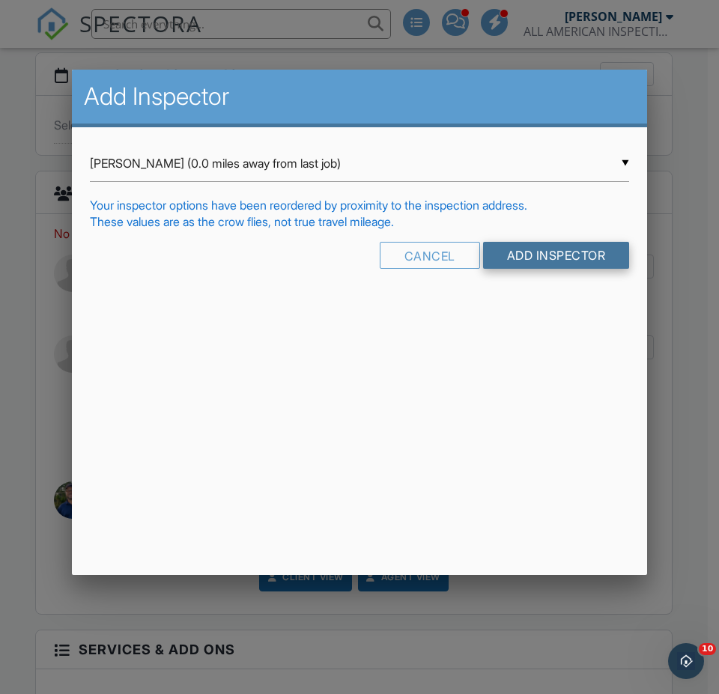
click at [526, 248] on input "Add Inspector" at bounding box center [556, 255] width 147 height 27
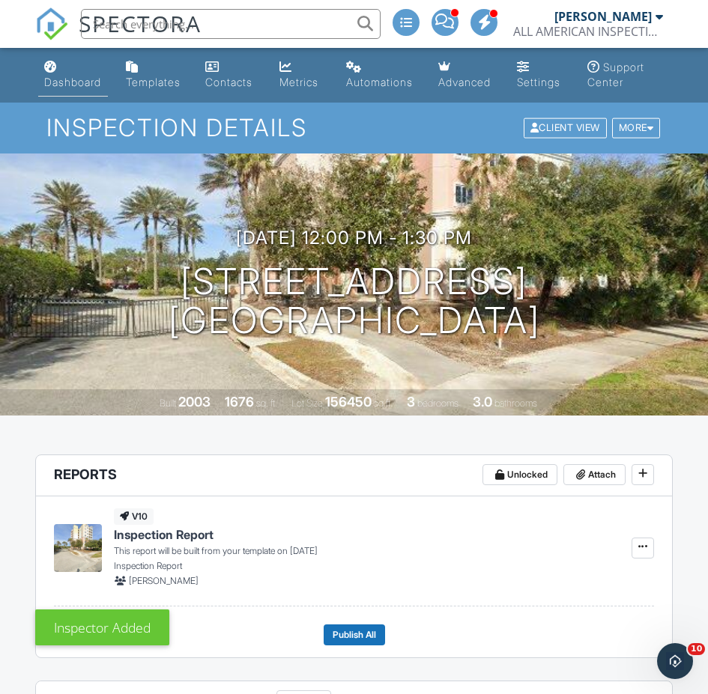
click at [79, 81] on div "Dashboard" at bounding box center [72, 82] width 57 height 13
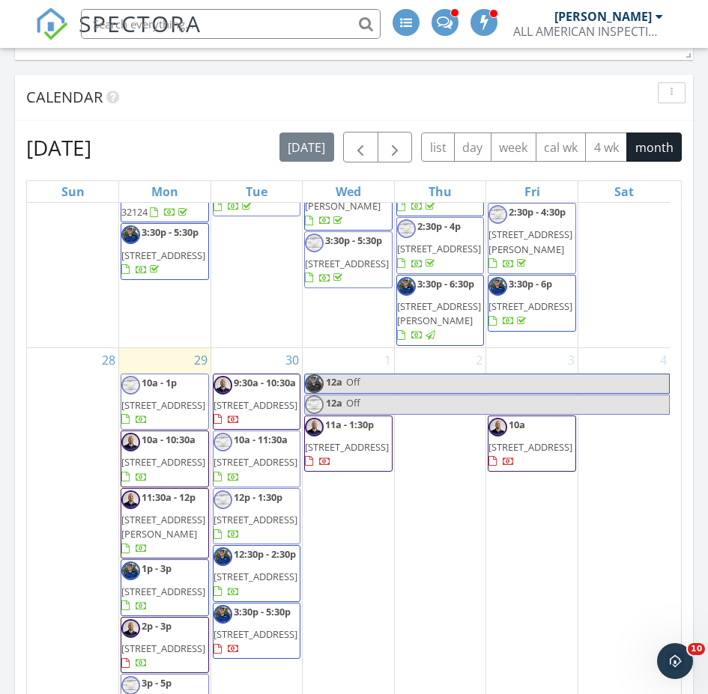
scroll to position [1713, 0]
click at [523, 313] on span "[STREET_ADDRESS]" at bounding box center [530, 305] width 84 height 13
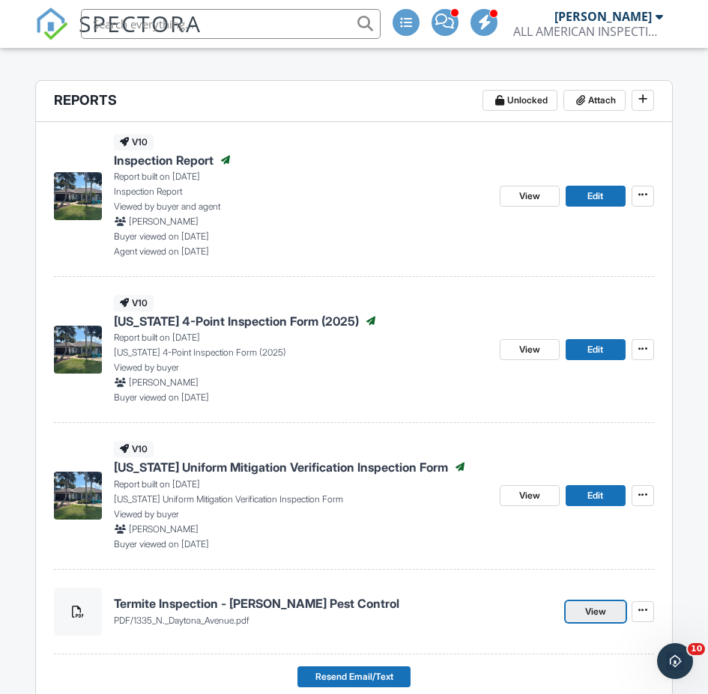
click at [577, 608] on link "View" at bounding box center [595, 611] width 60 height 21
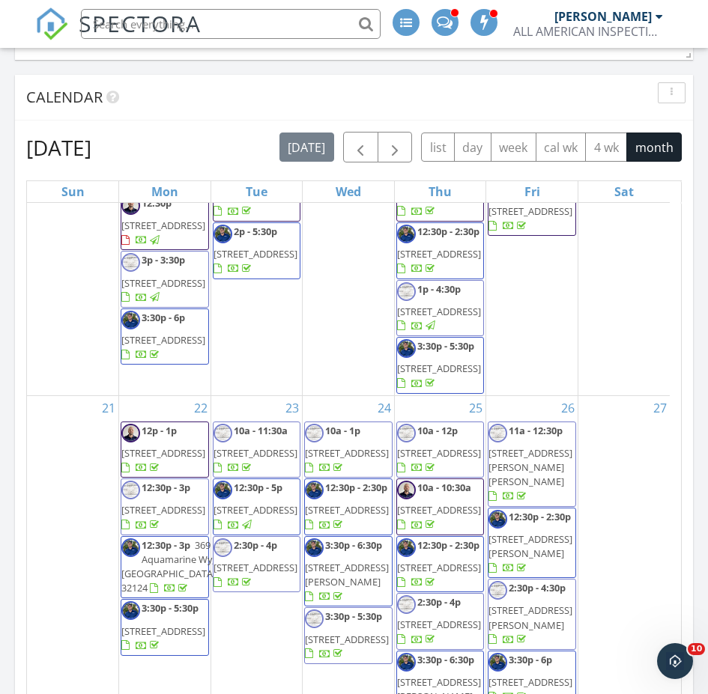
scroll to position [1572, 0]
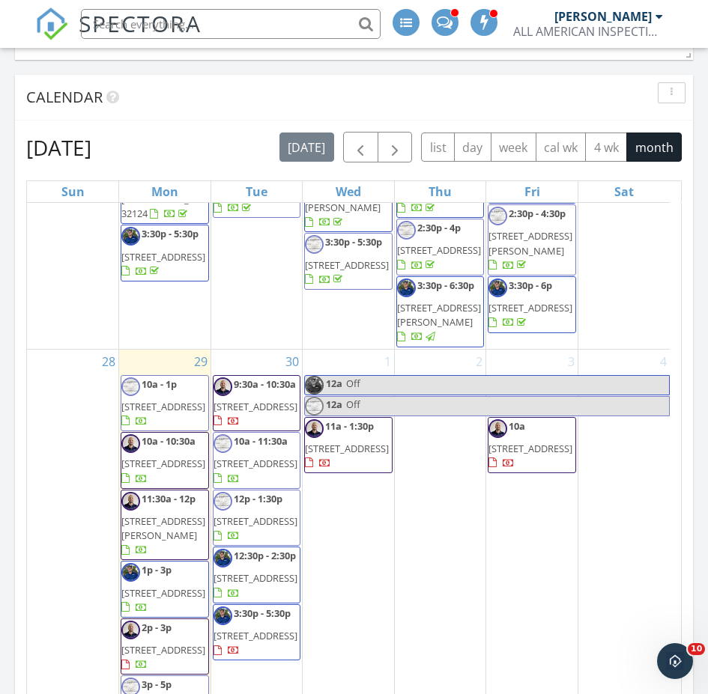
click at [539, 257] on span "12 Wood Amber Ln, Palm Coast 32164" at bounding box center [530, 243] width 84 height 28
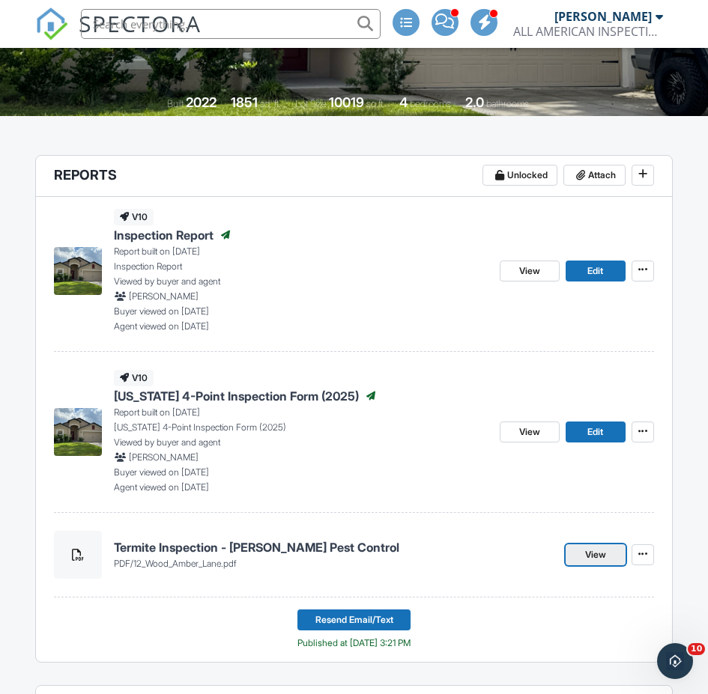
click at [571, 549] on link "View" at bounding box center [595, 554] width 60 height 21
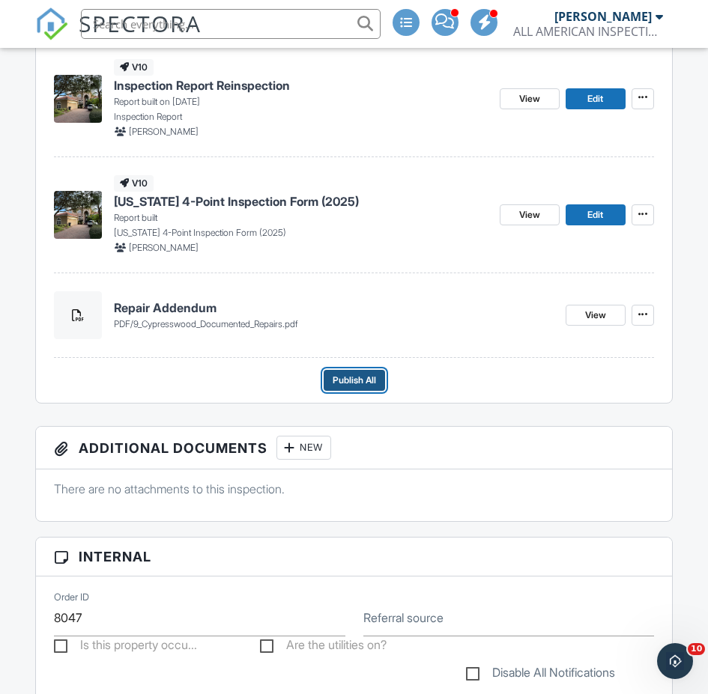
click at [348, 378] on span "Publish All" at bounding box center [353, 380] width 43 height 15
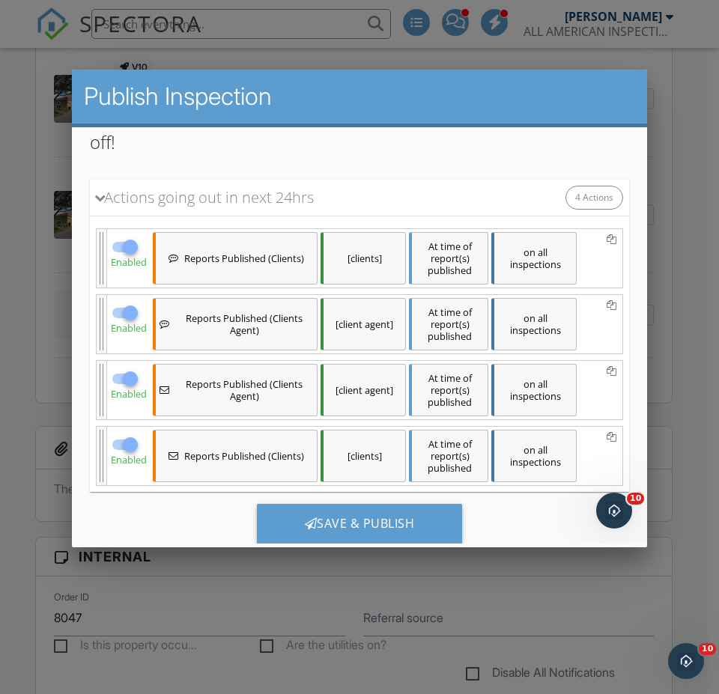
click at [127, 448] on div at bounding box center [130, 443] width 25 height 25
click at [124, 445] on div at bounding box center [116, 443] width 25 height 25
checkbox input "true"
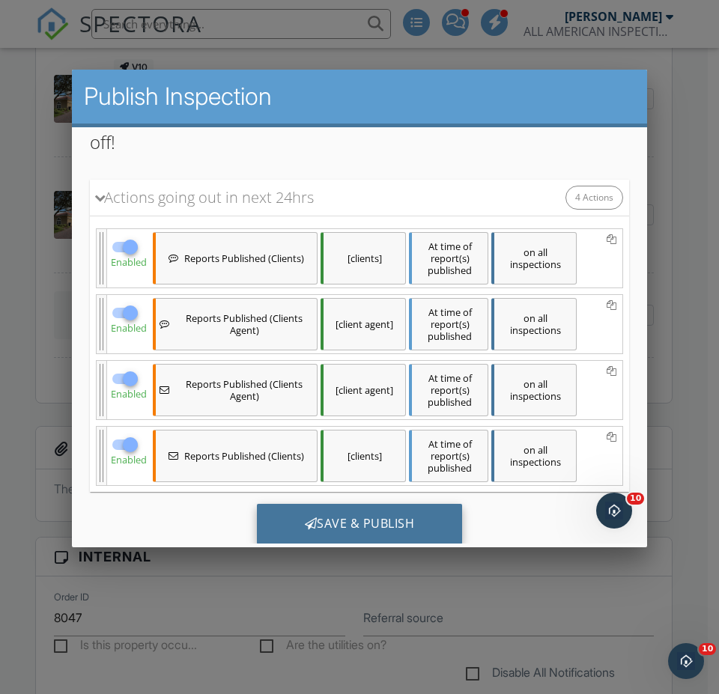
click at [418, 518] on div "Save & Publish" at bounding box center [360, 523] width 206 height 40
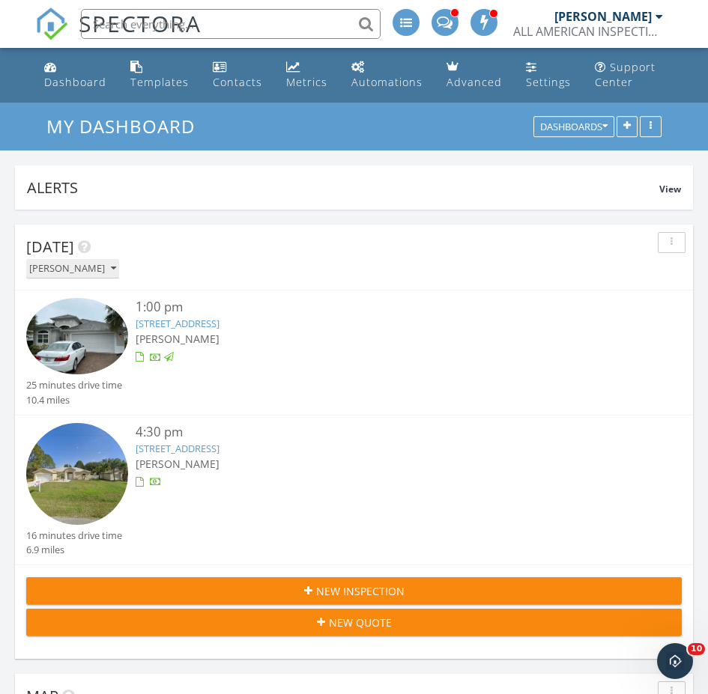
click at [67, 267] on div "[PERSON_NAME]" at bounding box center [72, 269] width 87 height 10
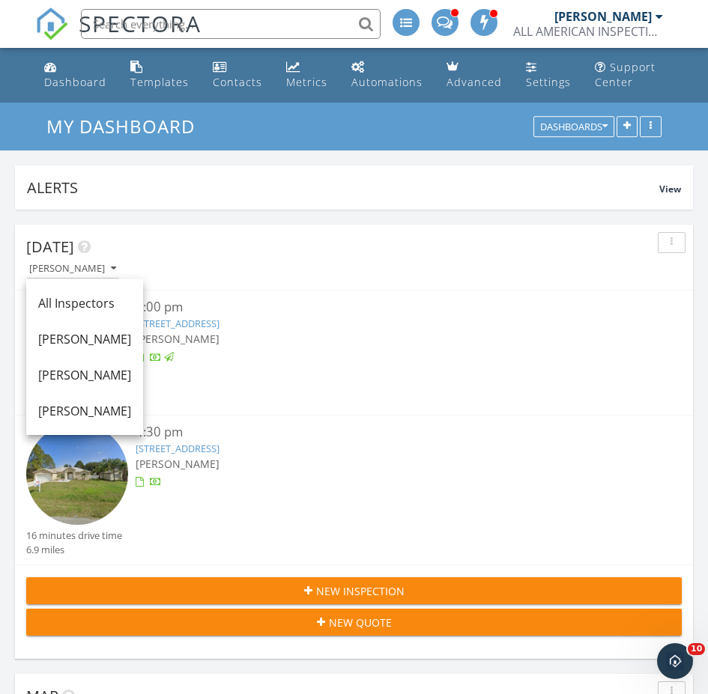
drag, startPoint x: 69, startPoint y: 406, endPoint x: 92, endPoint y: 408, distance: 23.3
click at [69, 410] on div "[PERSON_NAME]" at bounding box center [84, 411] width 93 height 18
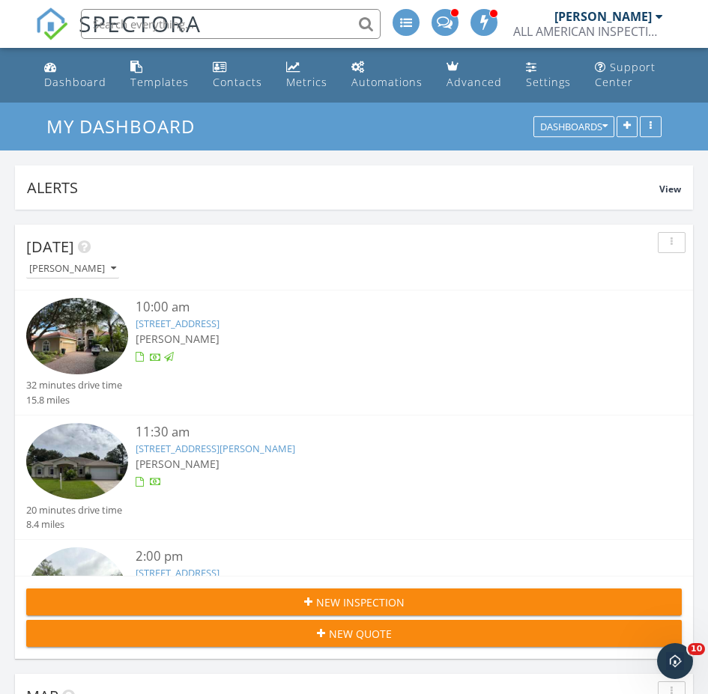
scroll to position [109, 0]
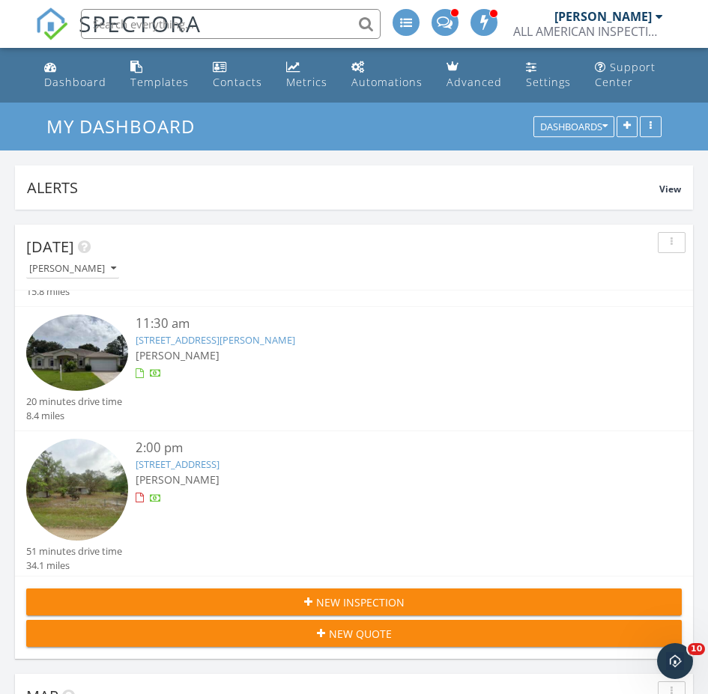
click at [185, 338] on link "16 Whittlesey Ln, Palm Coast, FL 32164" at bounding box center [215, 339] width 159 height 13
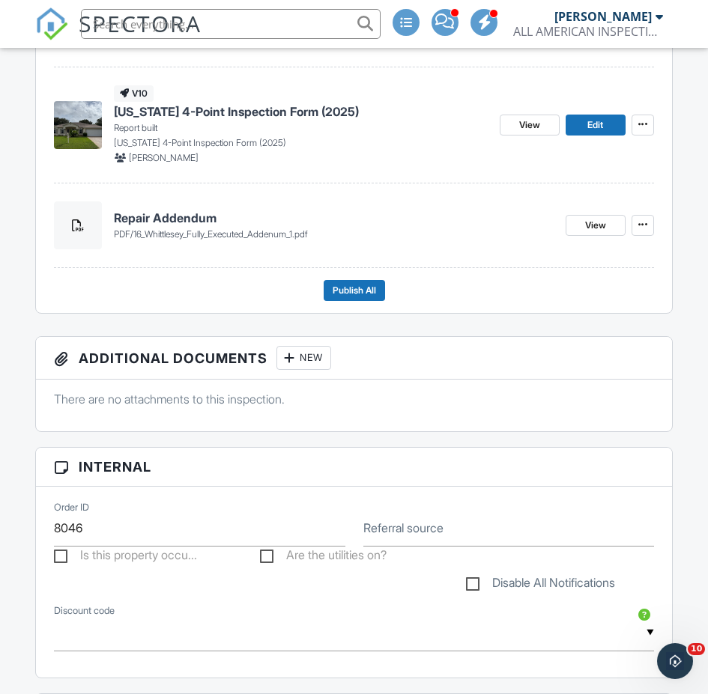
scroll to position [165, 0]
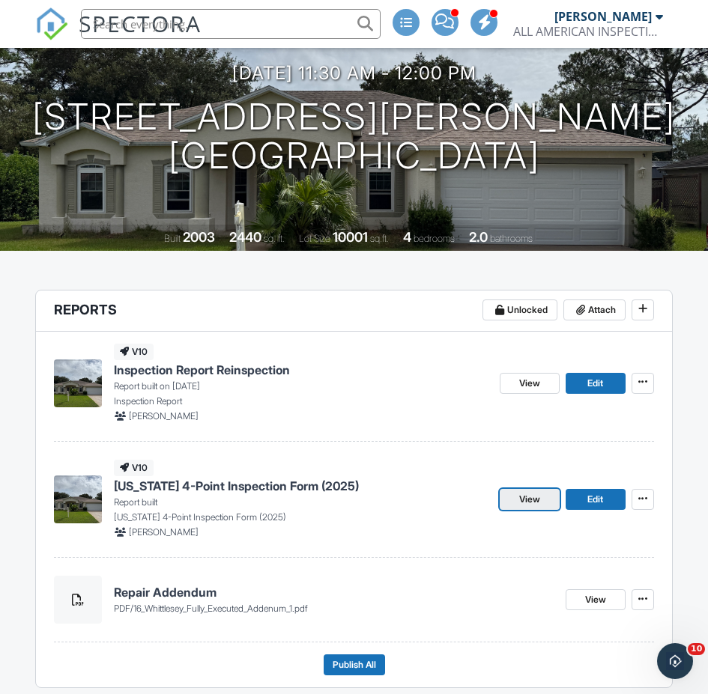
click at [540, 493] on span "View" at bounding box center [529, 499] width 21 height 15
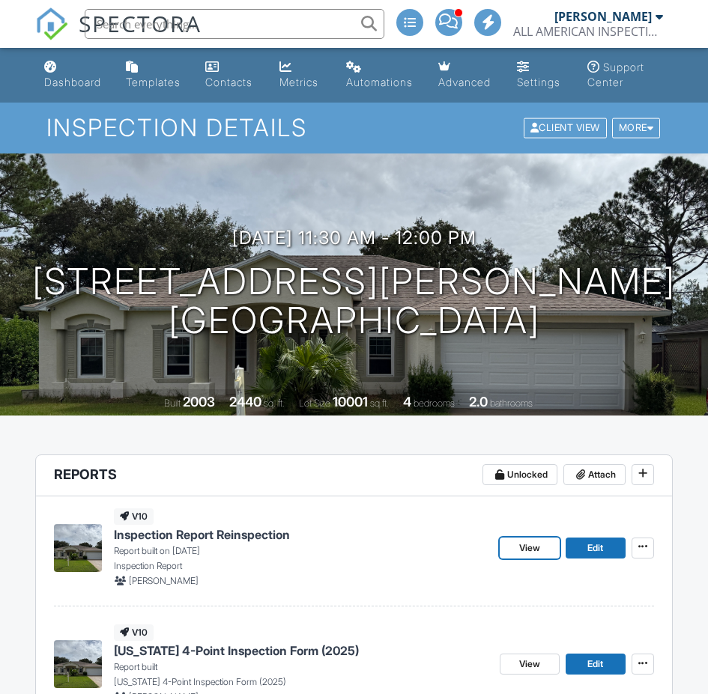
click at [521, 541] on span "View" at bounding box center [529, 548] width 21 height 15
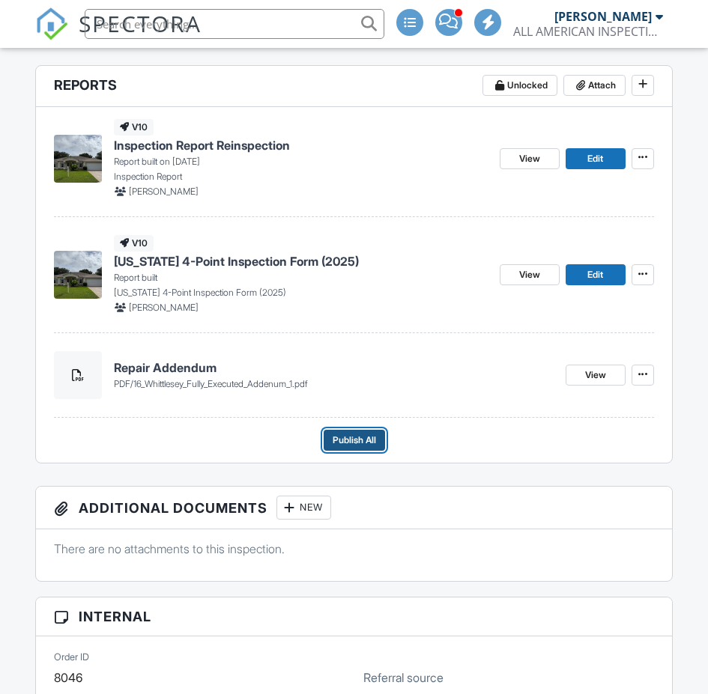
click at [363, 439] on span "Publish All" at bounding box center [353, 440] width 43 height 15
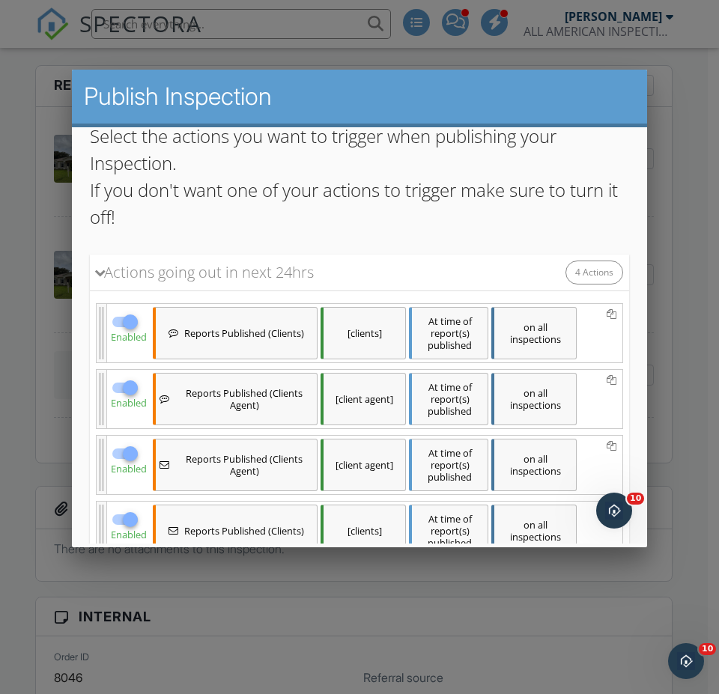
scroll to position [267, 0]
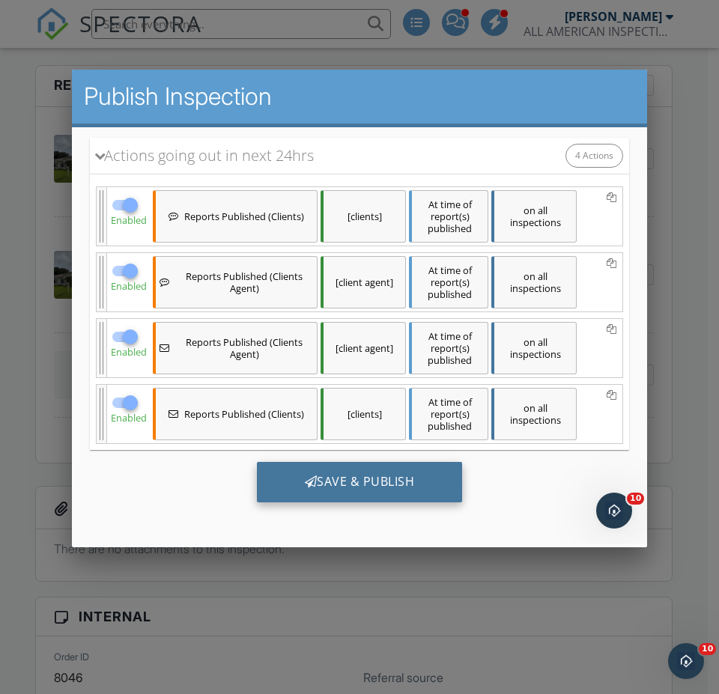
click at [368, 490] on div "Save & Publish" at bounding box center [360, 481] width 206 height 40
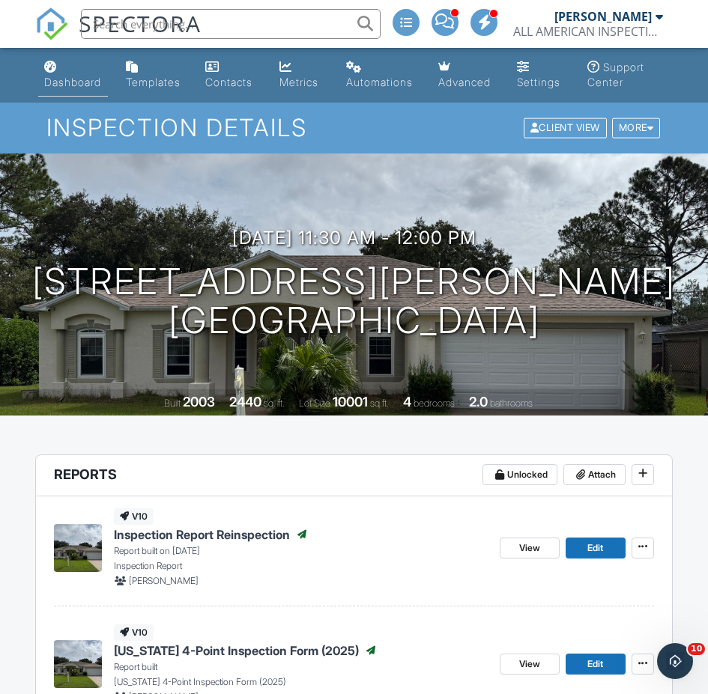
click at [74, 76] on div "Dashboard" at bounding box center [72, 82] width 57 height 13
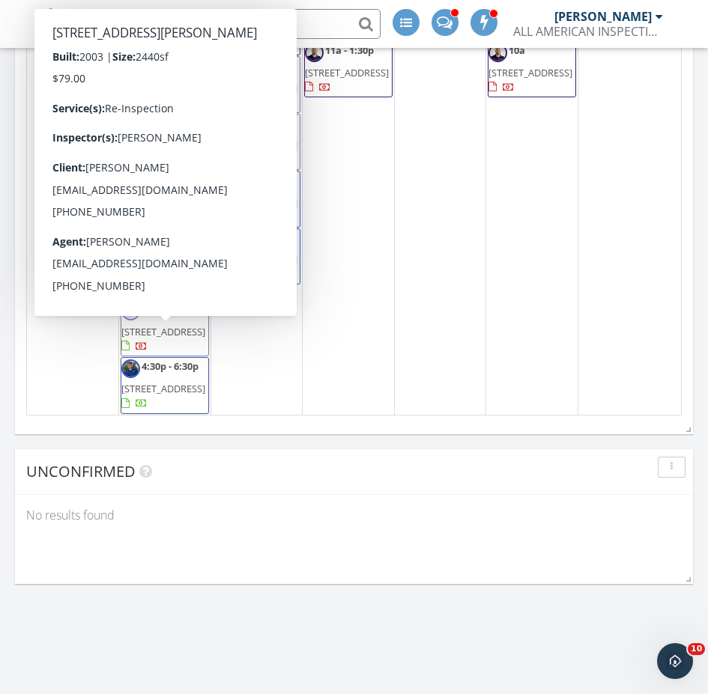
scroll to position [1862, 0]
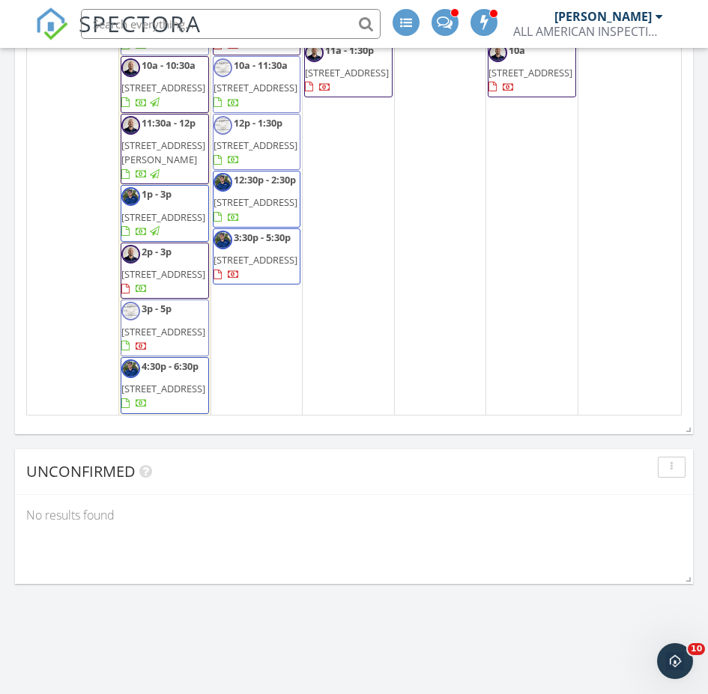
click at [383, 506] on div "No results found" at bounding box center [354, 515] width 678 height 40
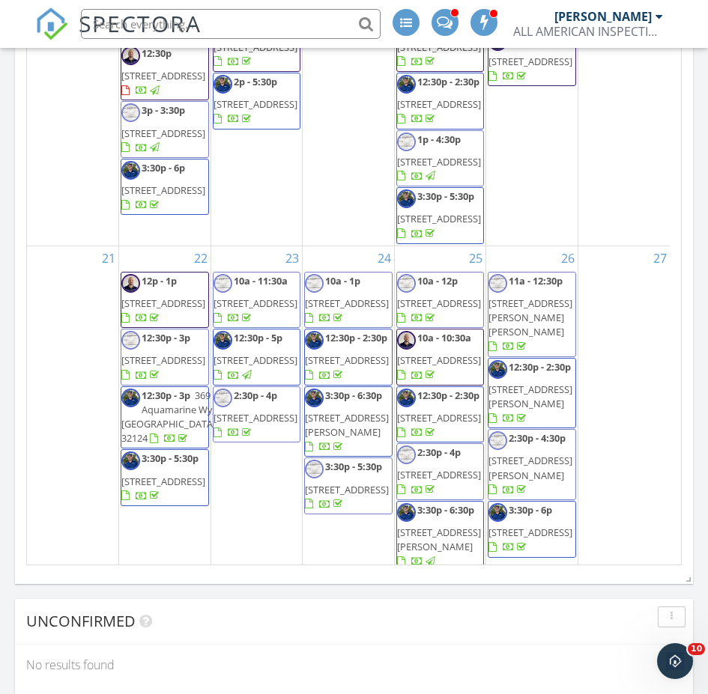
scroll to position [1048, 0]
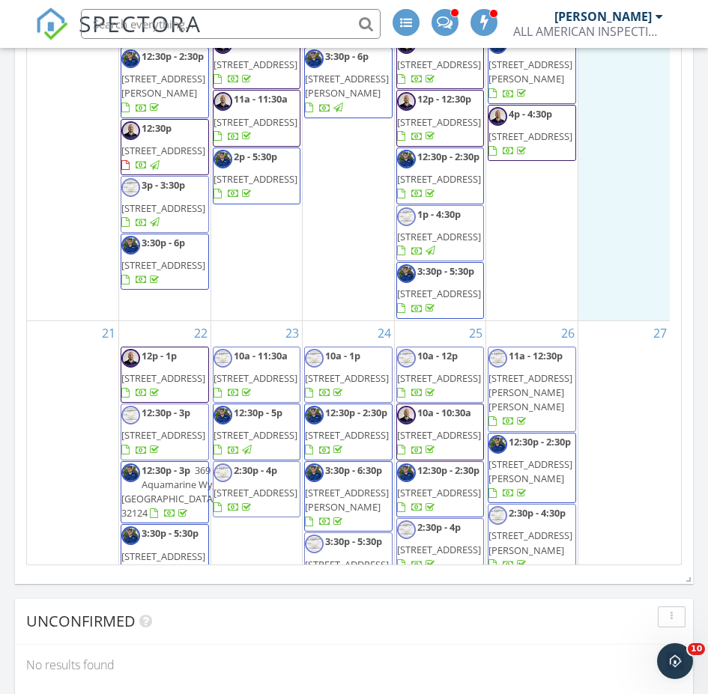
click at [639, 209] on div "20" at bounding box center [623, 107] width 91 height 428
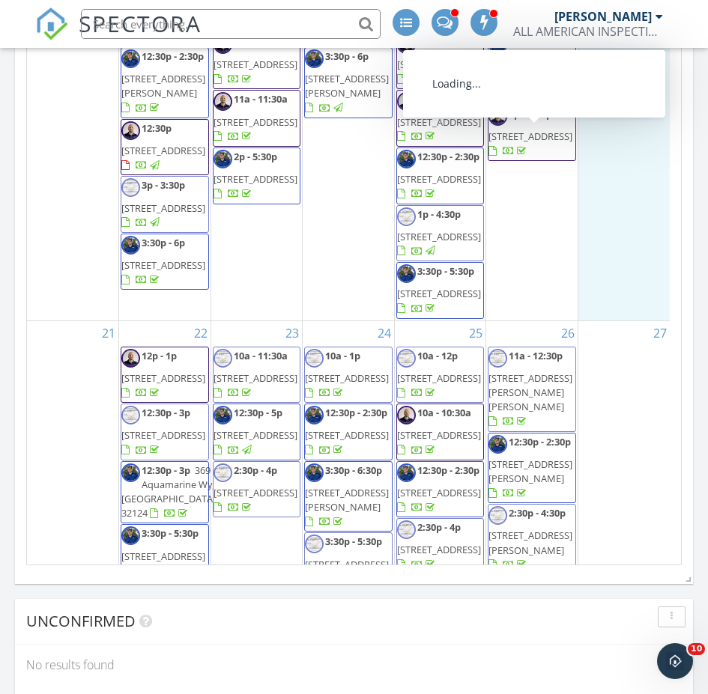
click at [231, 30] on span "10a - 2p 128 E Granada Blvd, Ormond Beach 32176" at bounding box center [256, 4] width 87 height 52
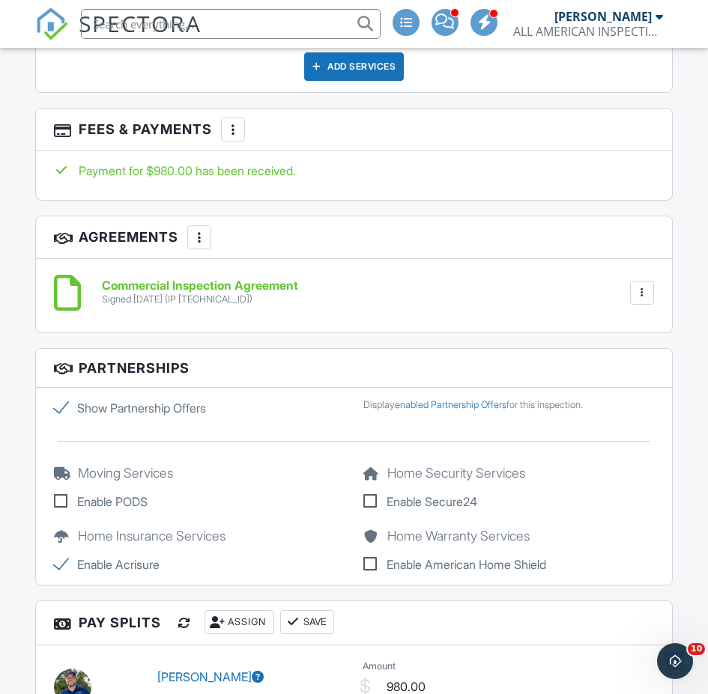
scroll to position [2695, 0]
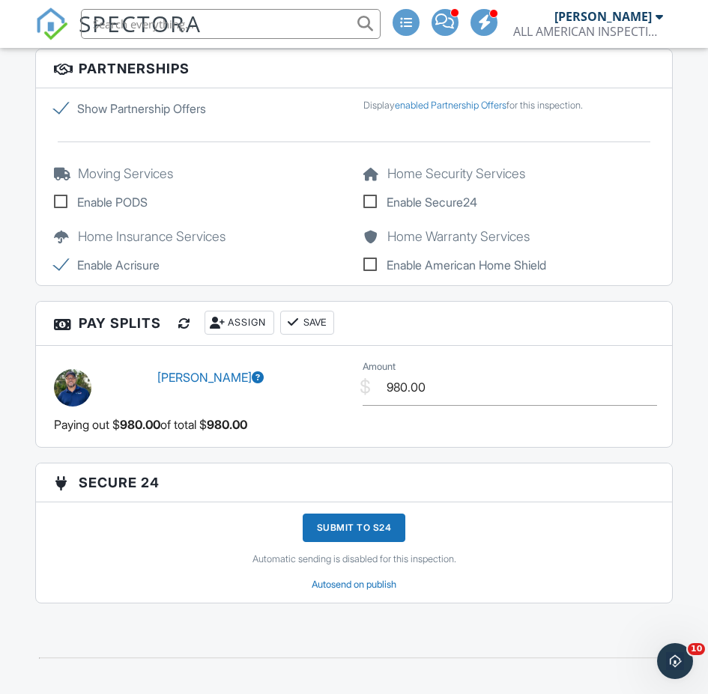
click at [197, 21] on input "text" at bounding box center [230, 24] width 299 height 30
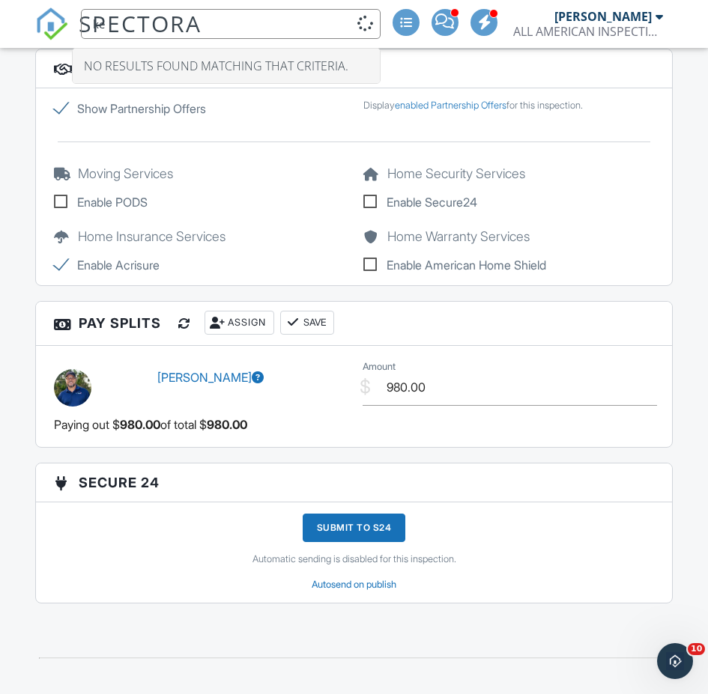
type input "k"
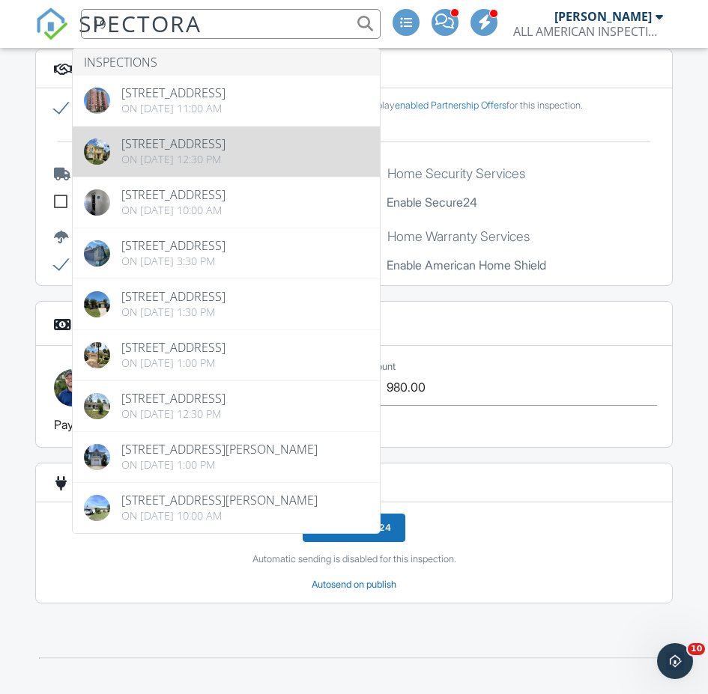
type input "19"
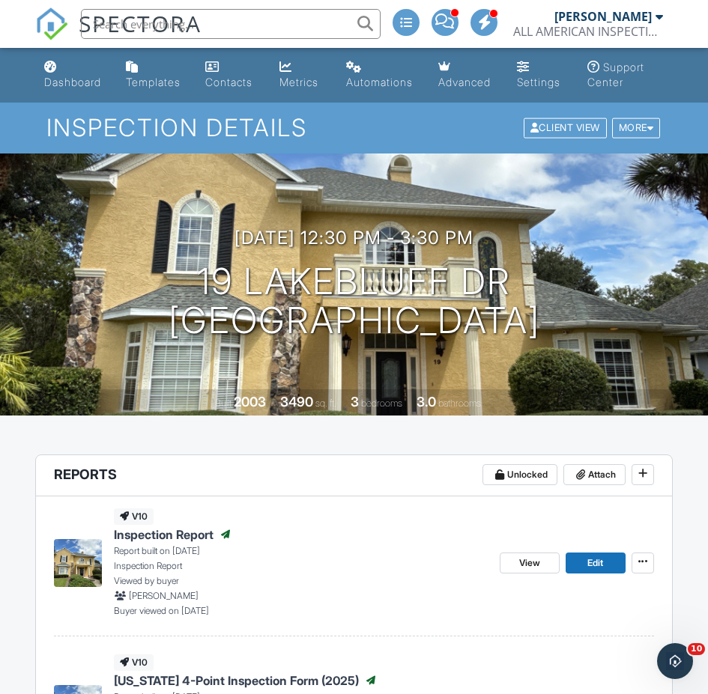
click at [193, 22] on input "text" at bounding box center [230, 24] width 299 height 30
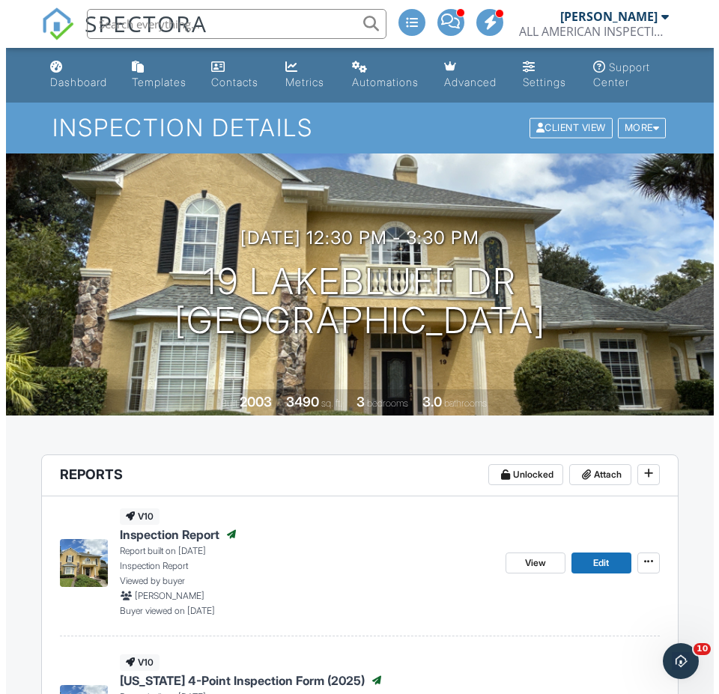
scroll to position [150, 0]
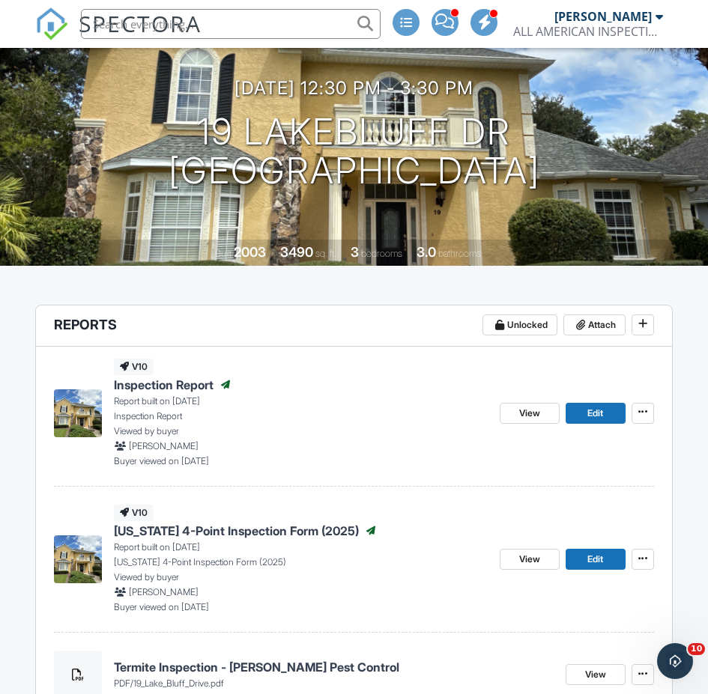
click at [598, 308] on header "Reports Unlocked Attach" at bounding box center [354, 325] width 636 height 41
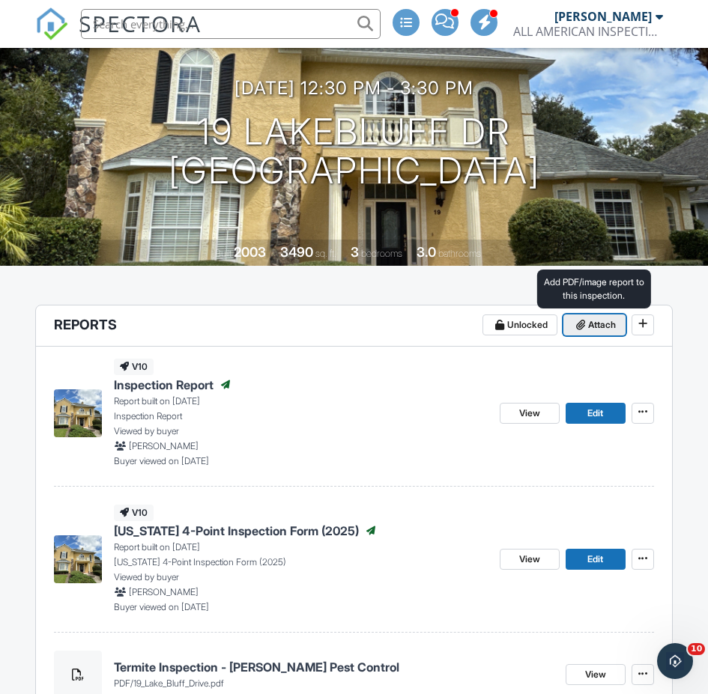
click at [585, 320] on span at bounding box center [580, 324] width 15 height 15
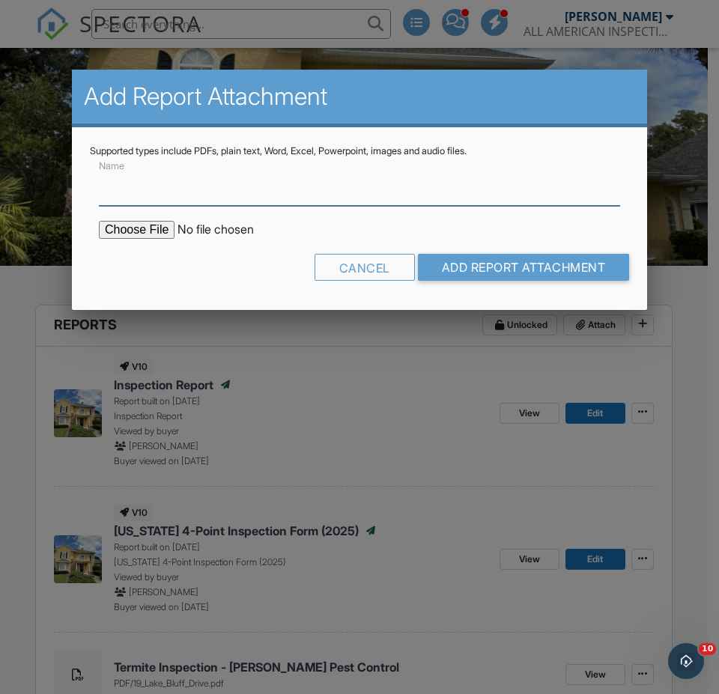
click at [316, 201] on input "Name" at bounding box center [359, 187] width 521 height 37
type input "Termite Inspection - [PERSON_NAME] Pest Control"
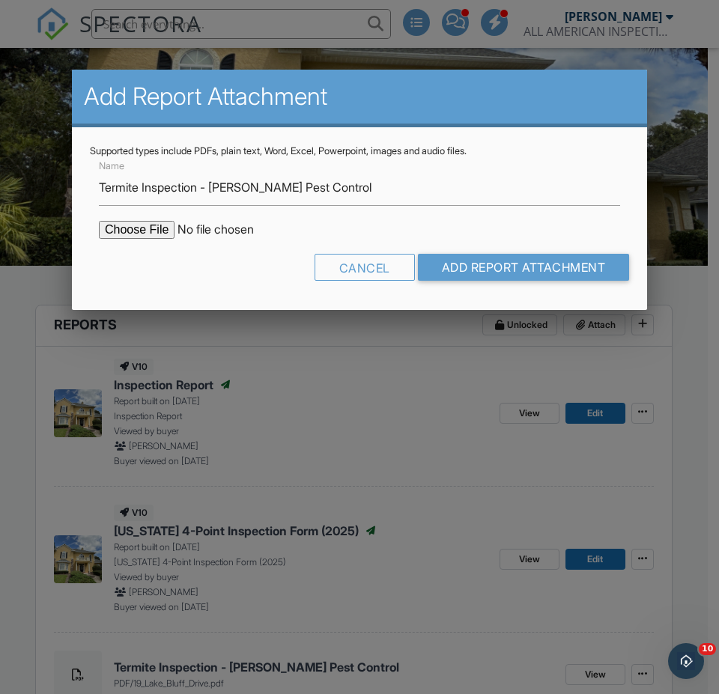
click at [155, 230] on input "file" at bounding box center [226, 230] width 255 height 18
type input "C:\fakepath\19 Lake Bluff Drive (1).pdf"
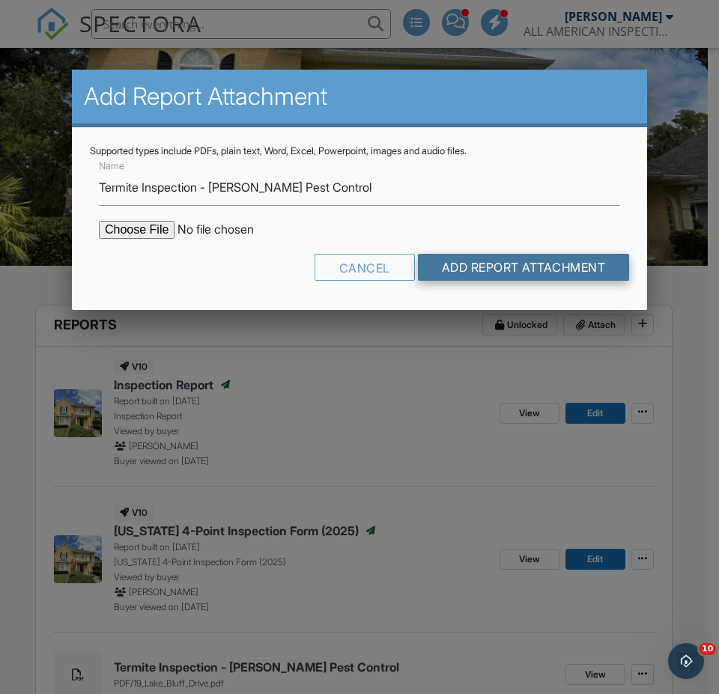
click at [496, 270] on input "Add Report Attachment" at bounding box center [524, 267] width 212 height 27
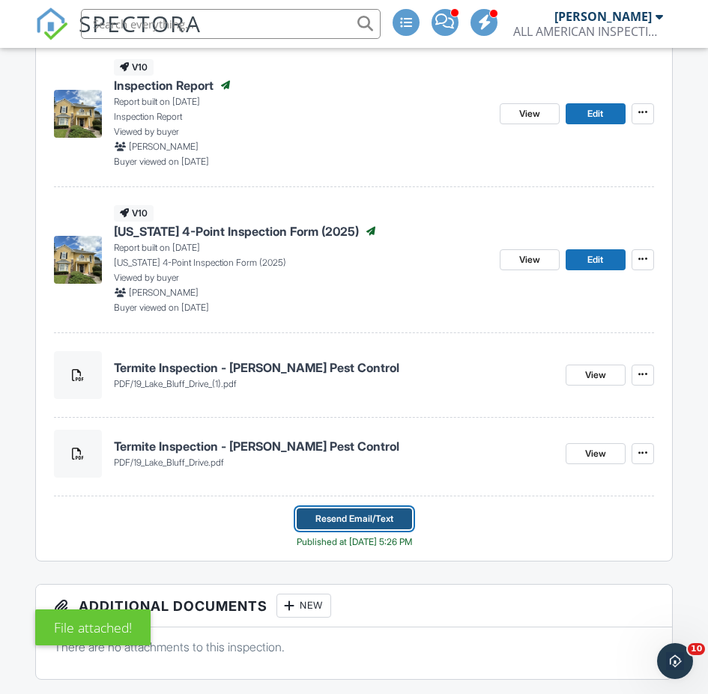
click at [364, 518] on span "Resend Email/Text" at bounding box center [354, 518] width 78 height 15
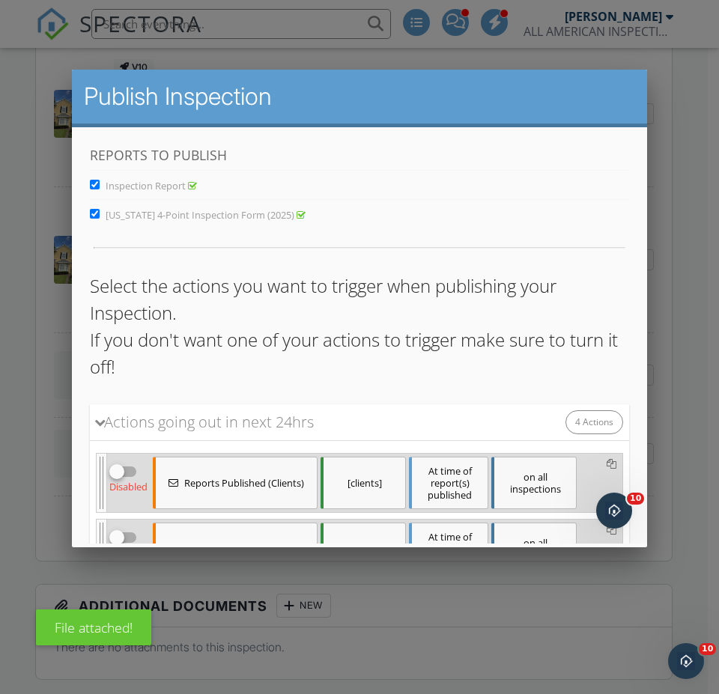
scroll to position [225, 0]
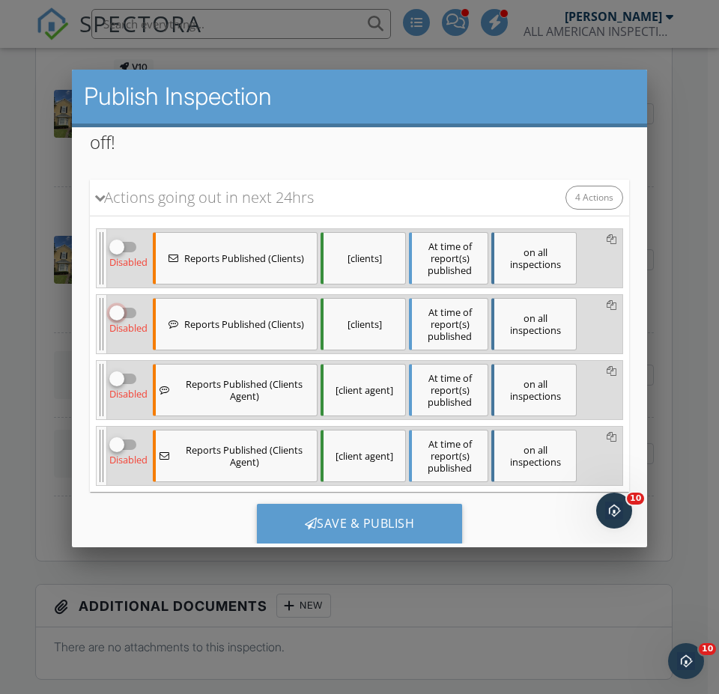
click at [125, 323] on input "checkbox" at bounding box center [123, 318] width 28 height 18
checkbox input "true"
click at [129, 249] on input "checkbox" at bounding box center [123, 252] width 28 height 18
checkbox input "true"
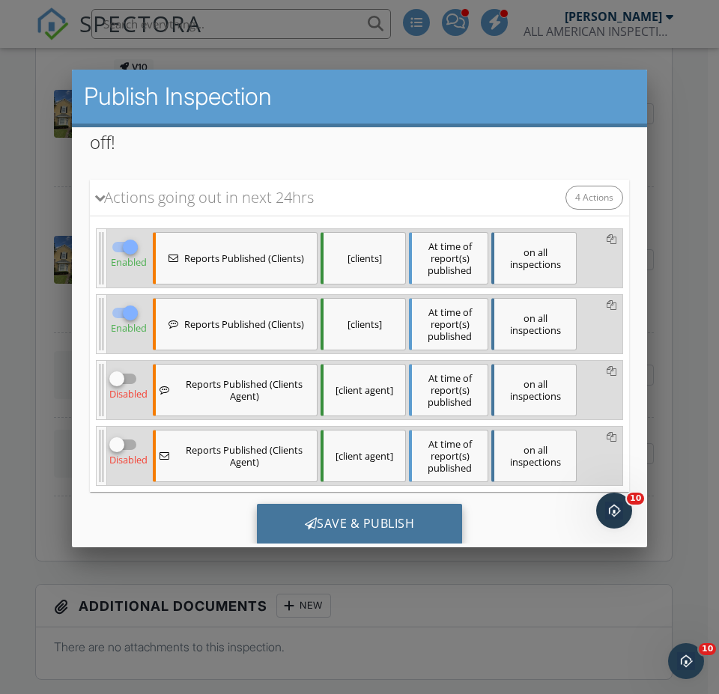
click at [371, 530] on div "Save & Publish" at bounding box center [360, 523] width 206 height 40
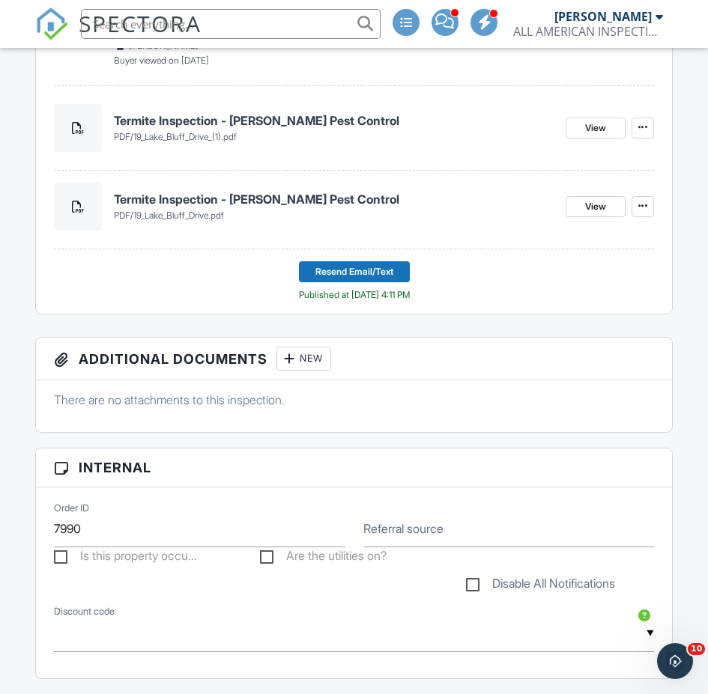
click at [188, 198] on h4 "Termite Inspection - [PERSON_NAME] Pest Control" at bounding box center [334, 199] width 440 height 16
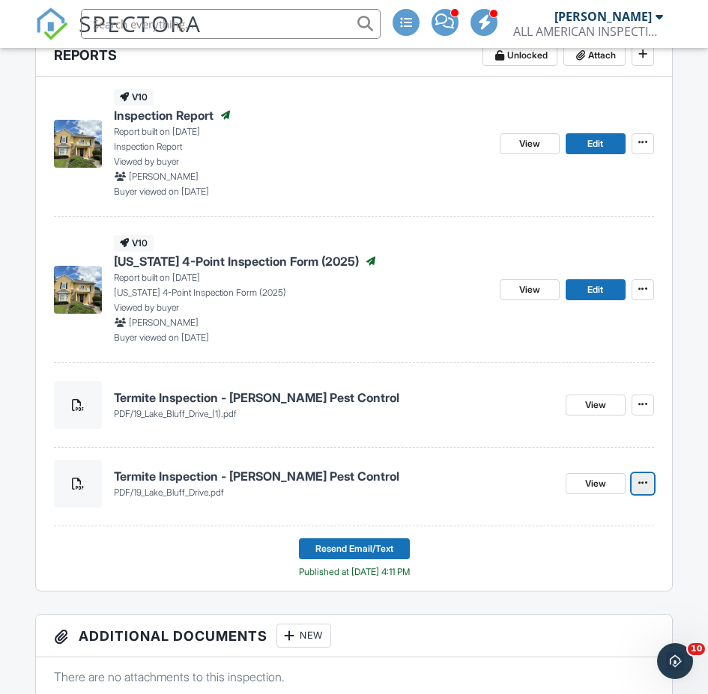
click at [641, 482] on icon at bounding box center [642, 483] width 9 height 10
click at [639, 488] on span at bounding box center [642, 482] width 15 height 15
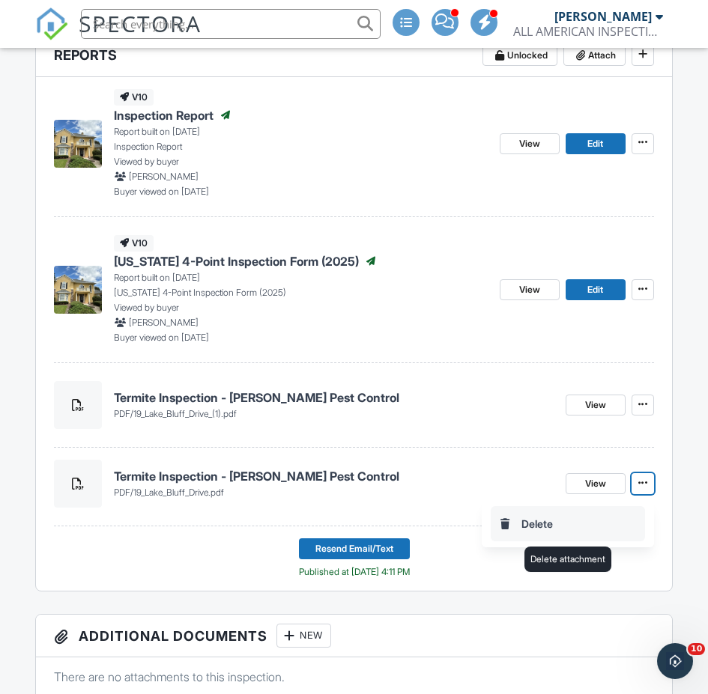
click at [619, 528] on input "Delete" at bounding box center [567, 524] width 153 height 34
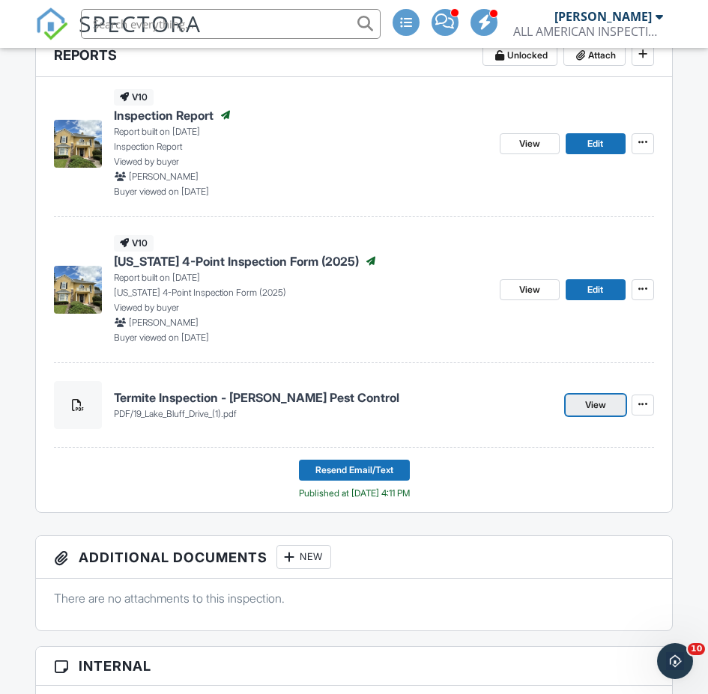
click at [600, 401] on span "View" at bounding box center [595, 405] width 21 height 15
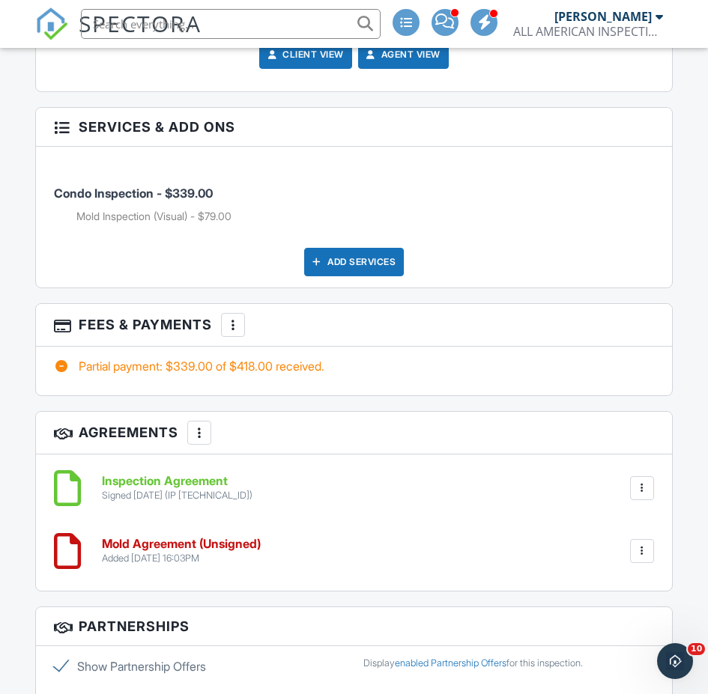
click at [228, 328] on div at bounding box center [232, 324] width 15 height 15
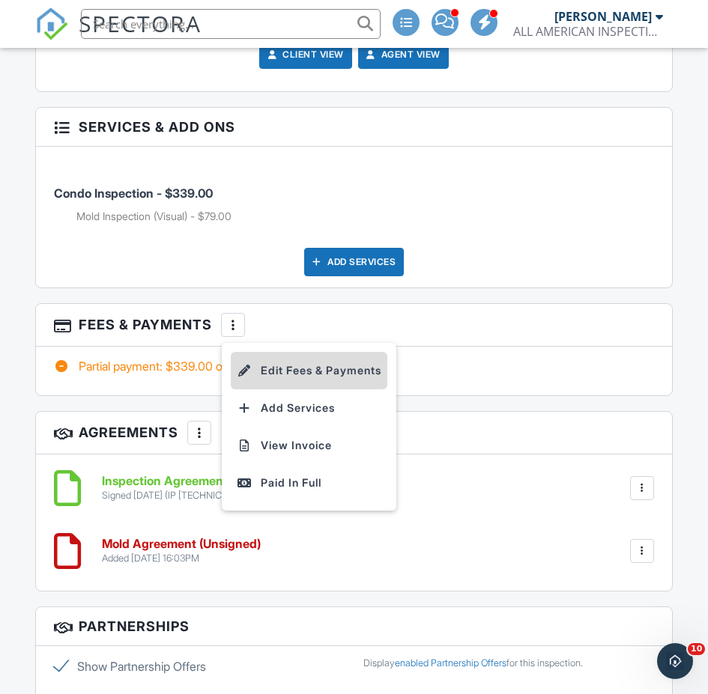
click at [282, 369] on li "Edit Fees & Payments" at bounding box center [309, 370] width 156 height 37
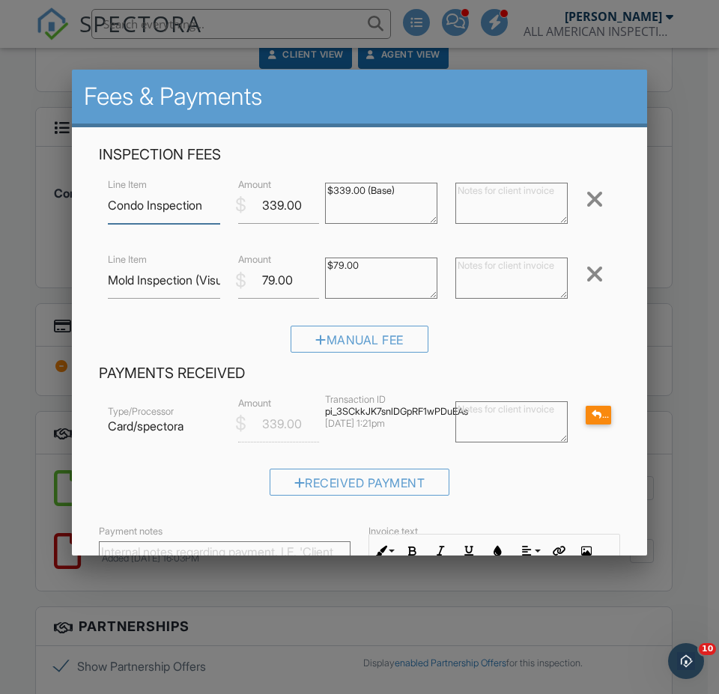
scroll to position [229, 0]
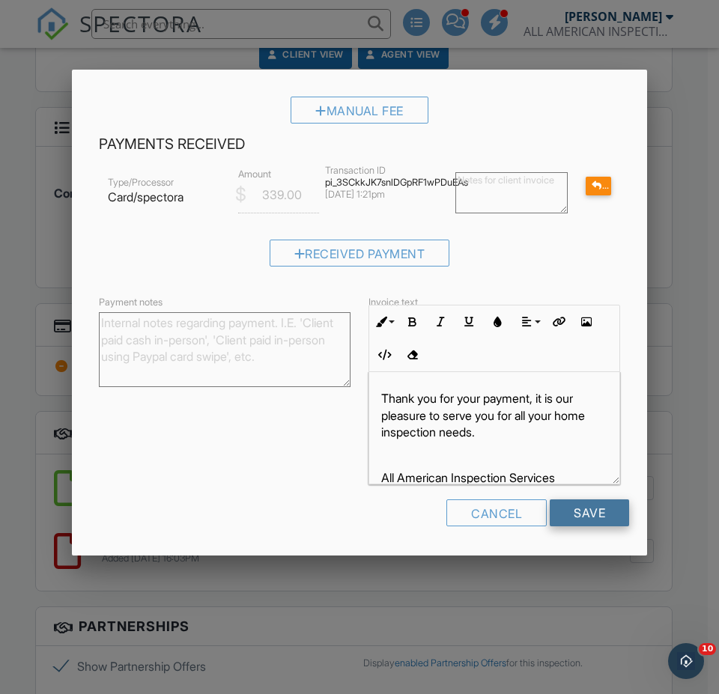
click at [582, 511] on input "Save" at bounding box center [589, 512] width 79 height 27
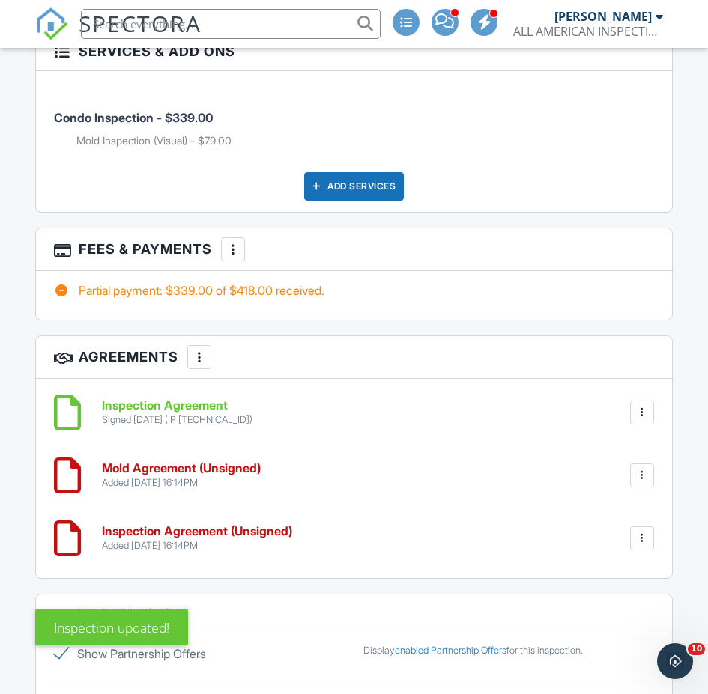
click at [642, 541] on div at bounding box center [641, 538] width 15 height 15
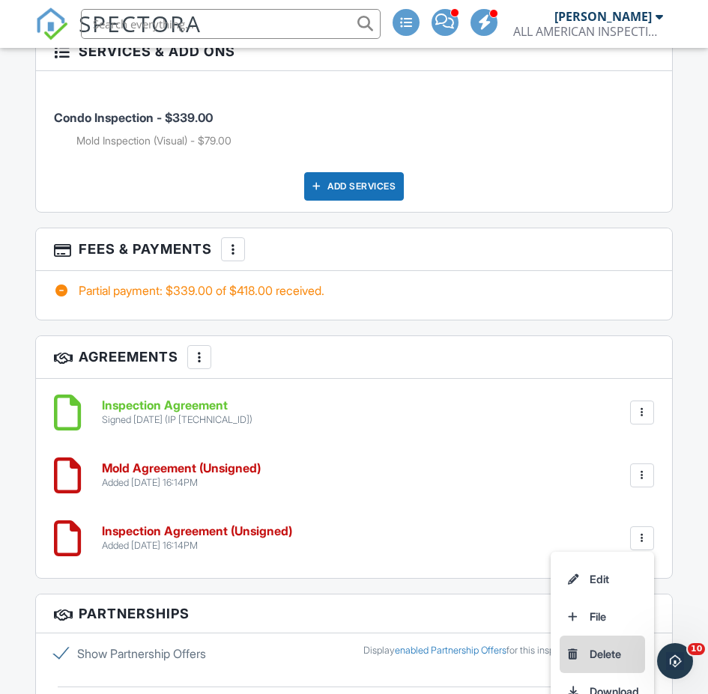
click at [595, 652] on li "Delete" at bounding box center [601, 654] width 85 height 37
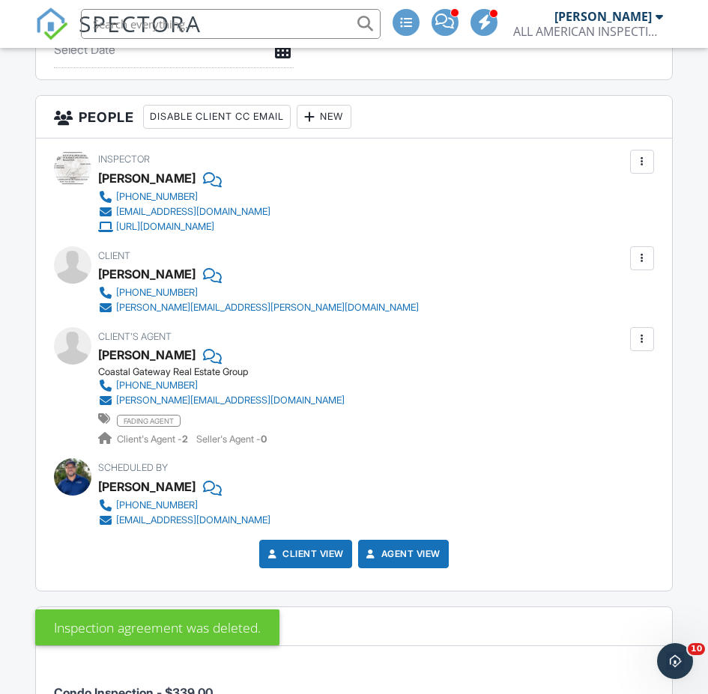
scroll to position [1168, 0]
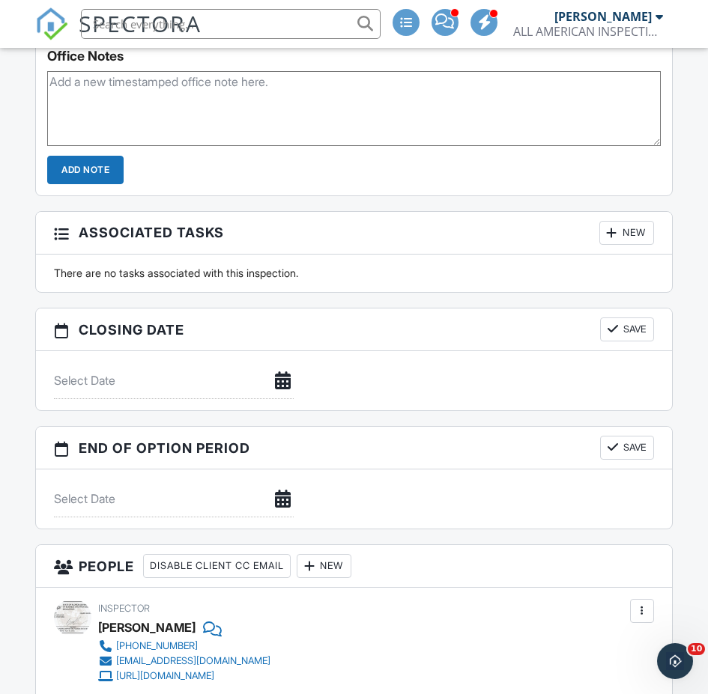
click at [192, 28] on input "text" at bounding box center [230, 24] width 299 height 30
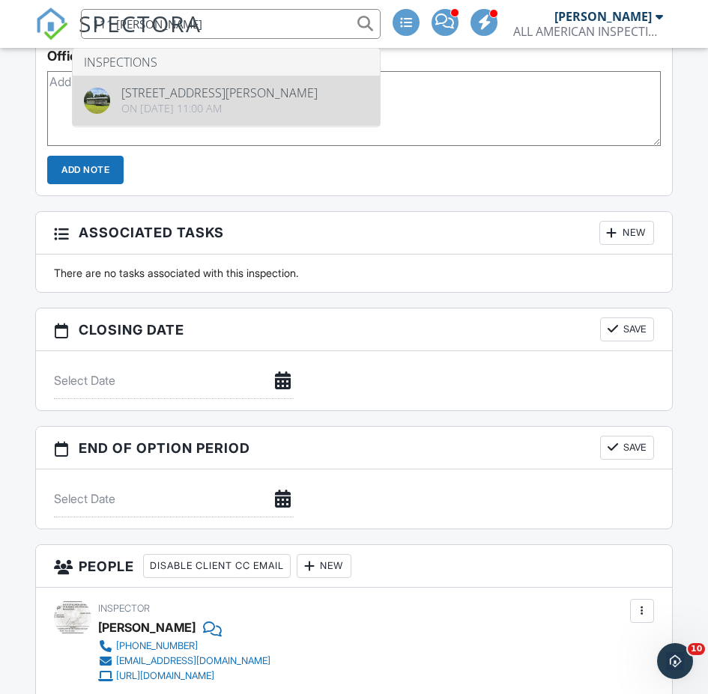
type input "111 [PERSON_NAME]"
